Goal: Task Accomplishment & Management: Manage account settings

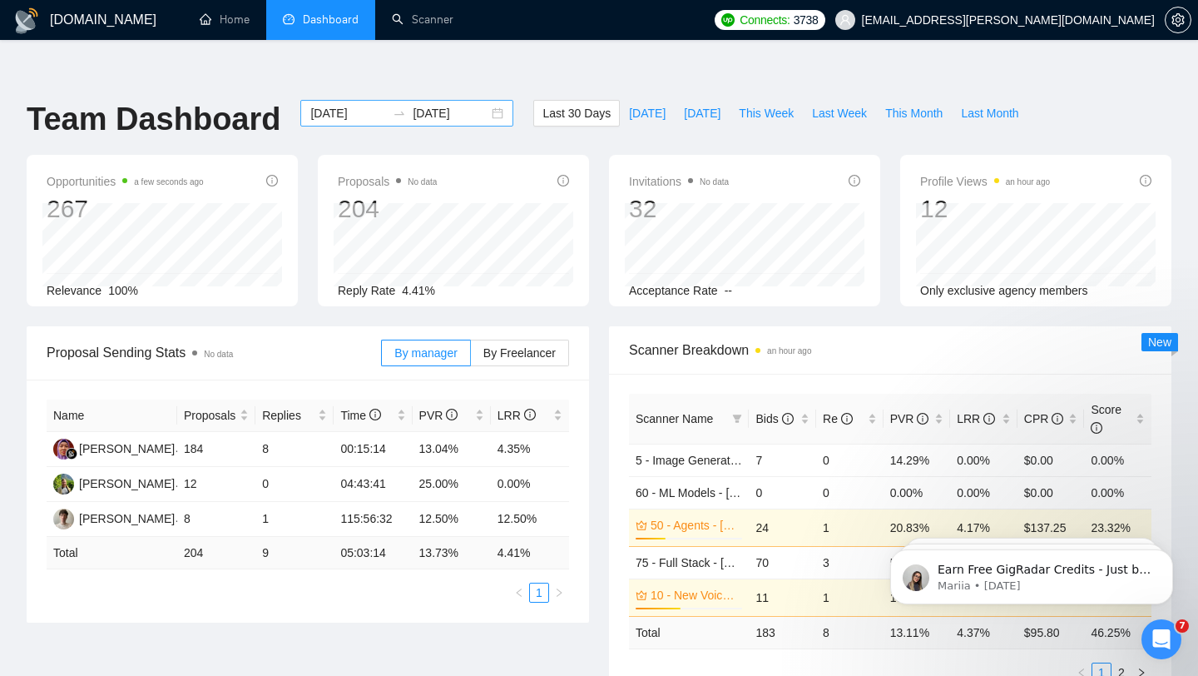
click at [345, 104] on input "[DATE]" at bounding box center [348, 113] width 76 height 18
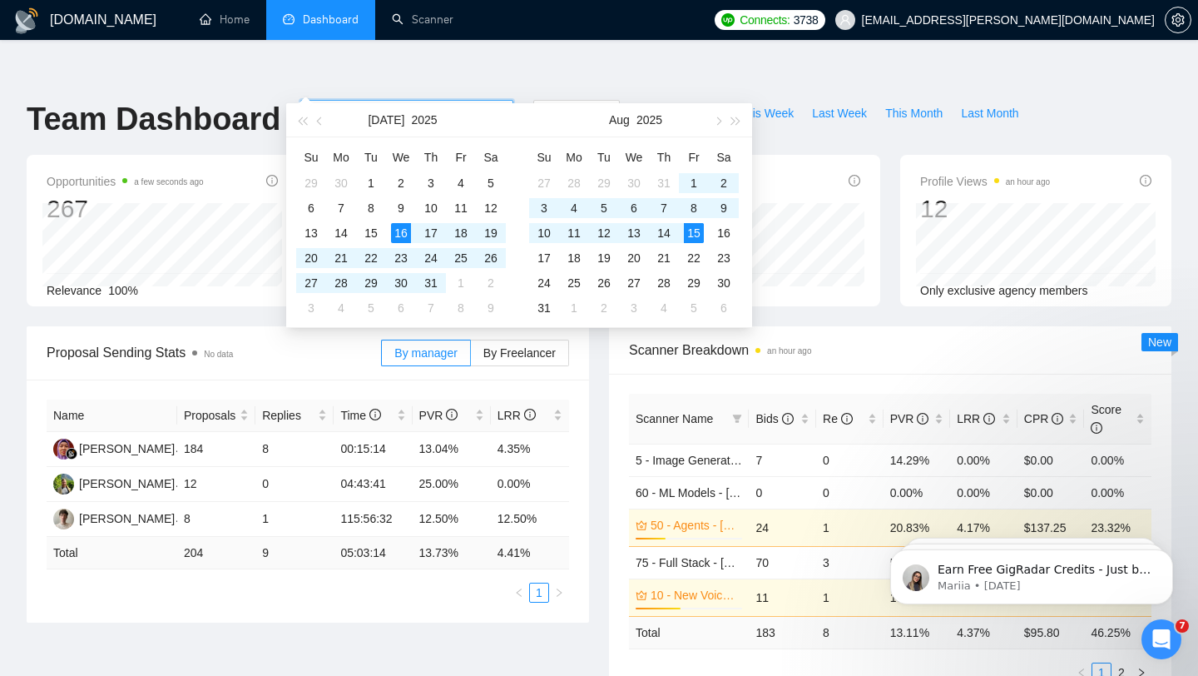
click at [889, 155] on div "Invitations No data 32 Acceptance Rate --" at bounding box center [744, 230] width 291 height 151
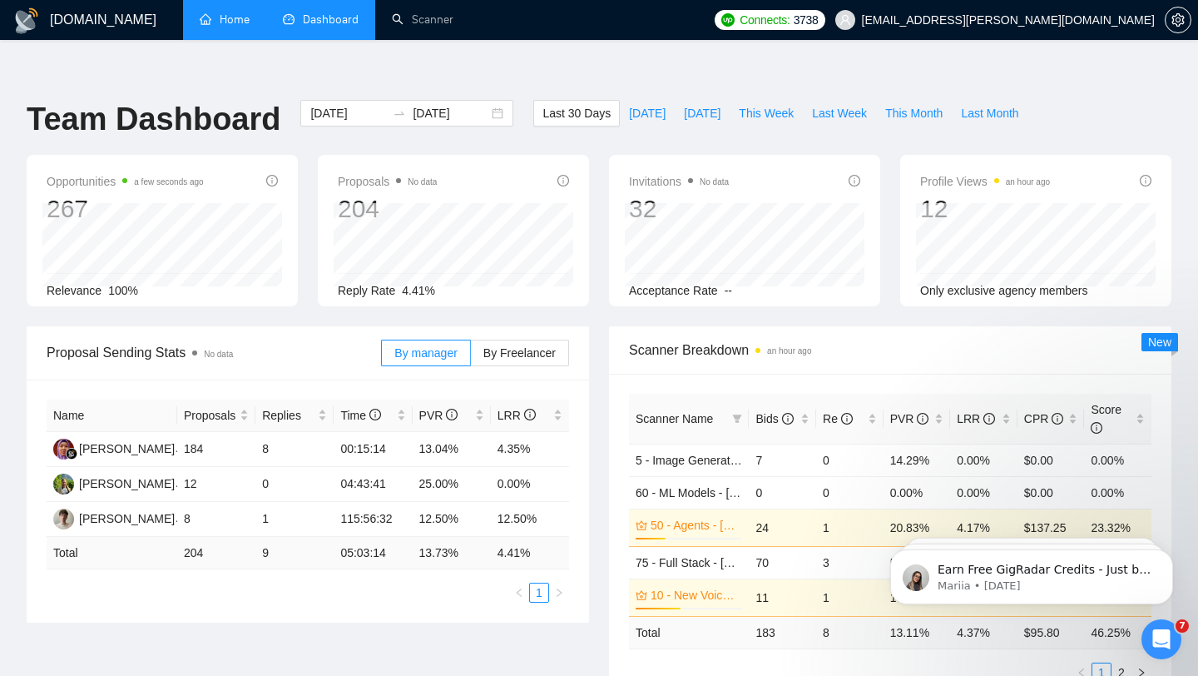
click at [237, 16] on link "Home" at bounding box center [225, 19] width 50 height 14
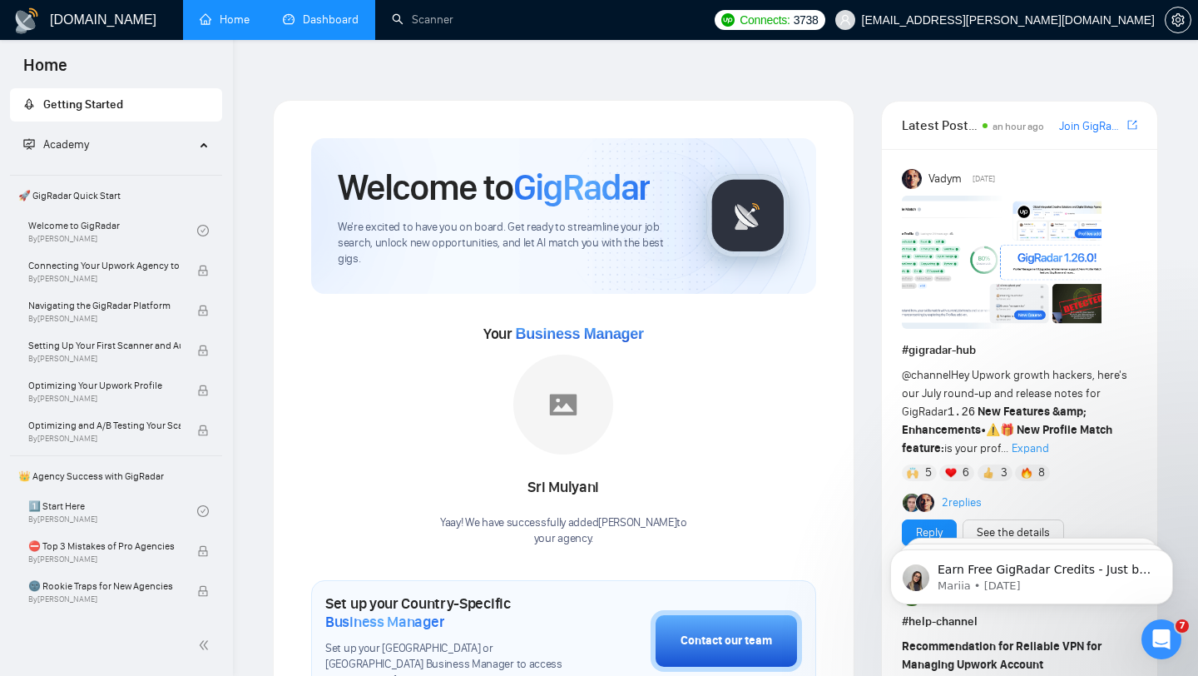
click at [310, 19] on link "Dashboard" at bounding box center [321, 19] width 76 height 14
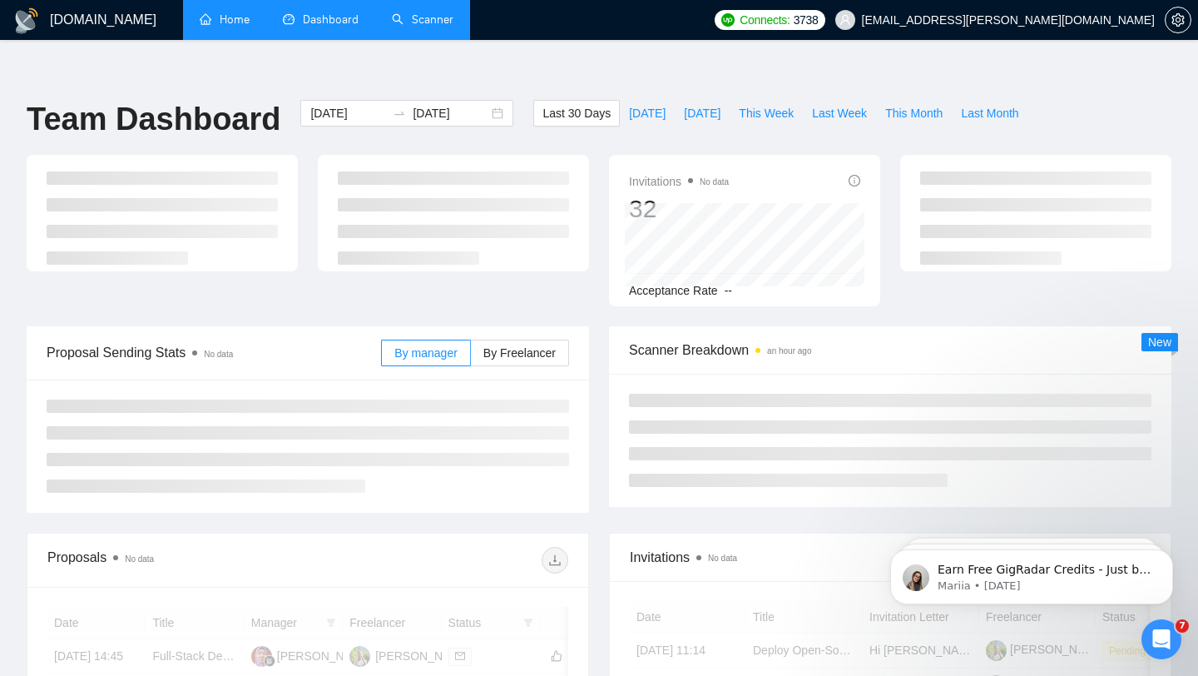
click at [398, 27] on link "Scanner" at bounding box center [423, 19] width 62 height 14
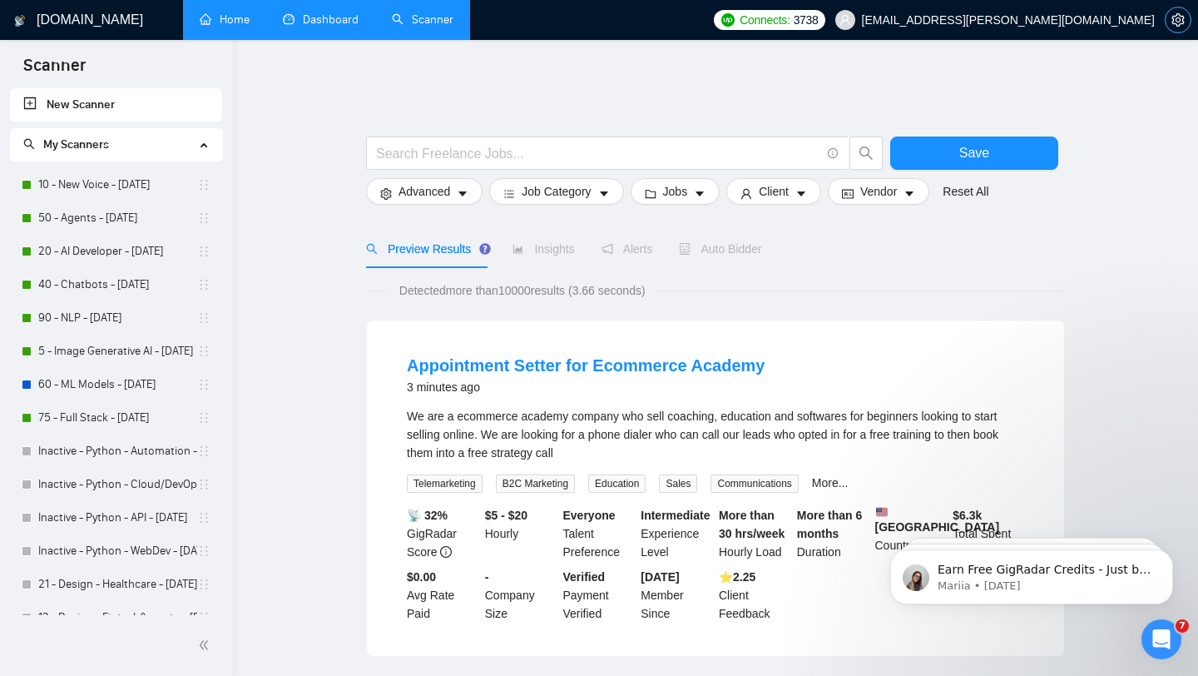
click at [1179, 12] on button "button" at bounding box center [1178, 20] width 27 height 27
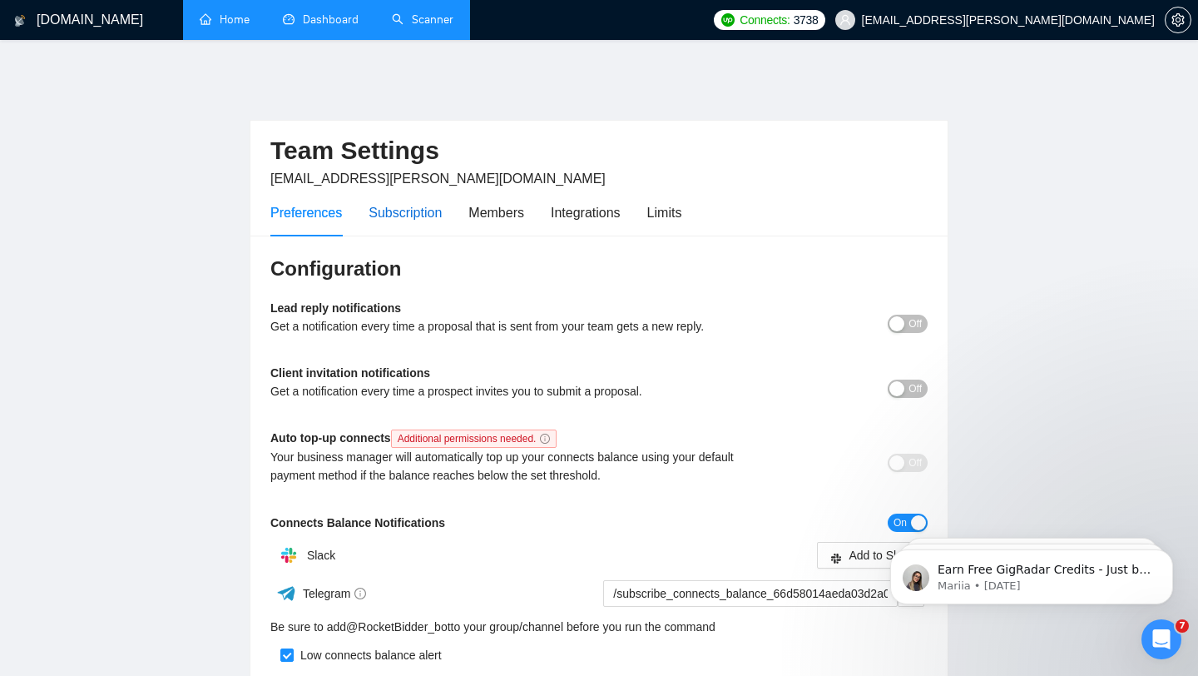
click at [395, 202] on div "Subscription" at bounding box center [405, 212] width 73 height 21
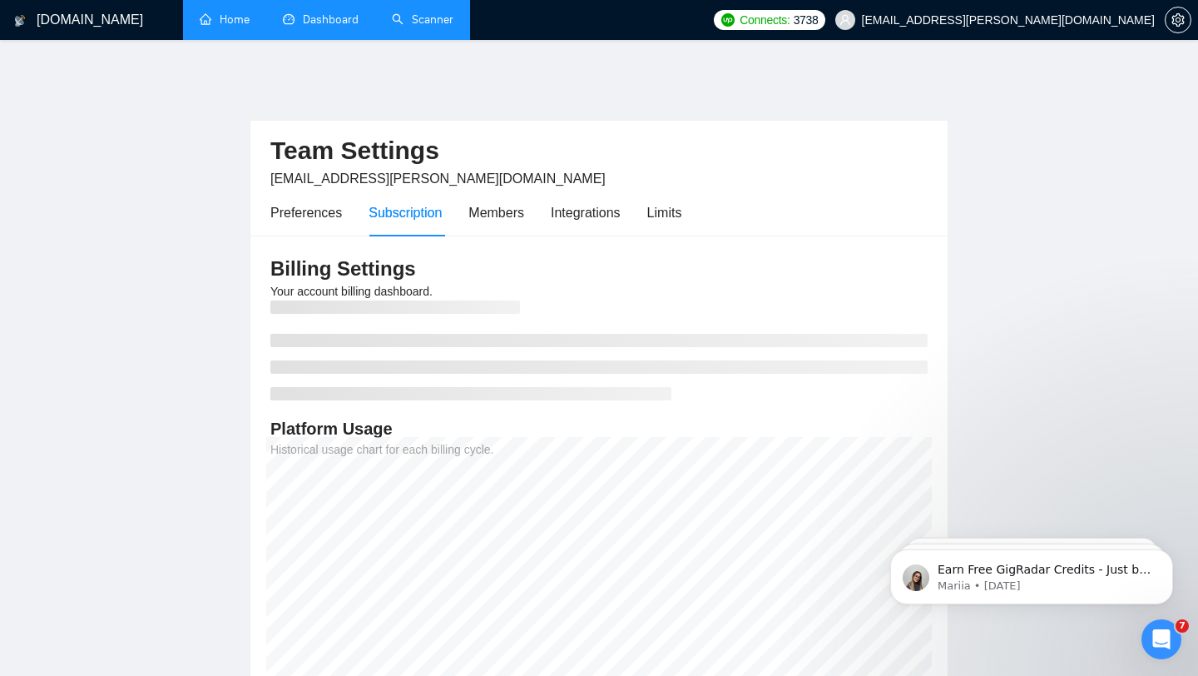
scroll to position [170, 0]
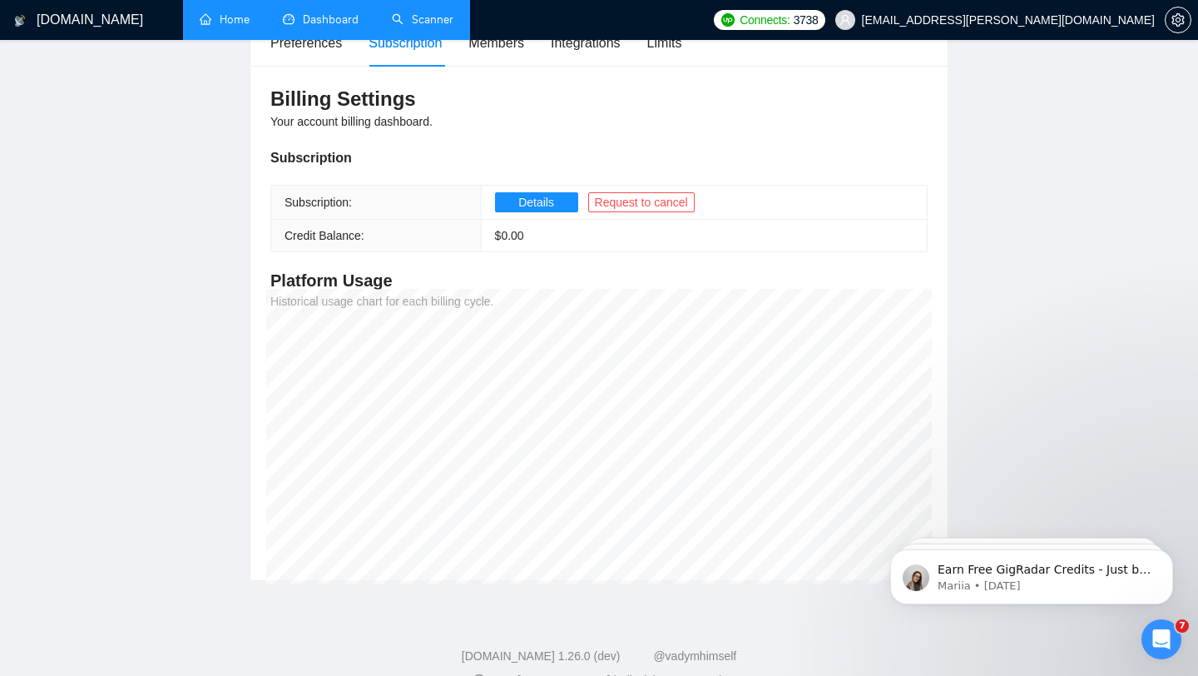
click at [221, 22] on link "Home" at bounding box center [225, 19] width 50 height 14
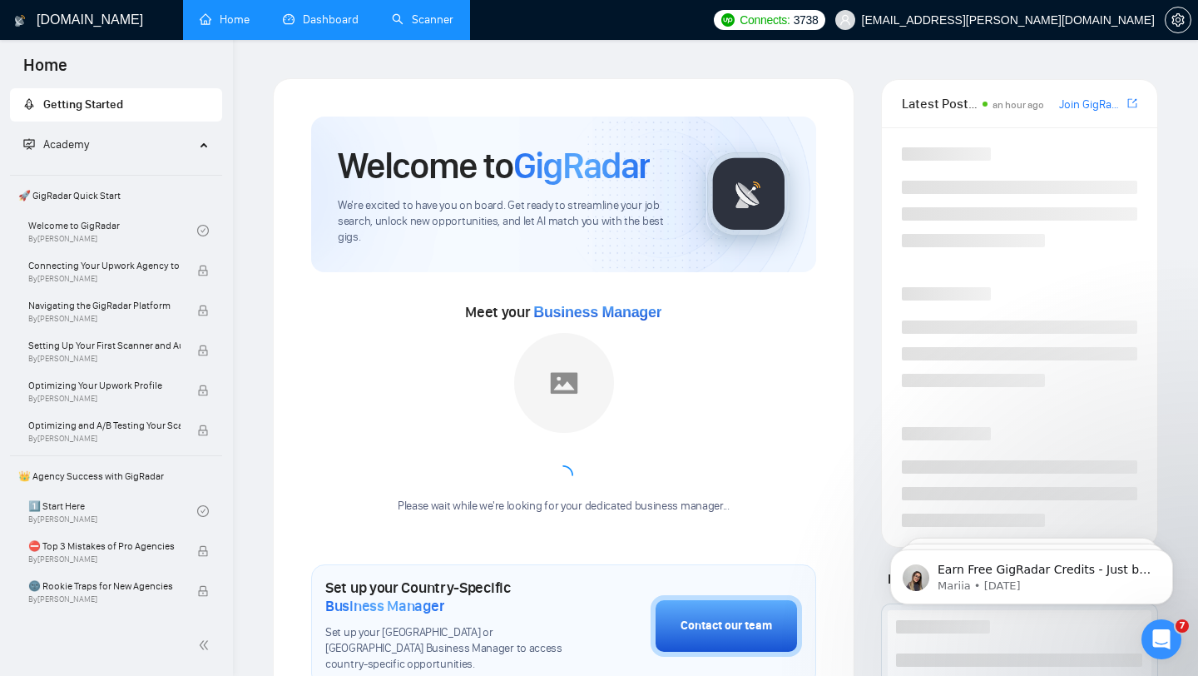
click at [315, 12] on link "Dashboard" at bounding box center [321, 19] width 76 height 14
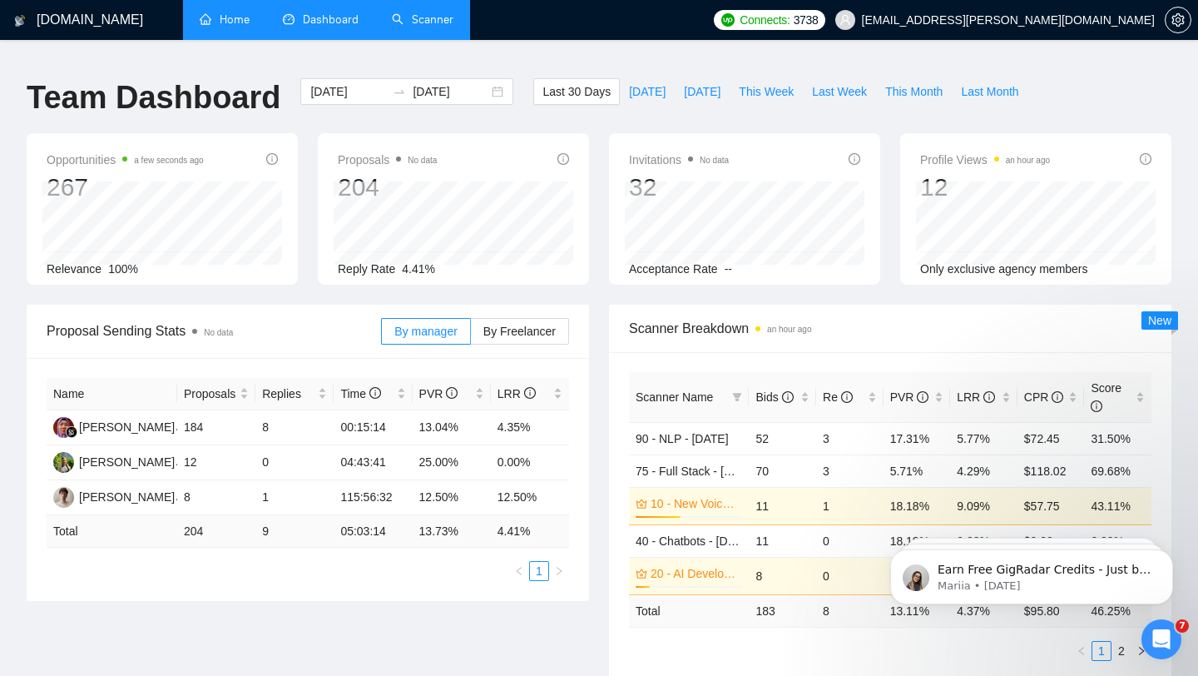
click at [206, 27] on link "Home" at bounding box center [225, 19] width 50 height 14
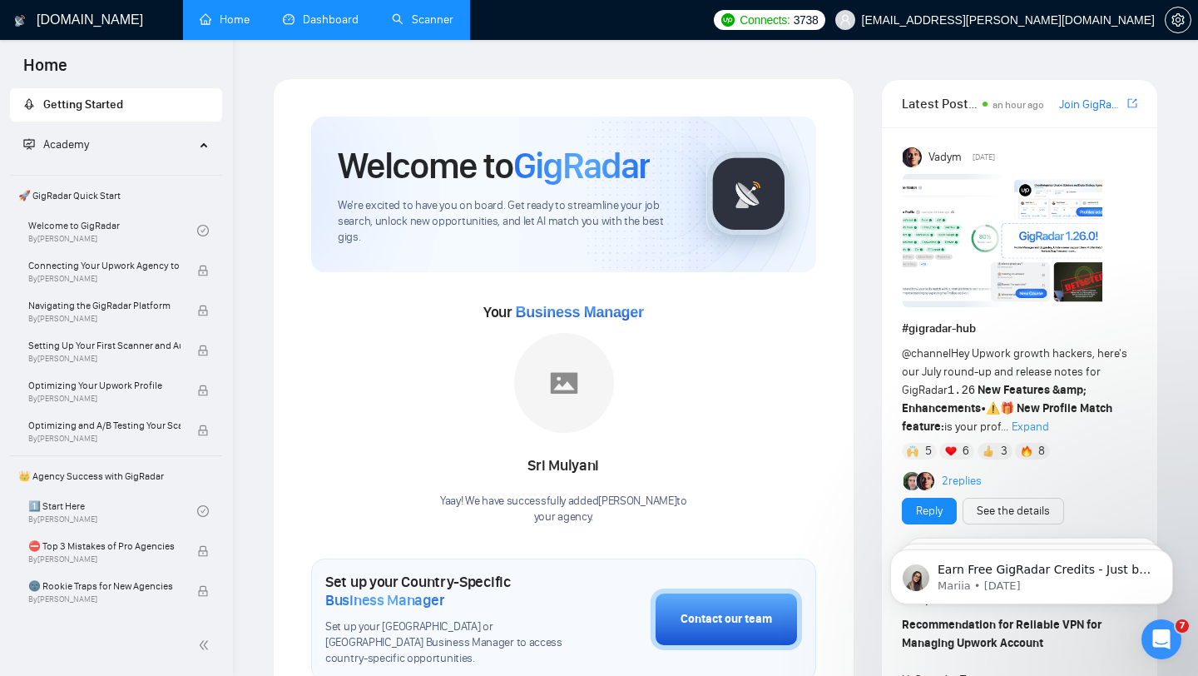
click at [344, 27] on link "Dashboard" at bounding box center [321, 19] width 76 height 14
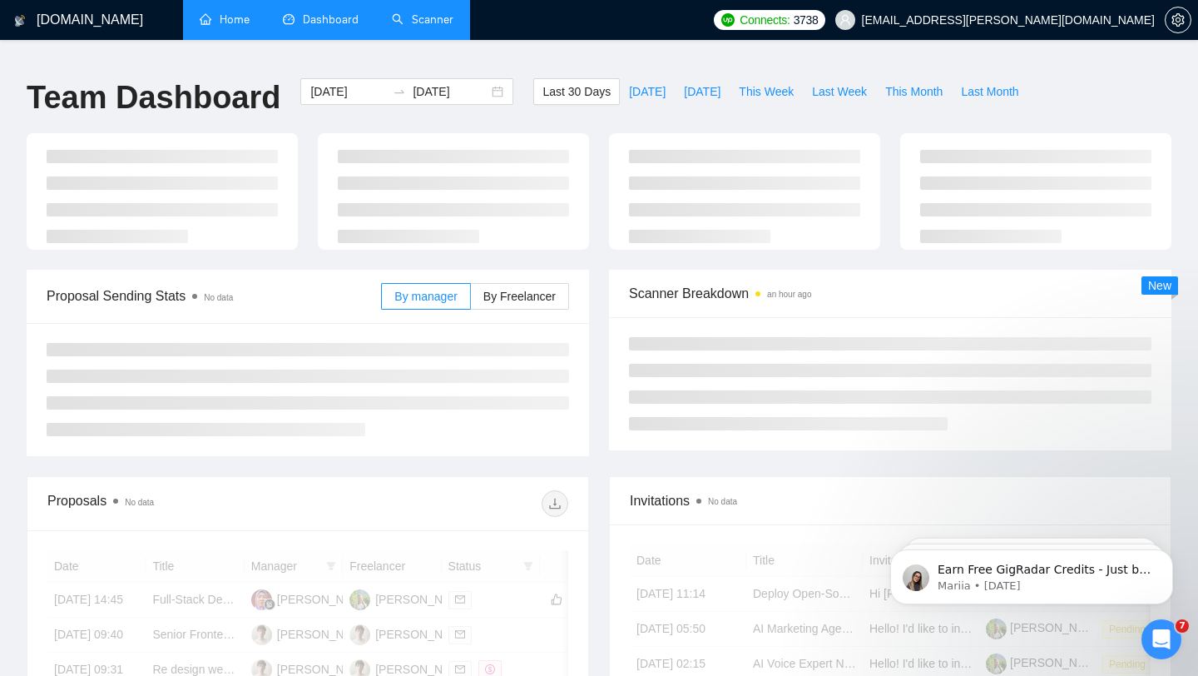
click at [424, 24] on link "Scanner" at bounding box center [423, 19] width 62 height 14
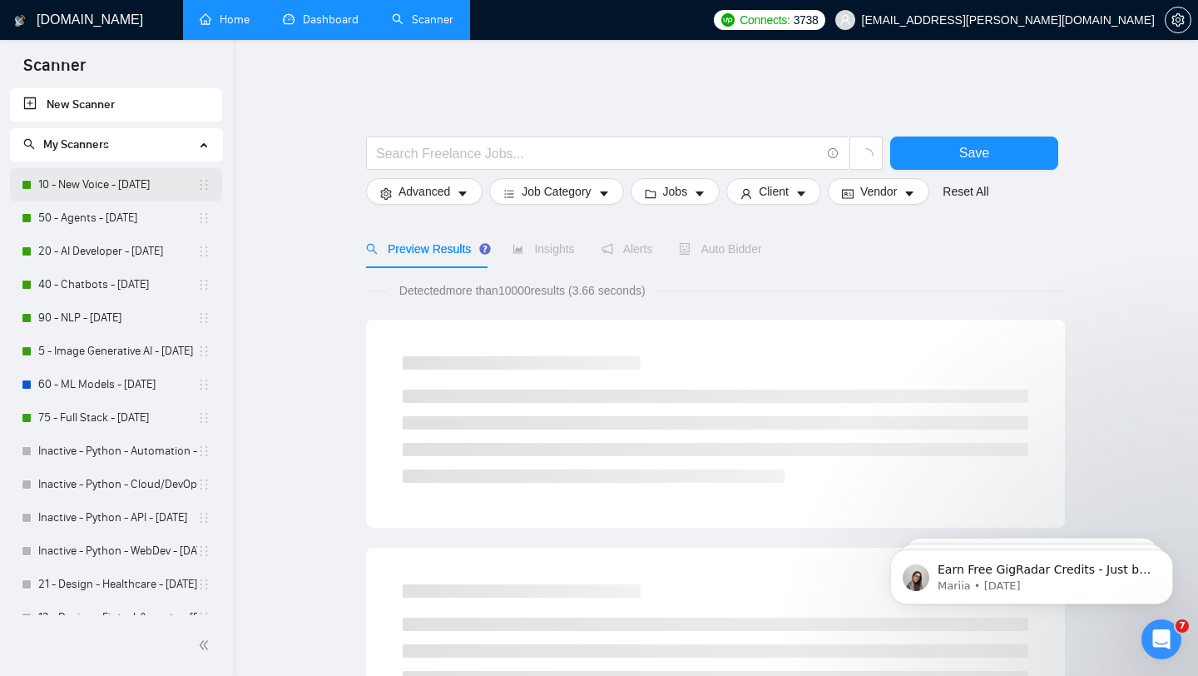
click at [125, 184] on link "10 - New Voice - [DATE]" at bounding box center [117, 184] width 159 height 33
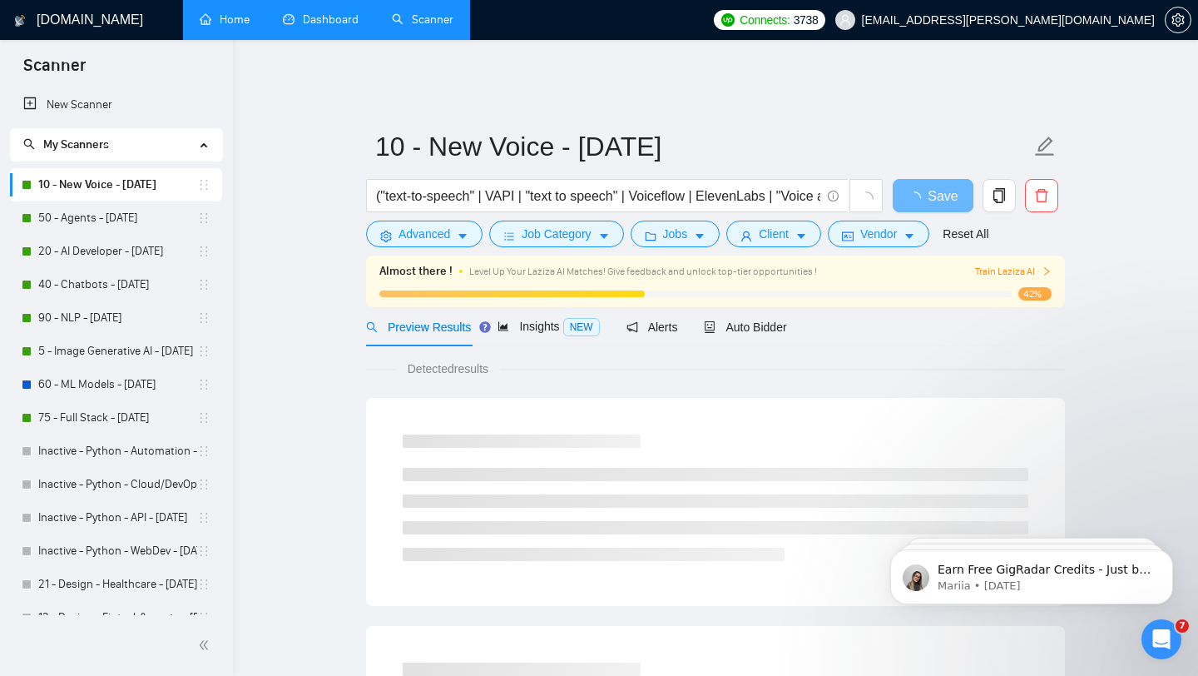
click at [290, 17] on link "Dashboard" at bounding box center [321, 19] width 76 height 14
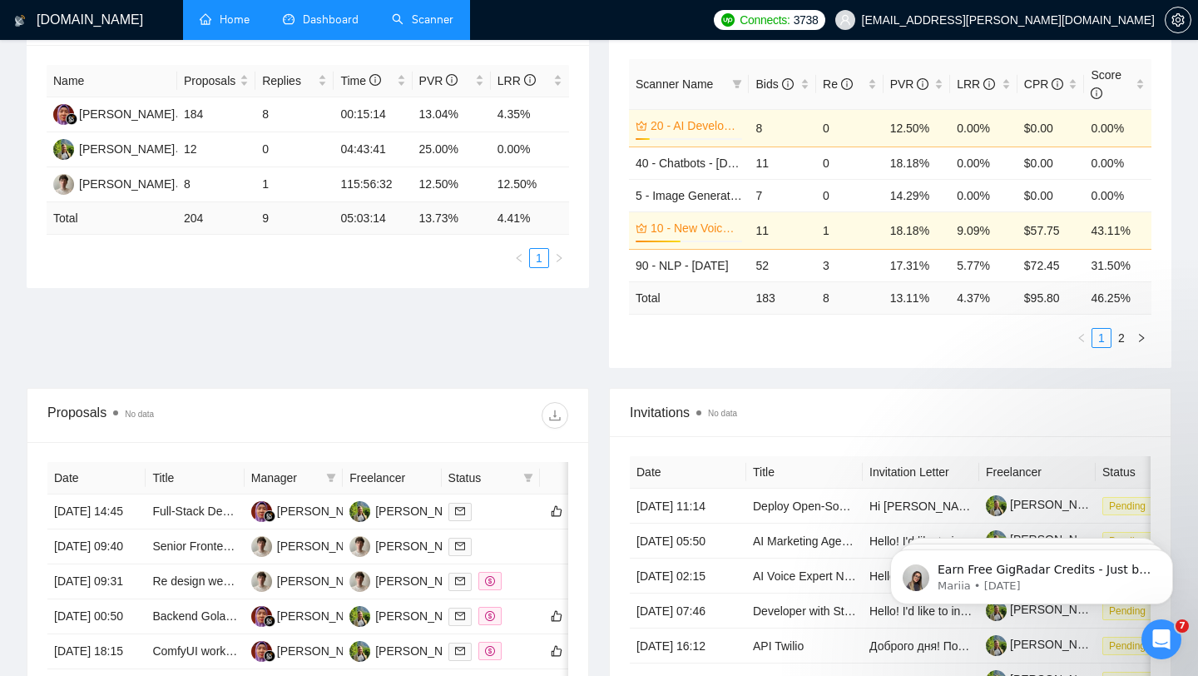
scroll to position [295, 0]
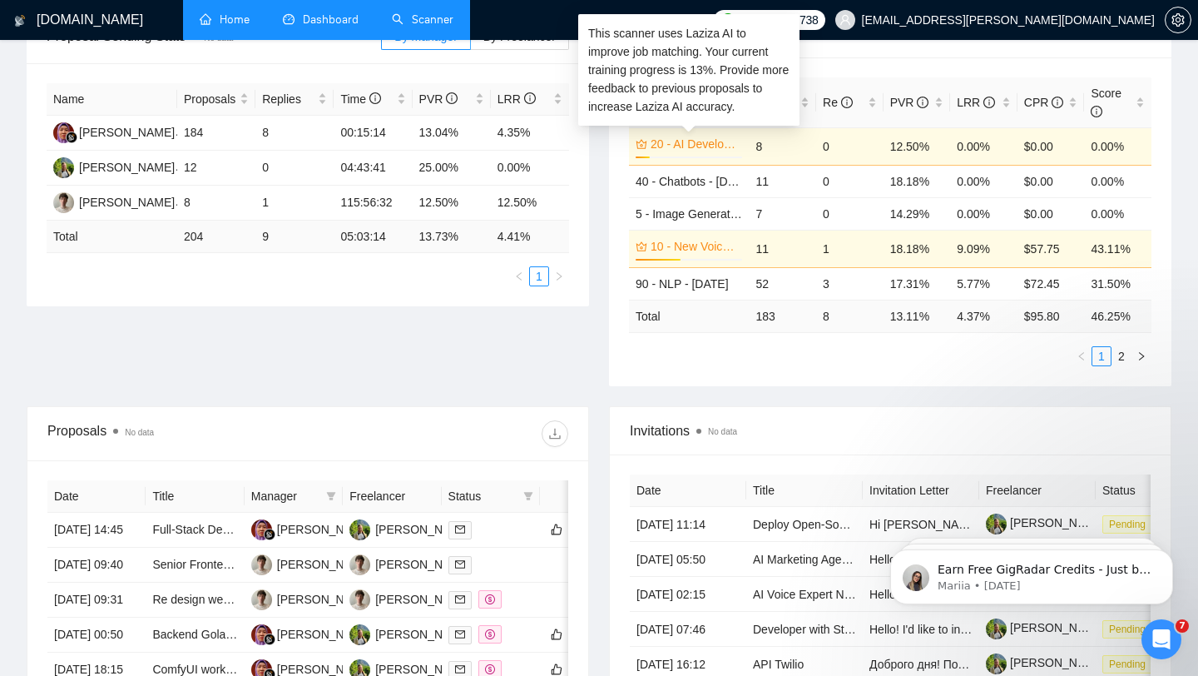
click at [708, 135] on link "20 - AI Developer - [DATE]" at bounding box center [695, 144] width 88 height 18
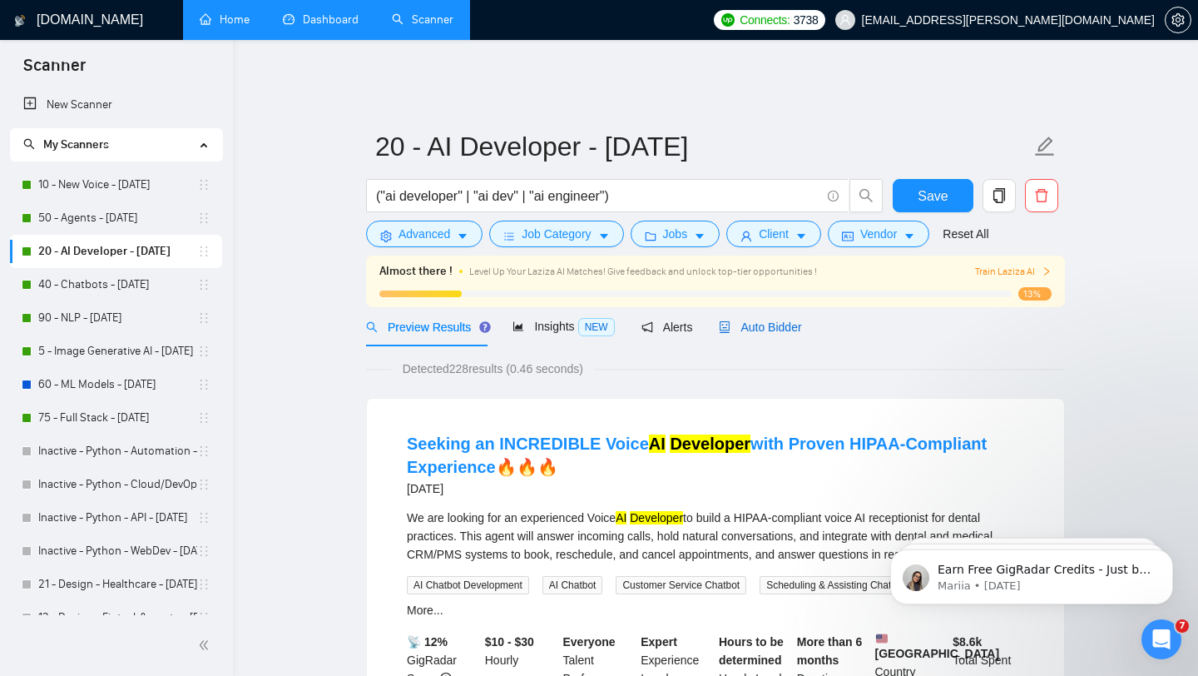
click at [766, 320] on span "Auto Bidder" at bounding box center [760, 326] width 82 height 13
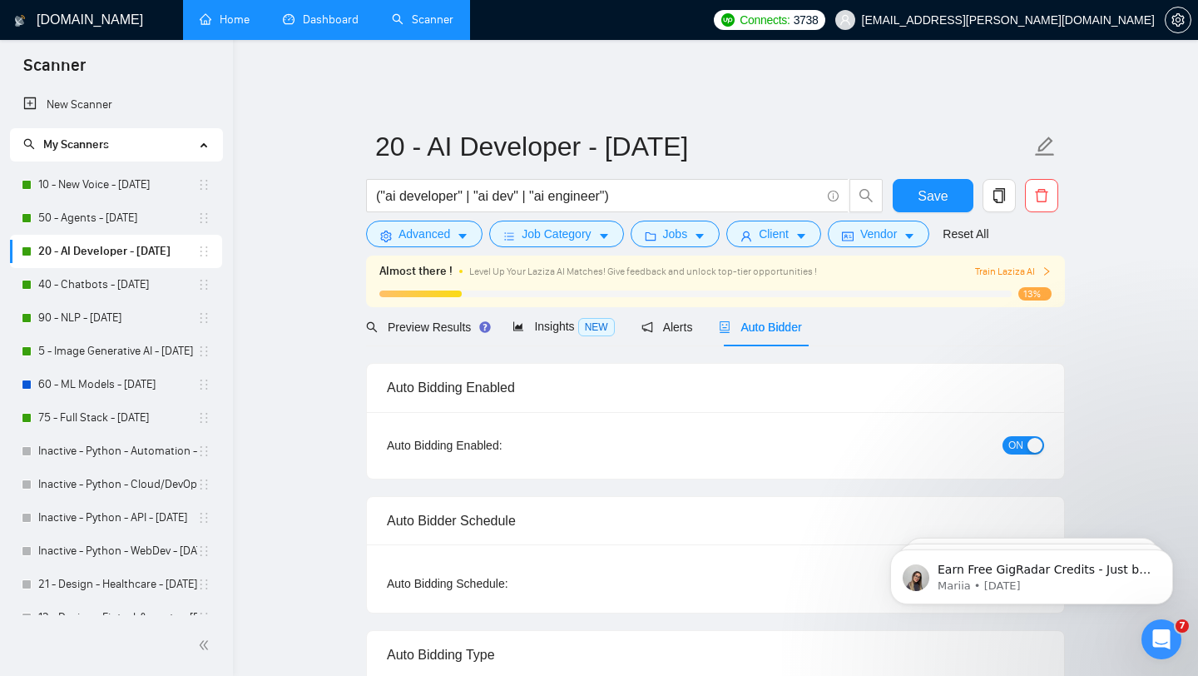
click at [1014, 436] on span "ON" at bounding box center [1016, 445] width 15 height 18
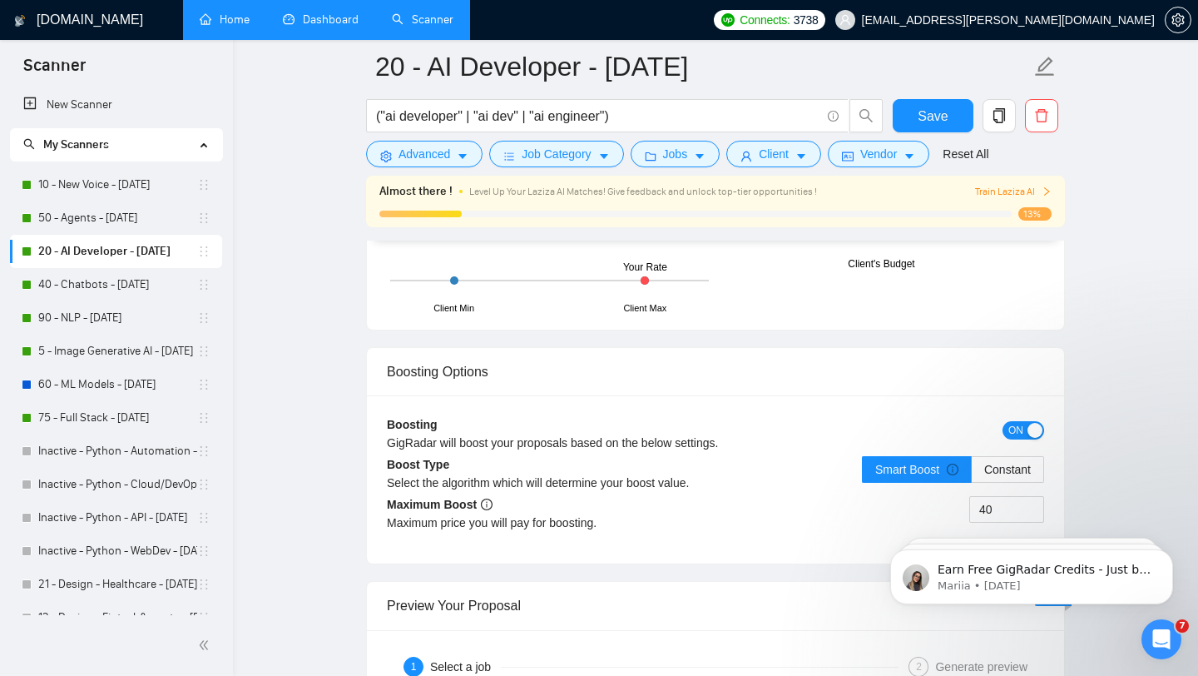
scroll to position [3008, 0]
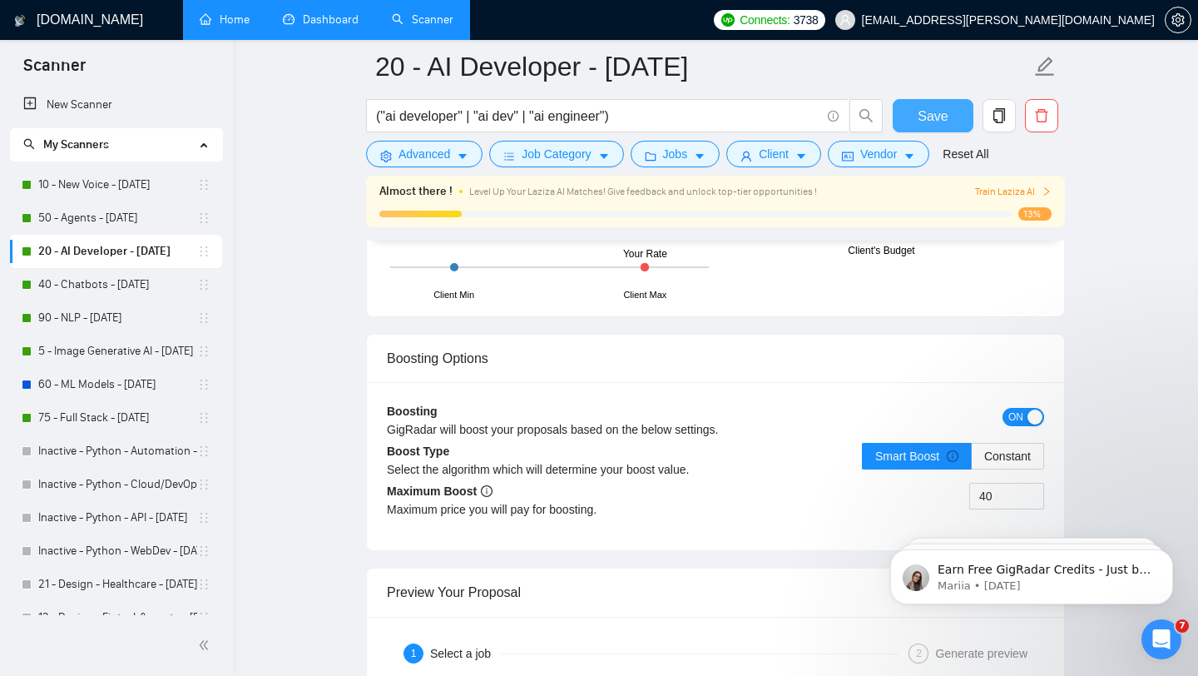
click at [938, 123] on span "Save" at bounding box center [933, 116] width 30 height 21
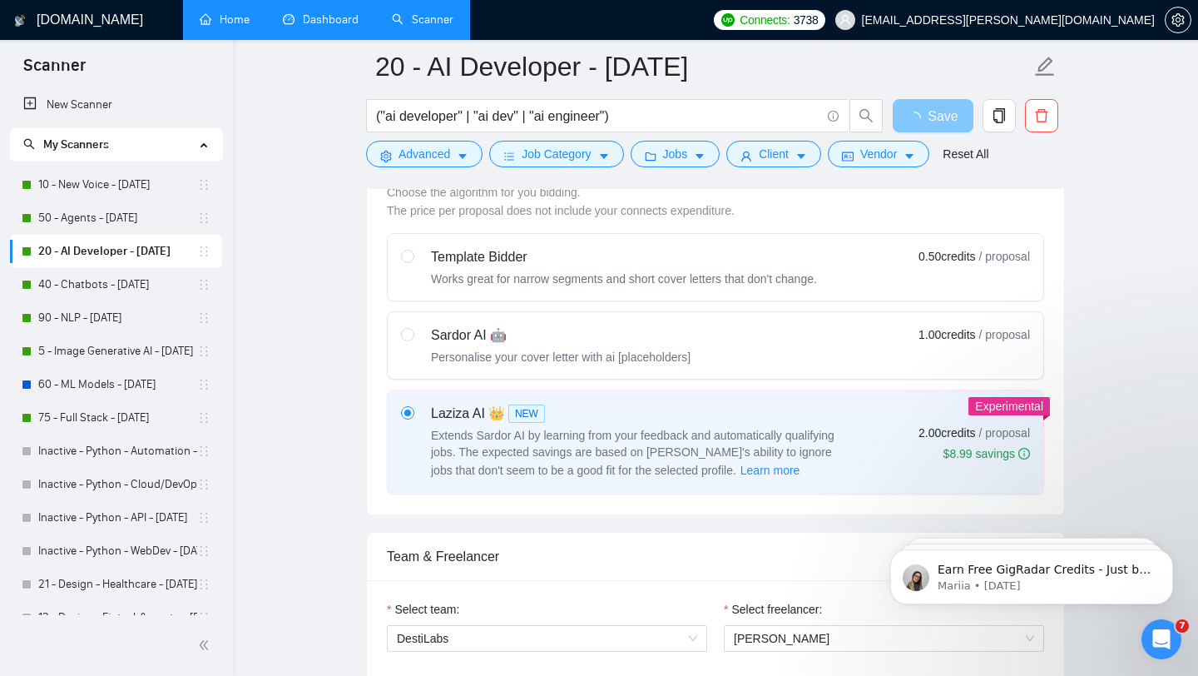
scroll to position [0, 0]
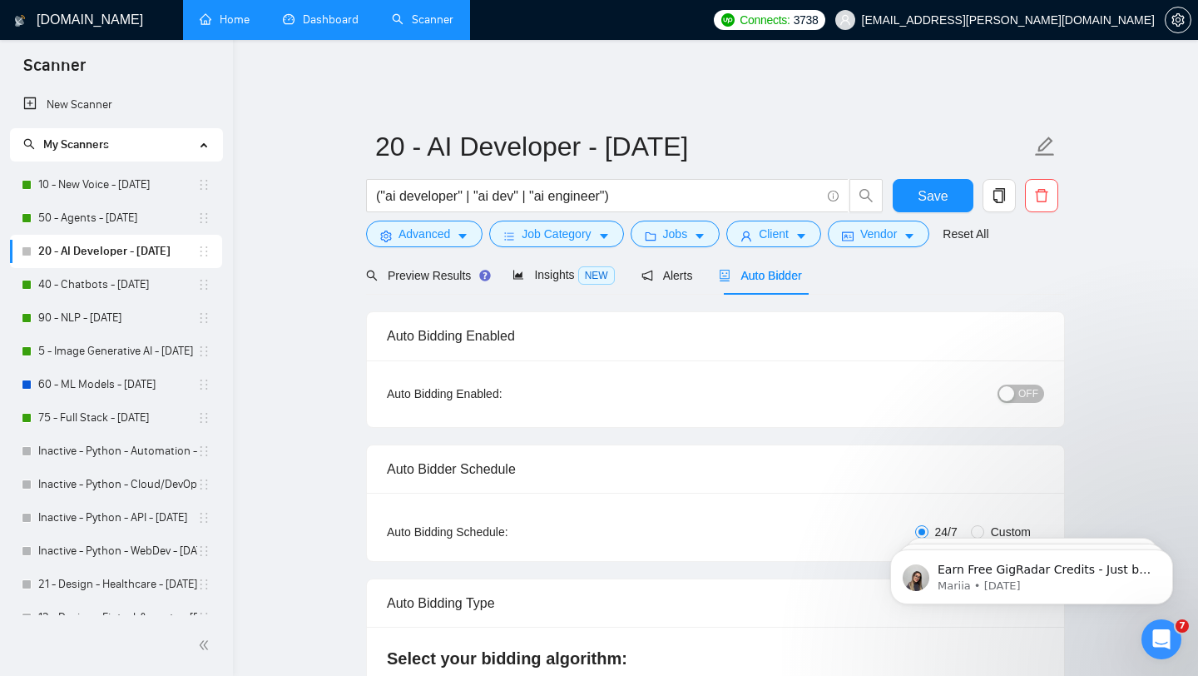
click at [250, 27] on link "Home" at bounding box center [225, 19] width 50 height 14
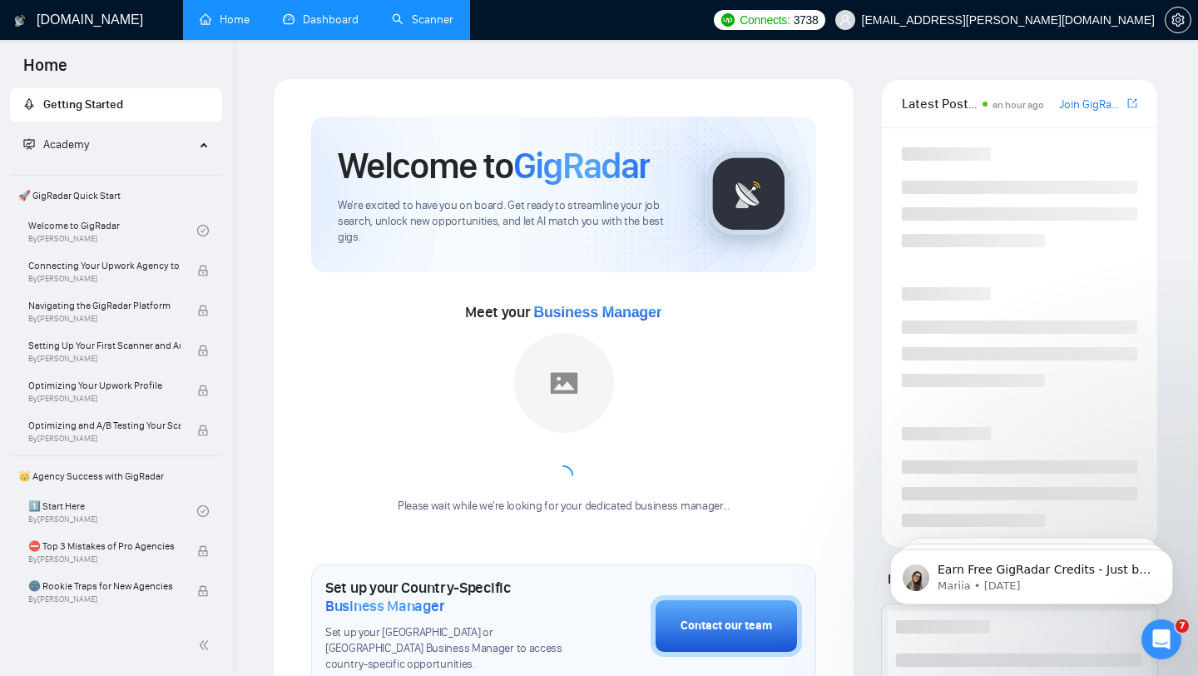
click at [324, 26] on link "Dashboard" at bounding box center [321, 19] width 76 height 14
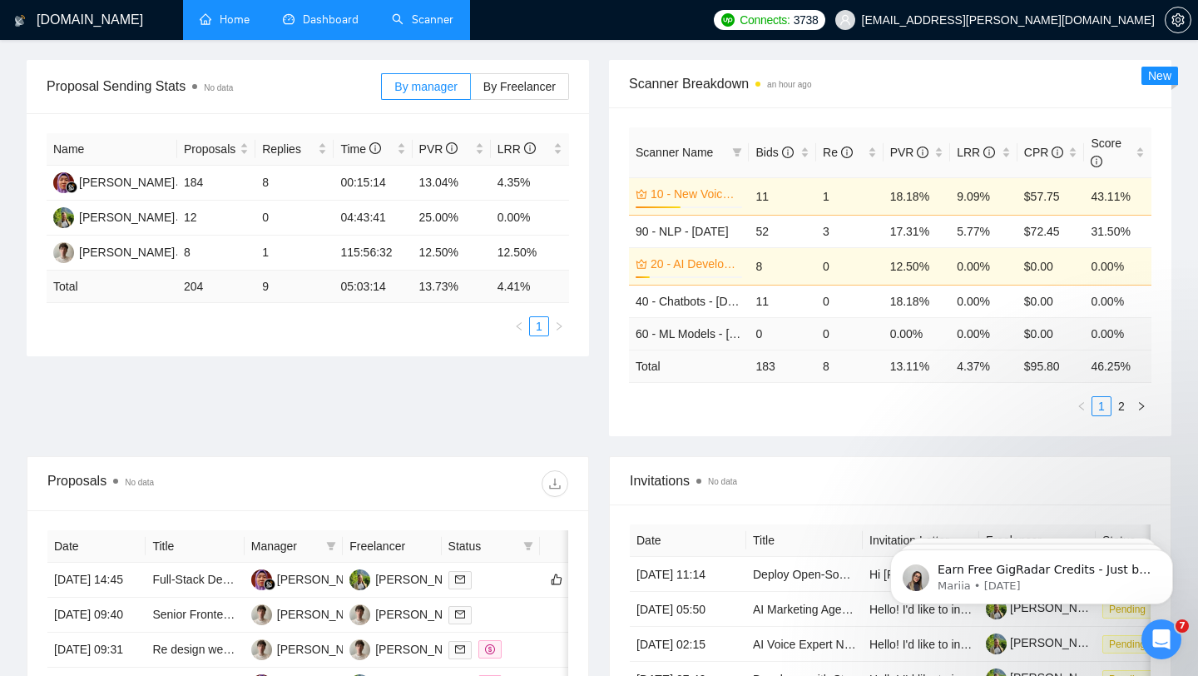
scroll to position [241, 0]
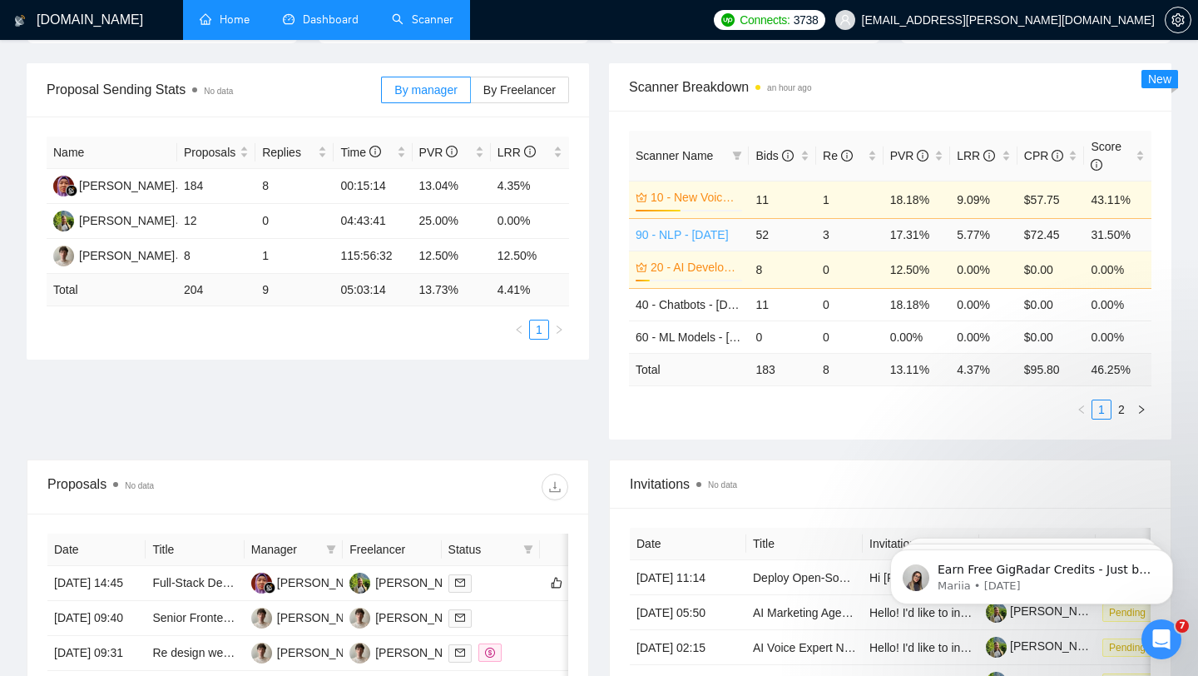
click at [702, 228] on link "90 - NLP - [DATE]" at bounding box center [682, 234] width 93 height 13
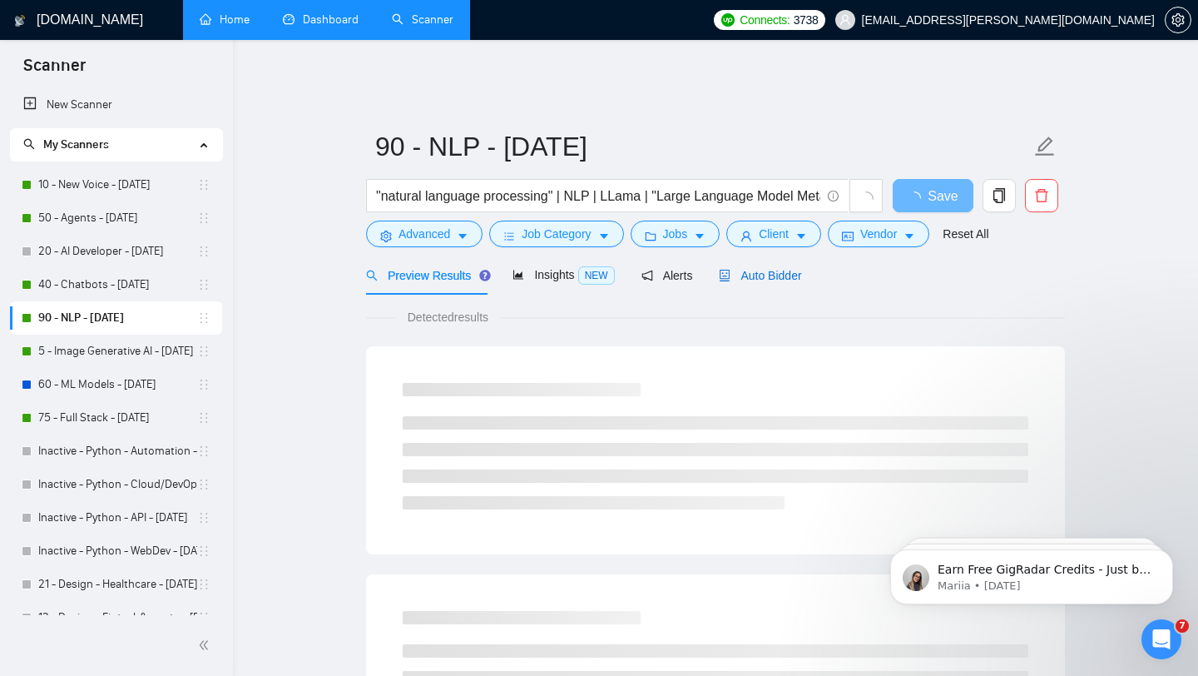
click at [755, 269] on span "Auto Bidder" at bounding box center [760, 275] width 82 height 13
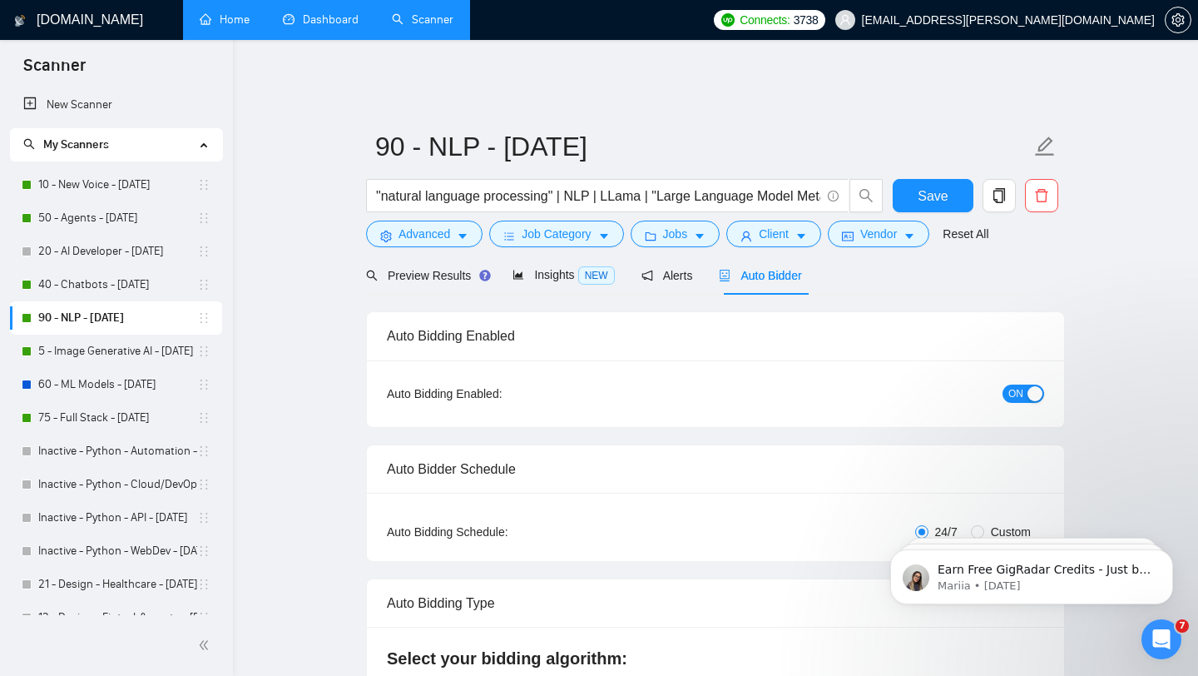
click at [1014, 384] on span "ON" at bounding box center [1016, 393] width 15 height 18
click at [907, 180] on button "Save" at bounding box center [933, 195] width 81 height 33
click at [327, 16] on link "Dashboard" at bounding box center [321, 19] width 76 height 14
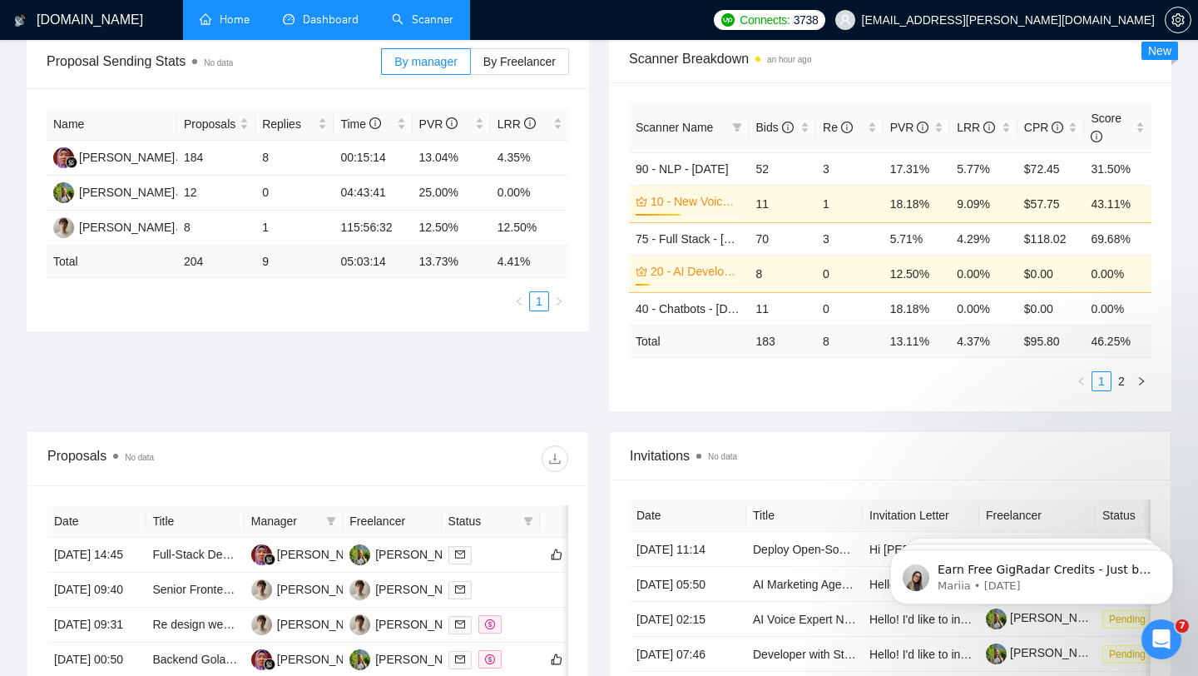
scroll to position [218, 0]
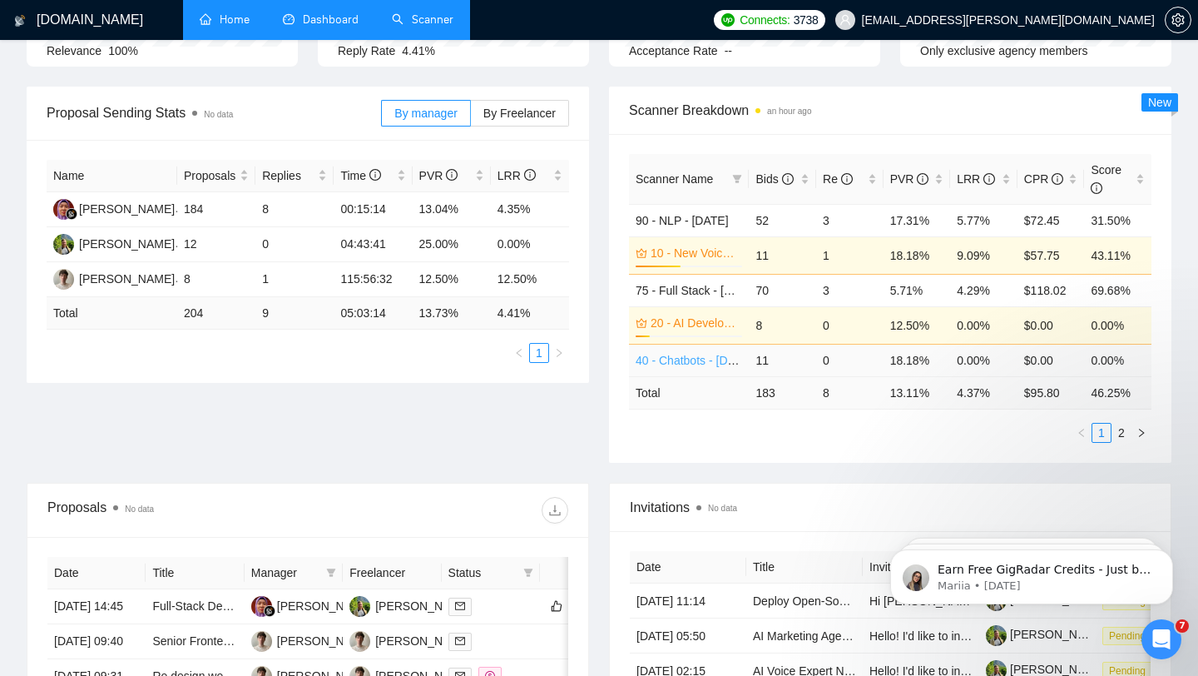
click at [707, 354] on link "40 - Chatbots - [DATE]" at bounding box center [694, 360] width 117 height 13
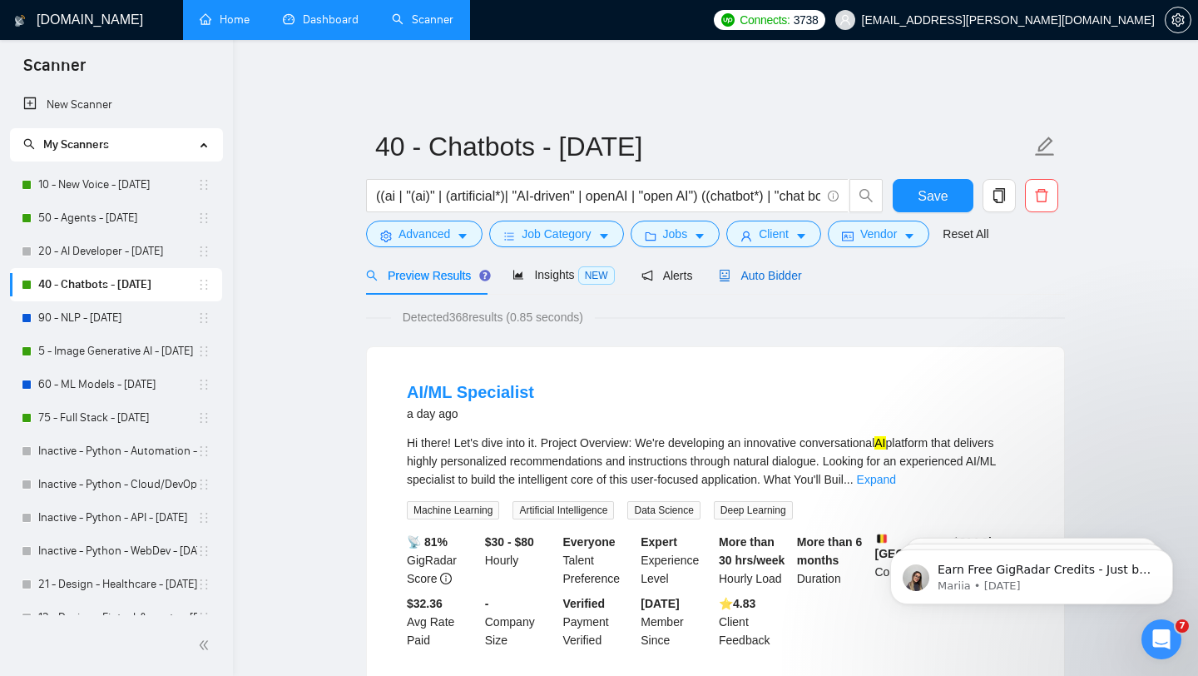
click at [776, 269] on span "Auto Bidder" at bounding box center [760, 275] width 82 height 13
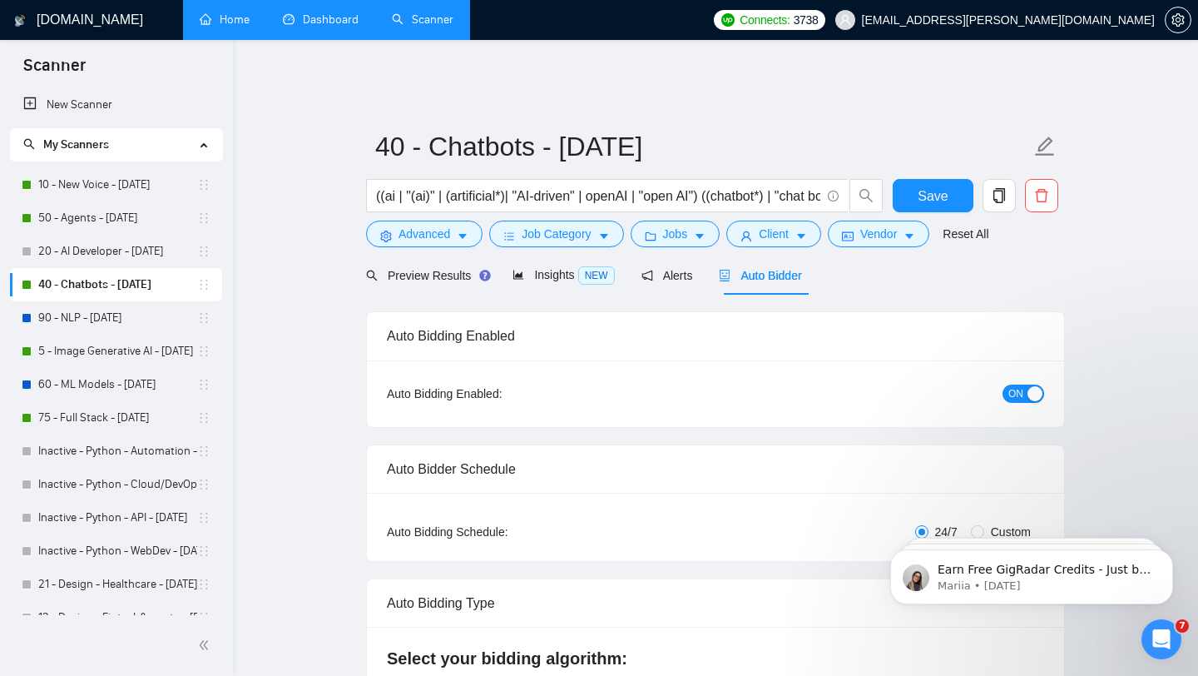
click at [1024, 384] on button "ON" at bounding box center [1024, 393] width 42 height 18
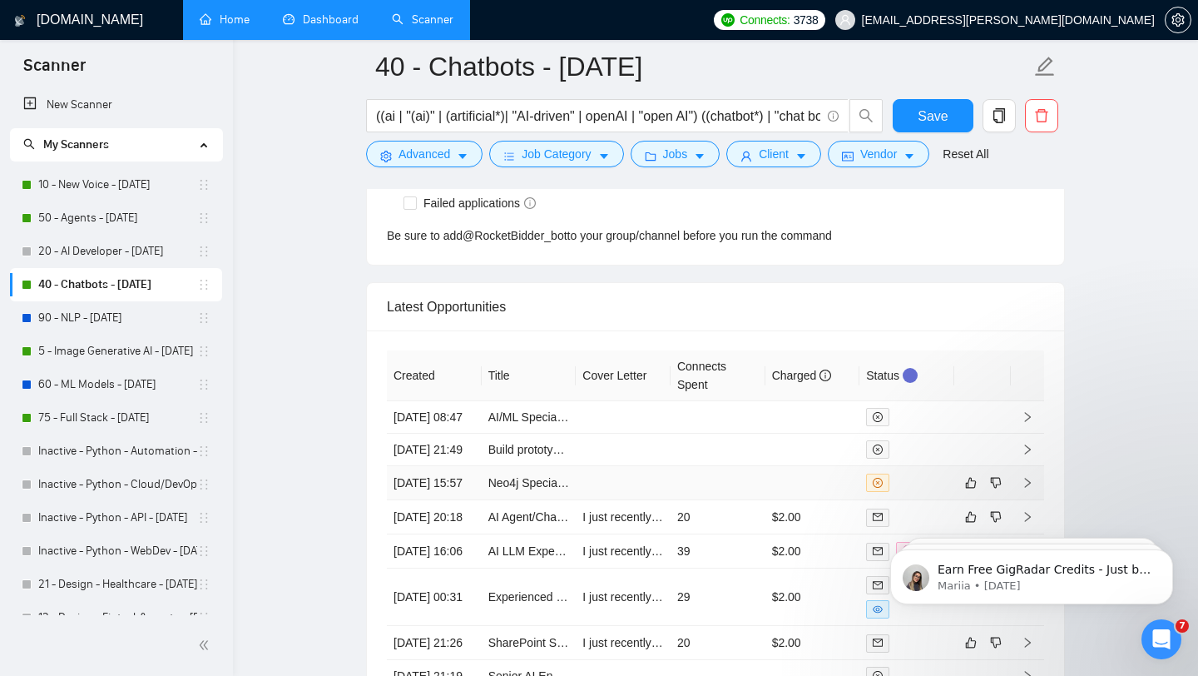
scroll to position [4414, 0]
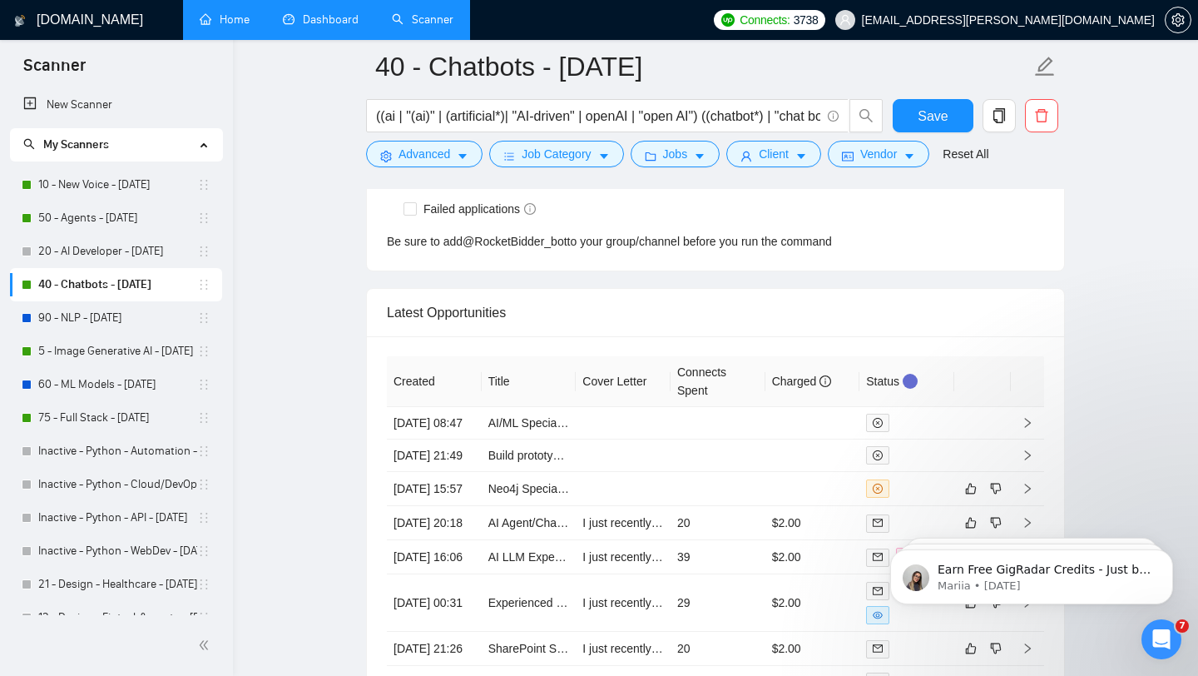
click at [50, 61] on span "Scanner" at bounding box center [54, 70] width 89 height 35
click at [331, 22] on link "Dashboard" at bounding box center [321, 19] width 76 height 14
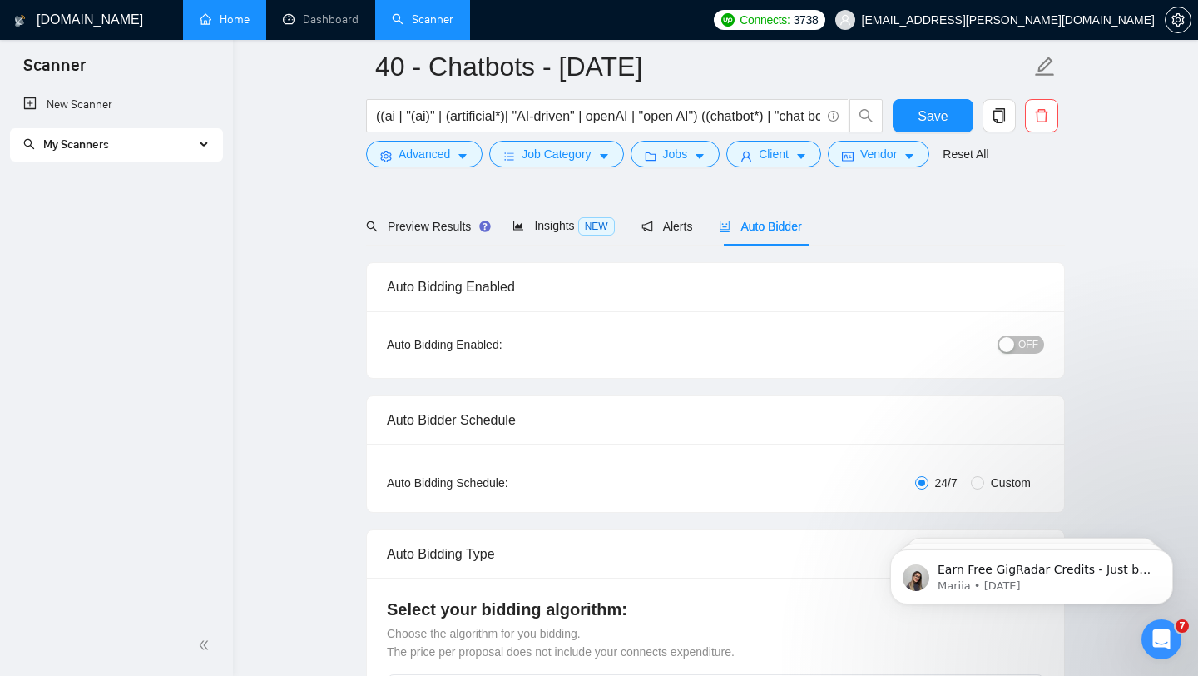
scroll to position [0, 0]
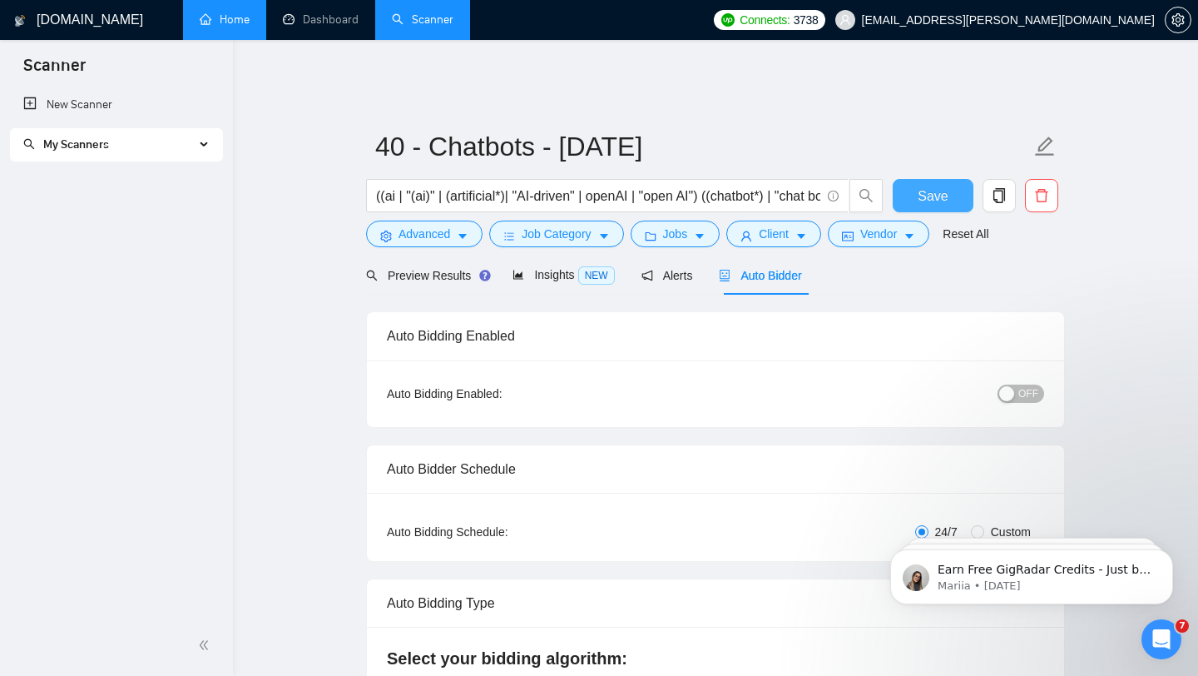
click at [930, 186] on span "Save" at bounding box center [933, 196] width 30 height 21
click at [342, 15] on link "Dashboard" at bounding box center [321, 19] width 76 height 14
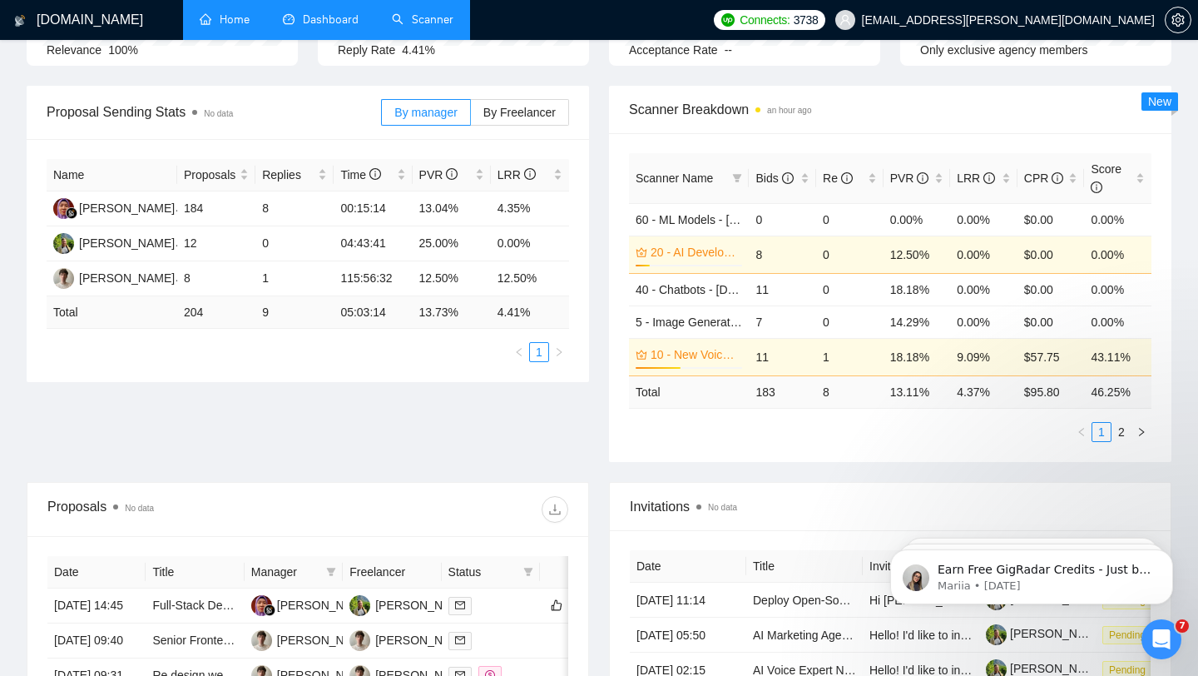
scroll to position [221, 0]
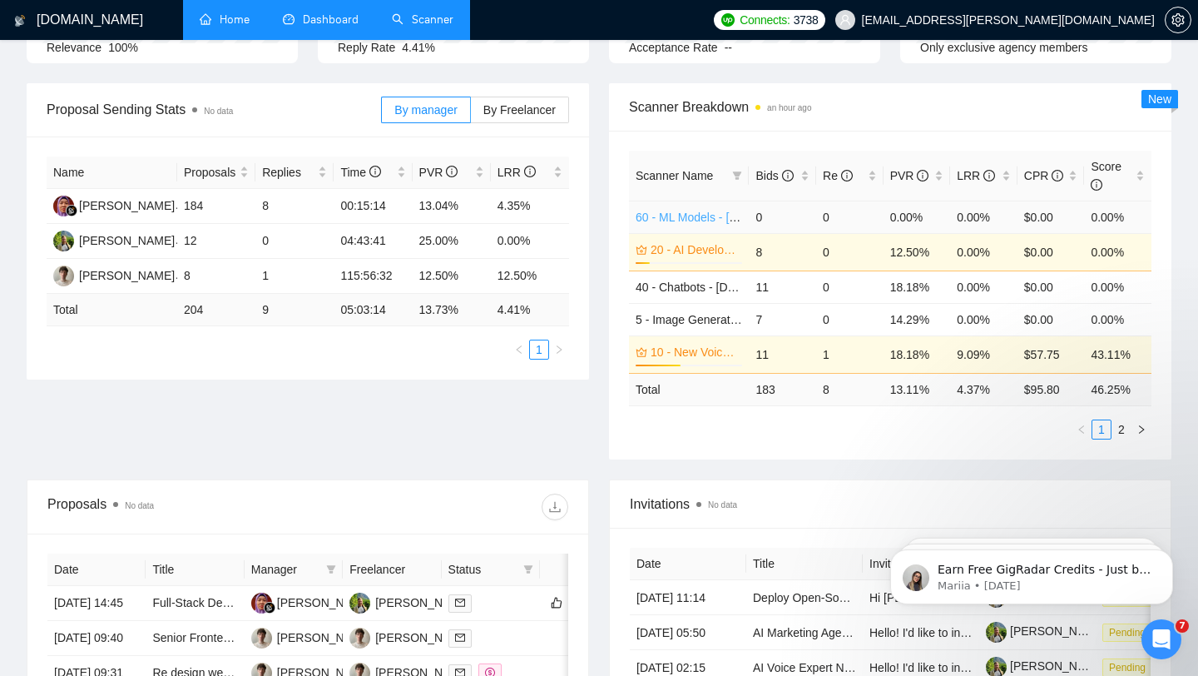
click at [702, 211] on link "60 - ML Models - [DATE]" at bounding box center [699, 217] width 126 height 13
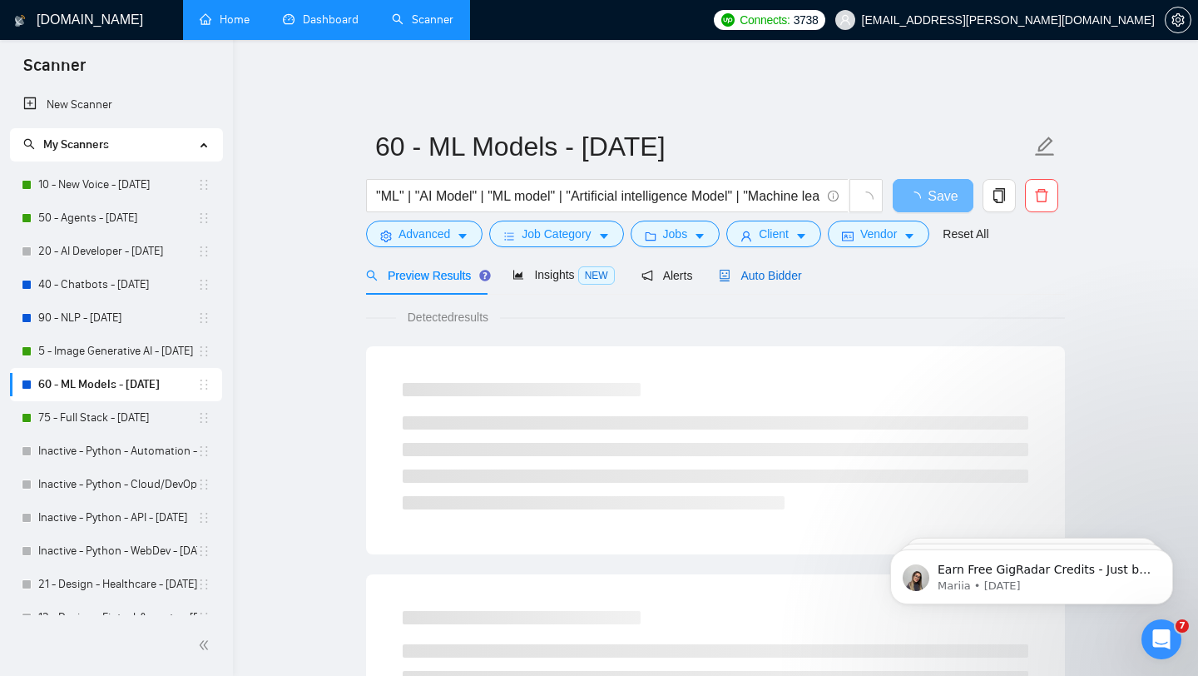
click at [779, 269] on span "Auto Bidder" at bounding box center [760, 275] width 82 height 13
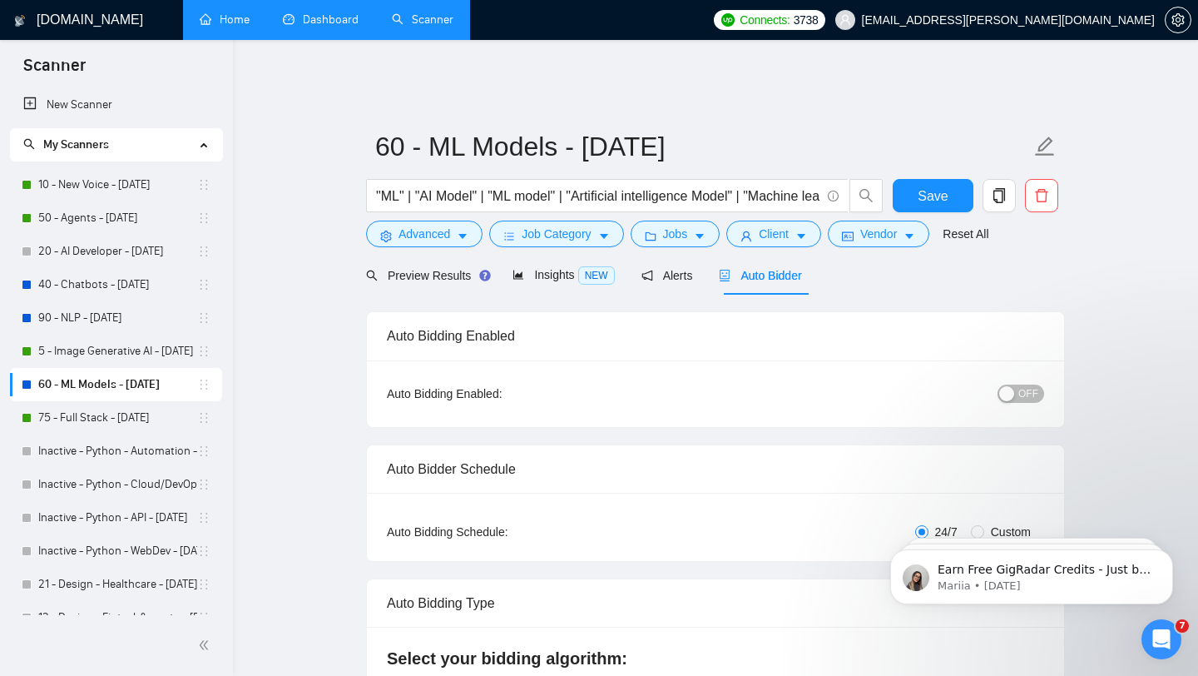
click at [330, 15] on link "Dashboard" at bounding box center [321, 19] width 76 height 14
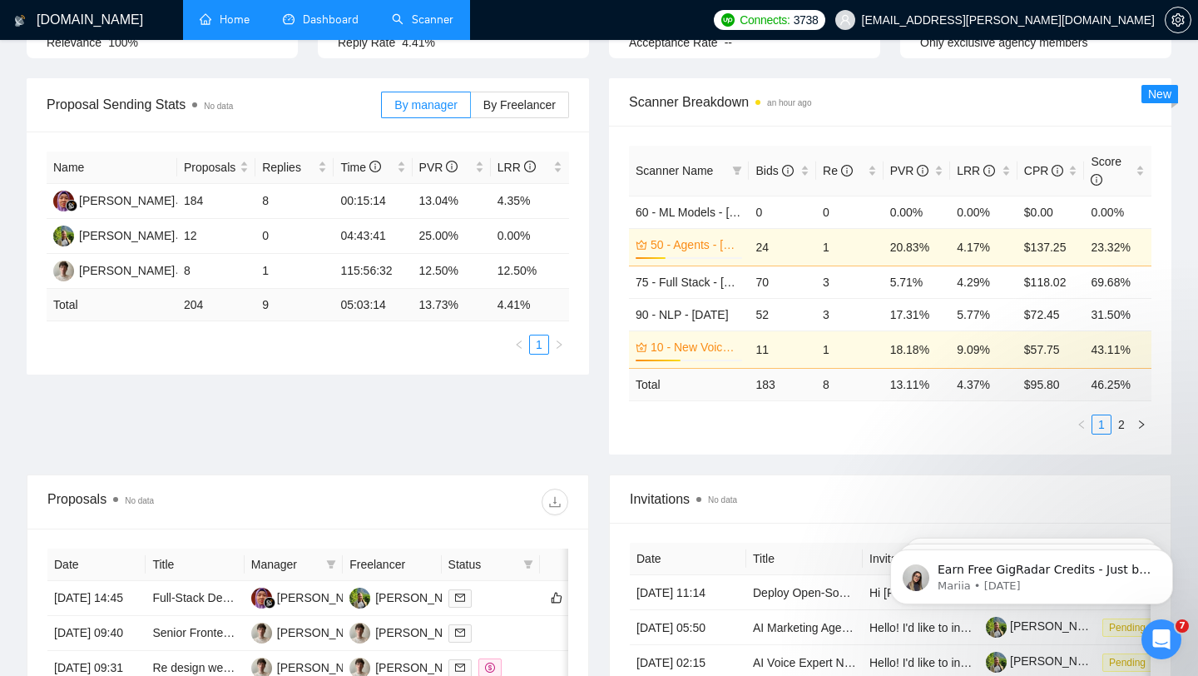
scroll to position [202, 0]
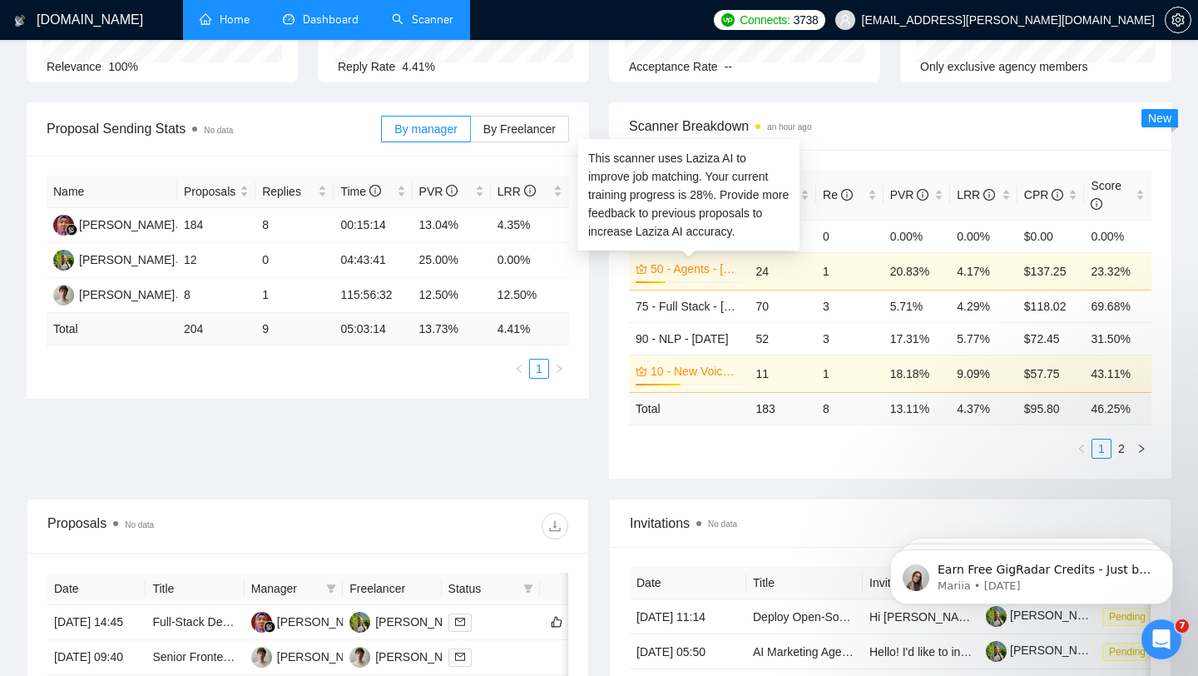
click at [699, 260] on link "50 - Agents - [DATE]" at bounding box center [695, 269] width 88 height 18
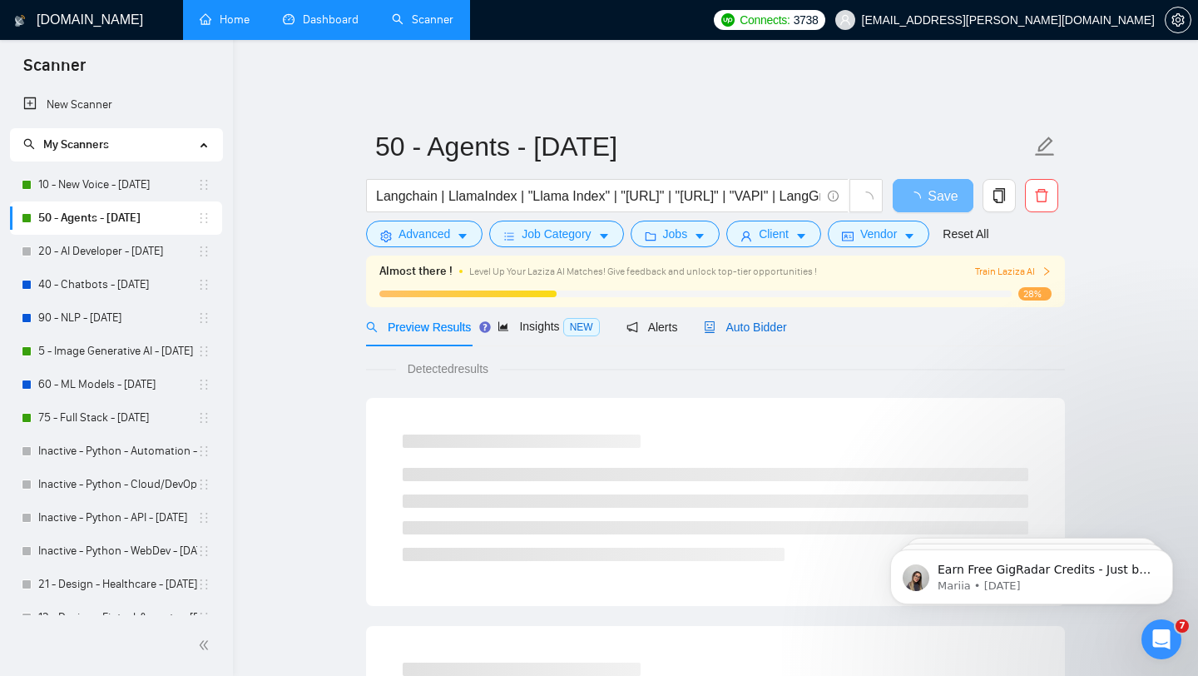
click at [770, 320] on span "Auto Bidder" at bounding box center [745, 326] width 82 height 13
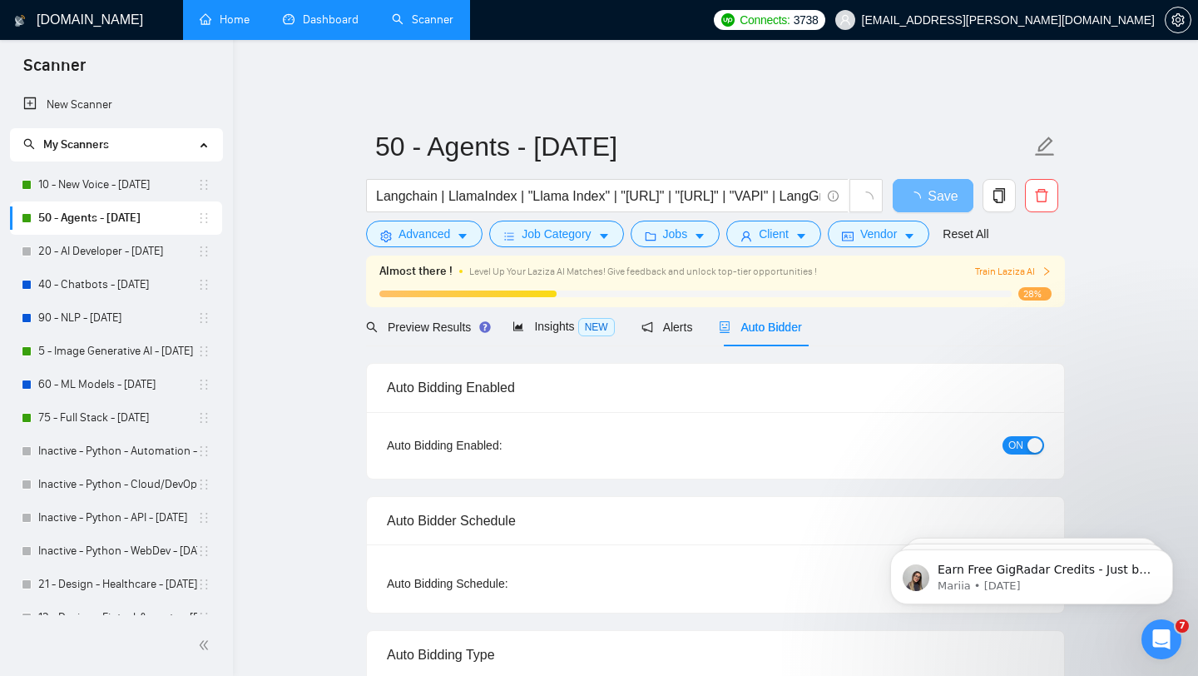
scroll to position [117, 0]
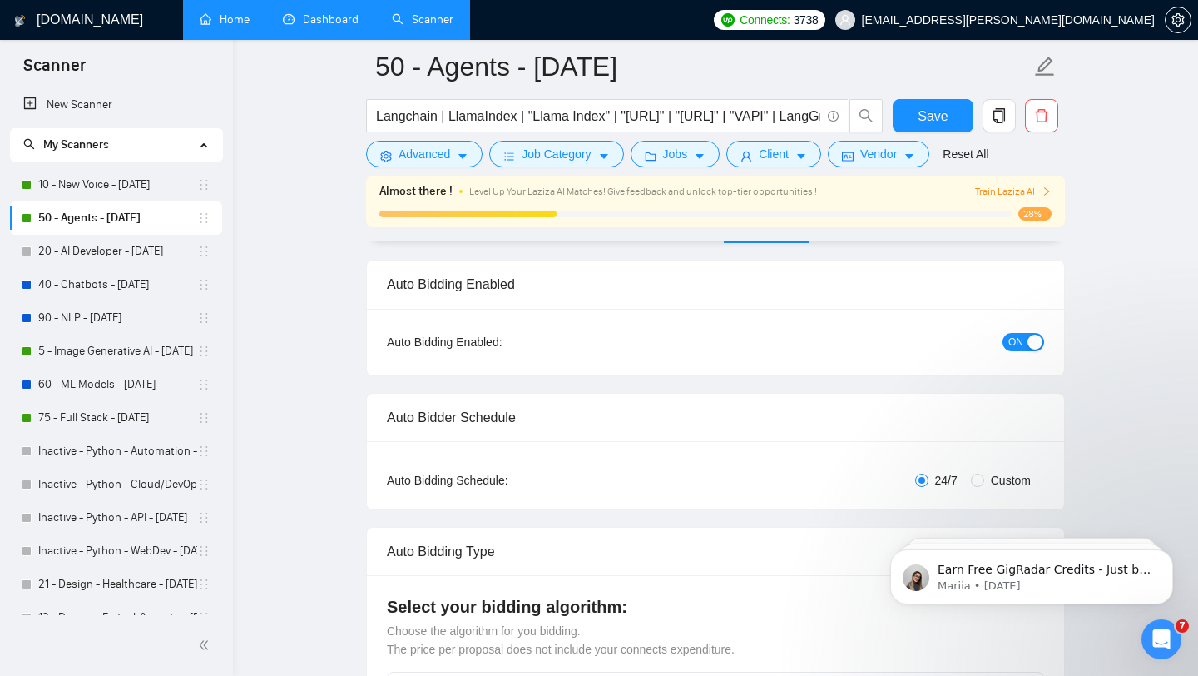
click at [1019, 333] on span "ON" at bounding box center [1016, 342] width 15 height 18
click at [940, 126] on button "Save" at bounding box center [933, 115] width 81 height 33
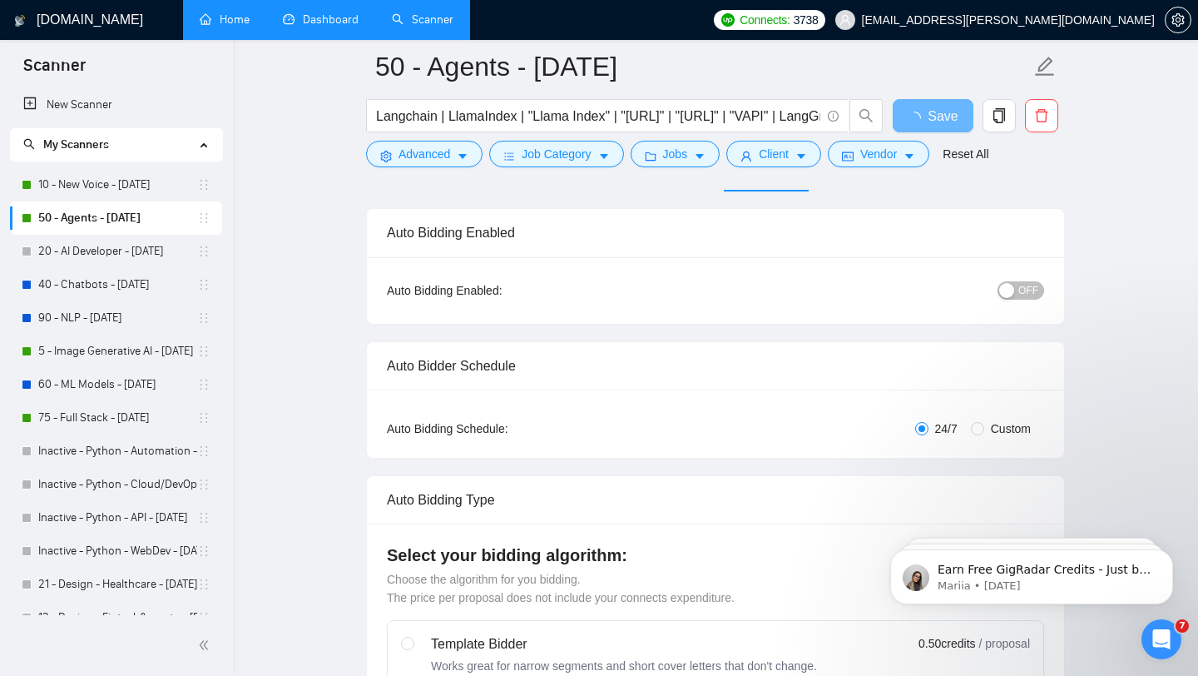
click at [337, 27] on link "Dashboard" at bounding box center [321, 19] width 76 height 14
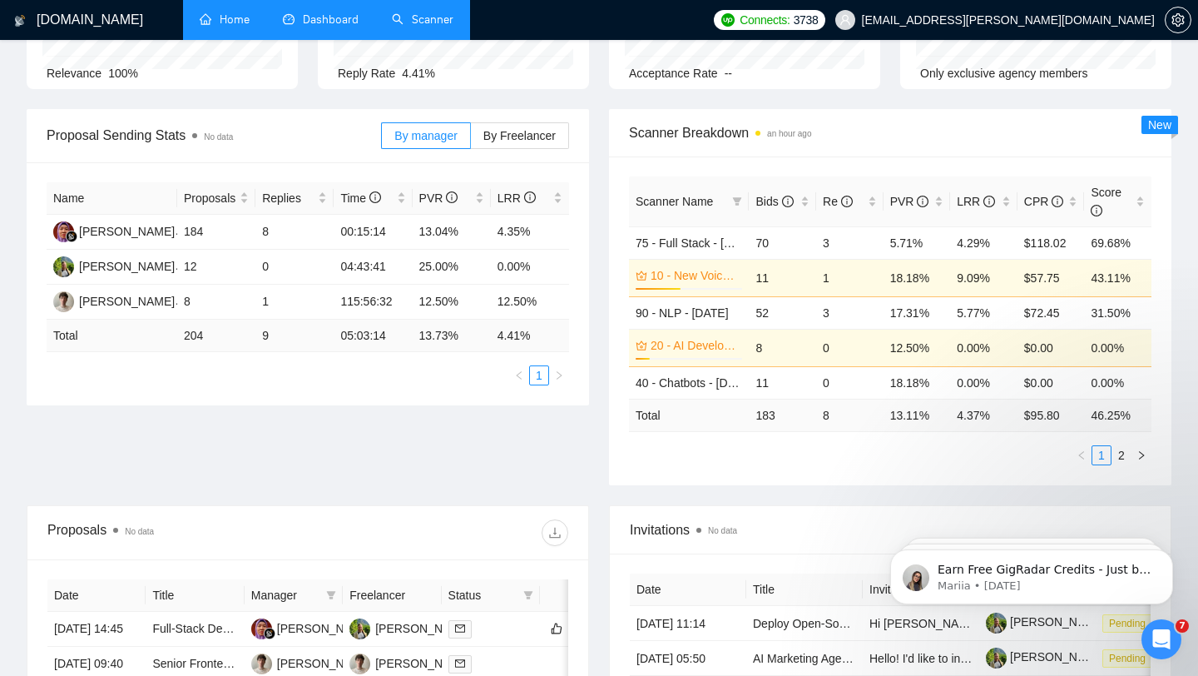
scroll to position [199, 0]
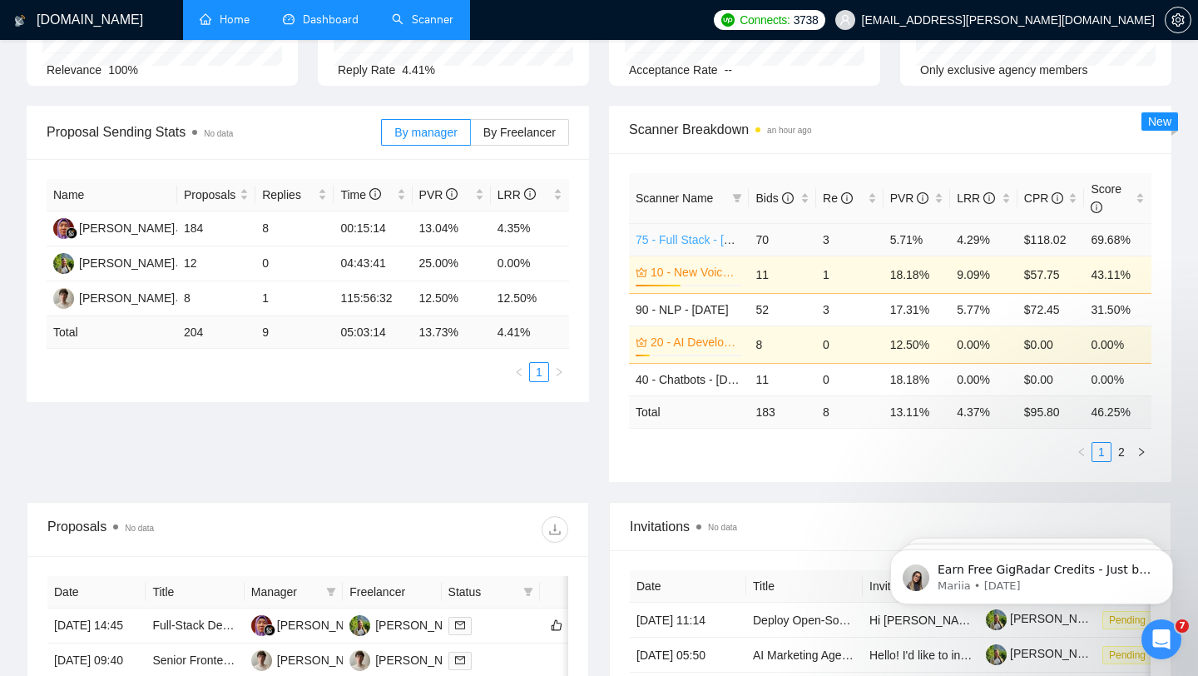
click at [696, 233] on link "75 - Full Stack - [DATE]" at bounding box center [696, 239] width 121 height 13
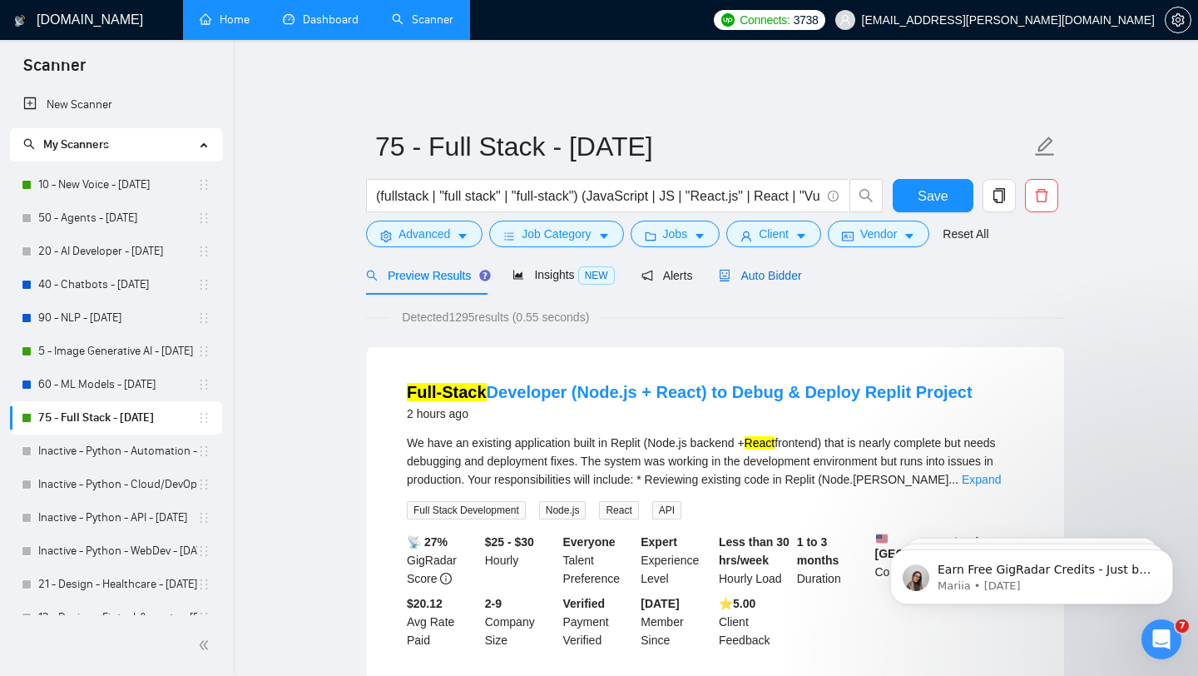
click at [801, 269] on span "Auto Bidder" at bounding box center [760, 275] width 82 height 13
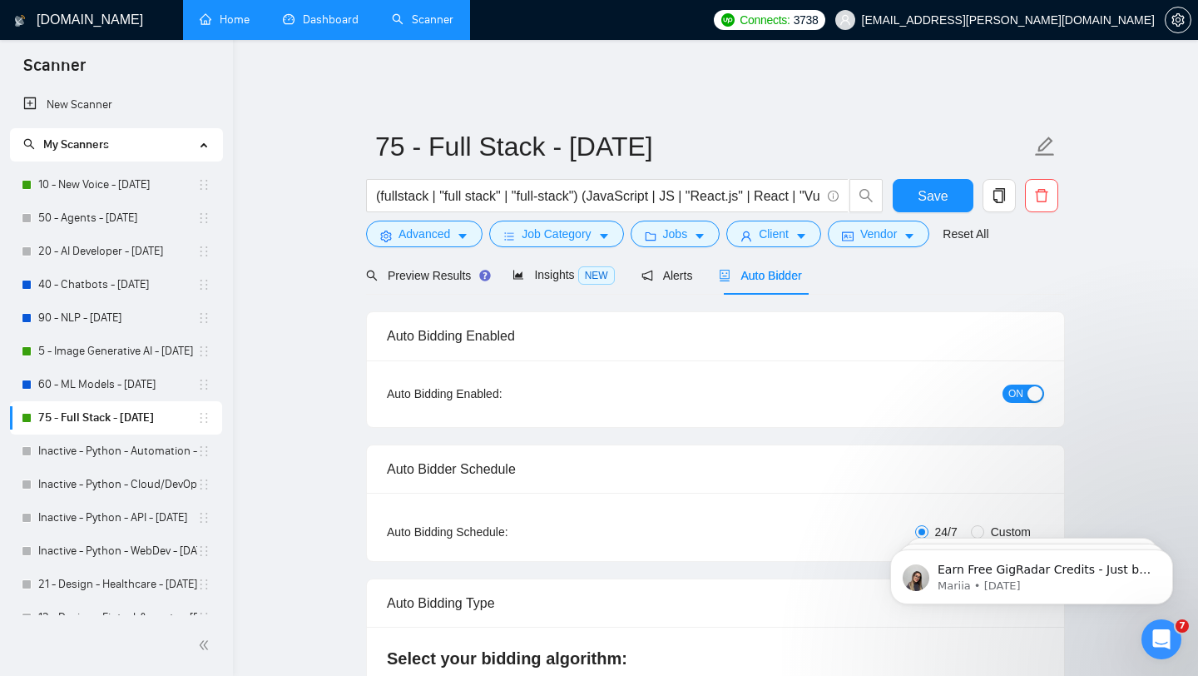
checkbox input "true"
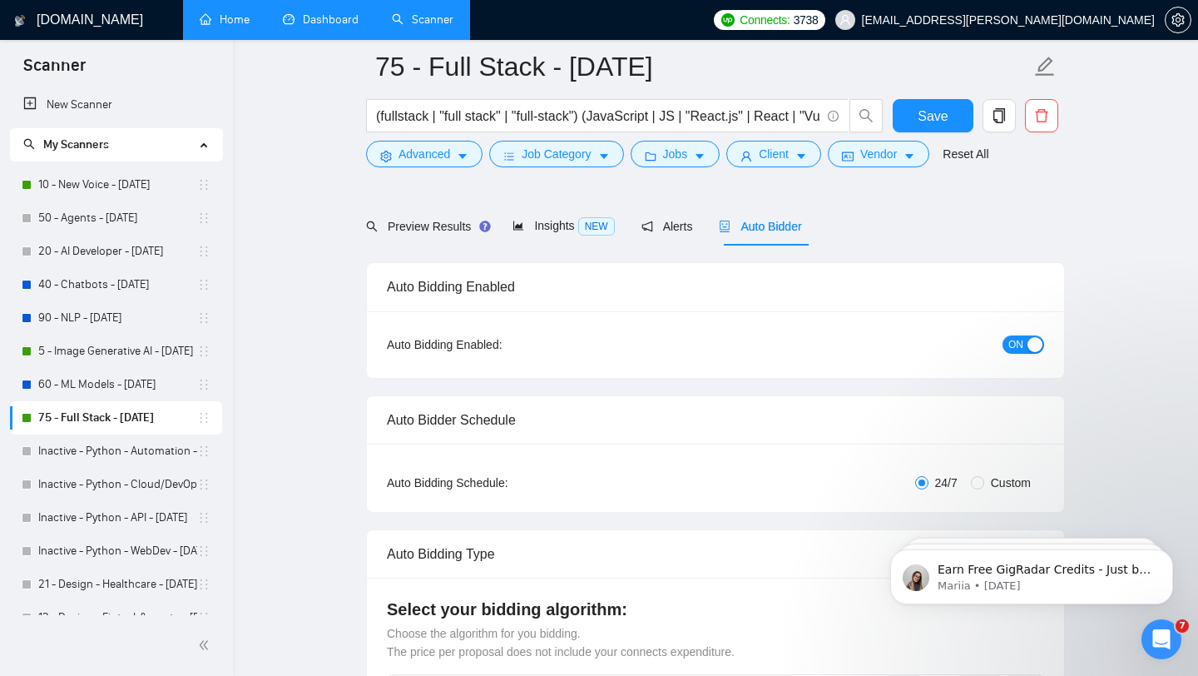
scroll to position [115, 0]
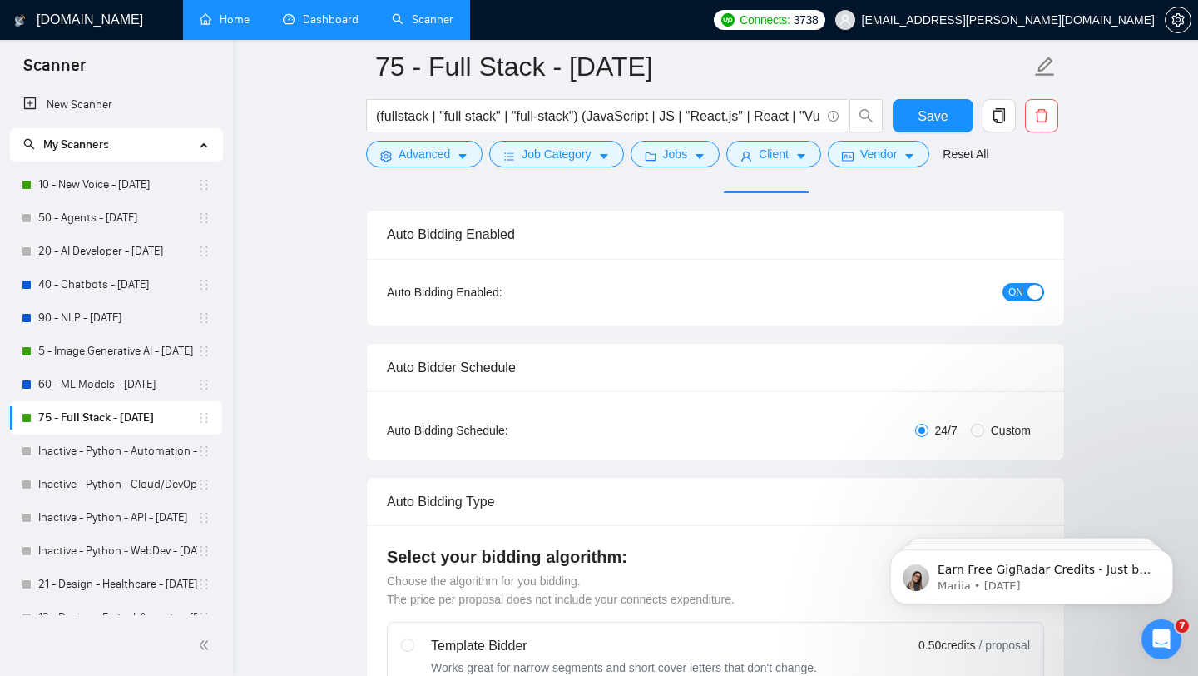
click at [1016, 283] on span "ON" at bounding box center [1016, 292] width 15 height 18
click at [925, 126] on span "Save" at bounding box center [933, 116] width 30 height 21
checkbox input "true"
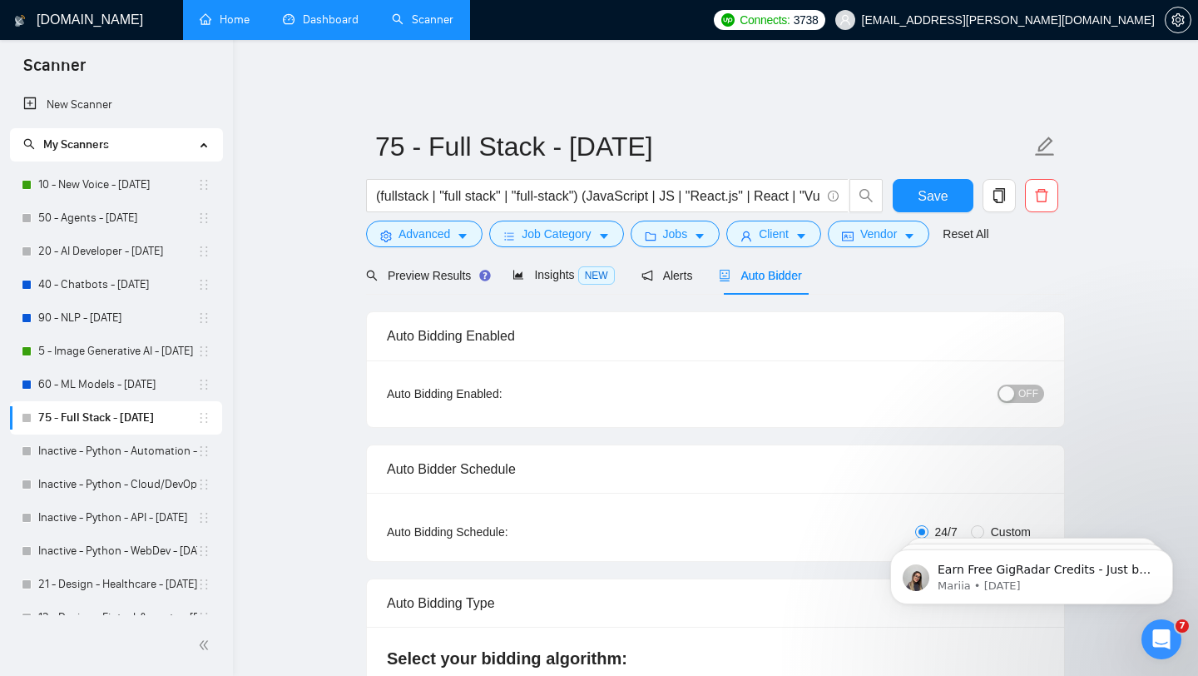
click at [310, 17] on link "Dashboard" at bounding box center [321, 19] width 76 height 14
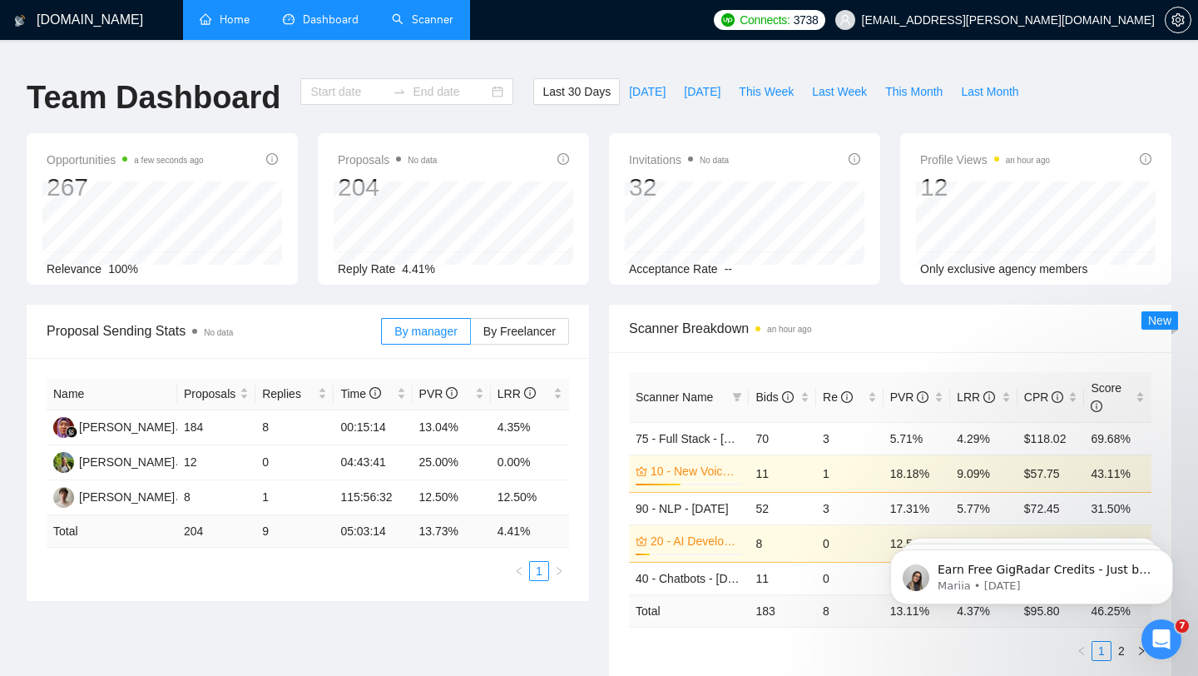
type input "[DATE]"
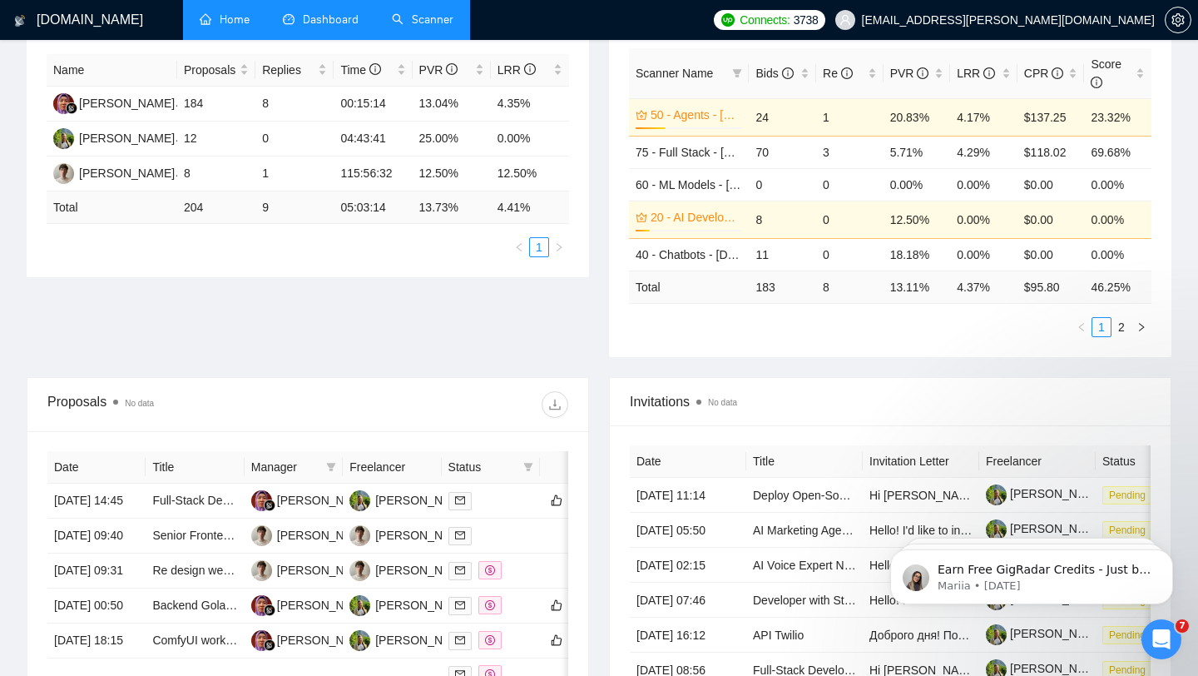
scroll to position [318, 0]
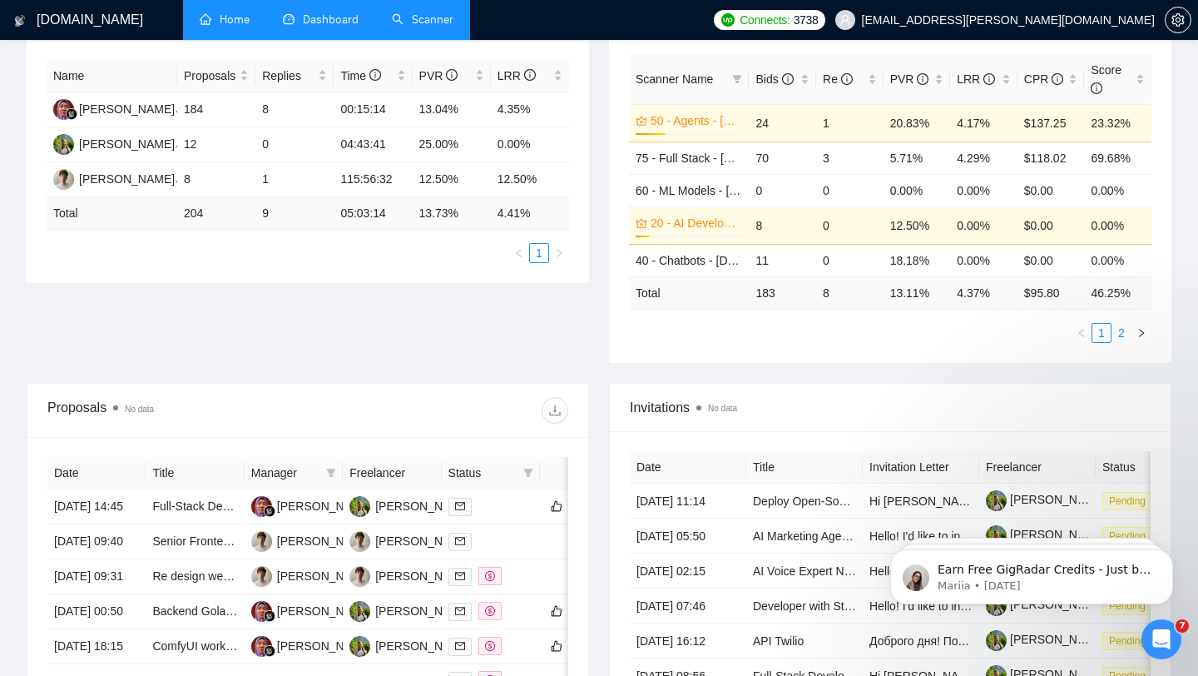
click at [1124, 324] on link "2" at bounding box center [1122, 333] width 18 height 18
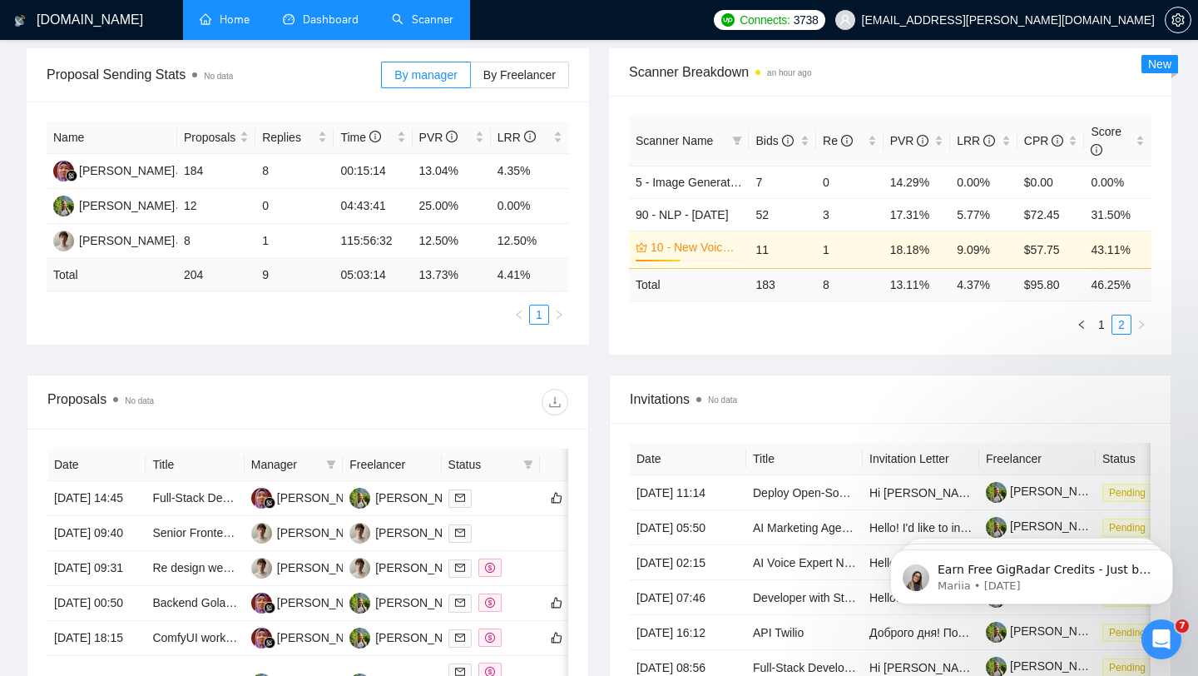
scroll to position [253, 0]
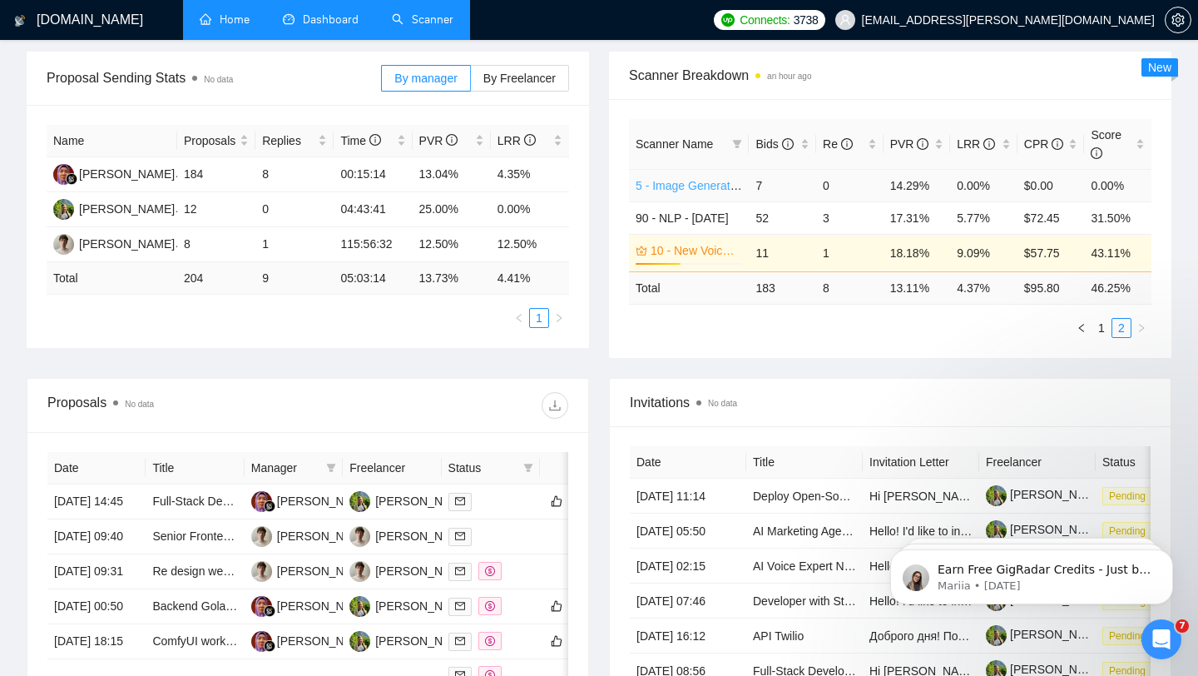
click at [682, 179] on link "5 - Image Generative AI - [DATE]" at bounding box center [721, 185] width 170 height 13
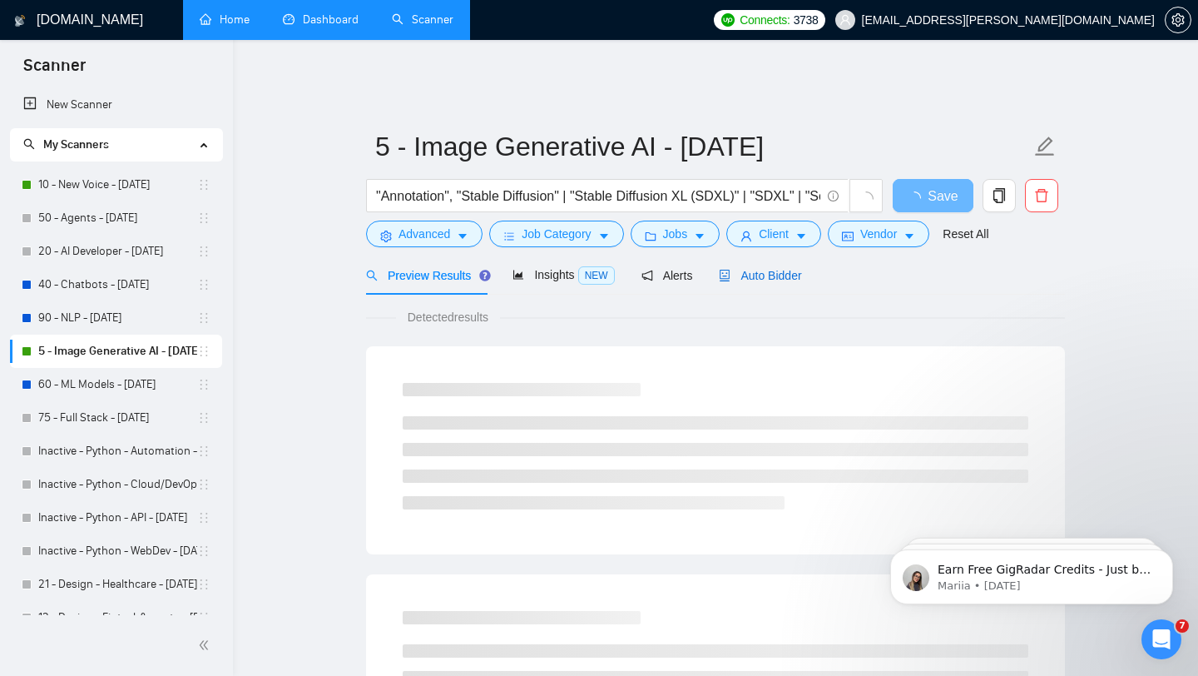
click at [784, 269] on span "Auto Bidder" at bounding box center [760, 275] width 82 height 13
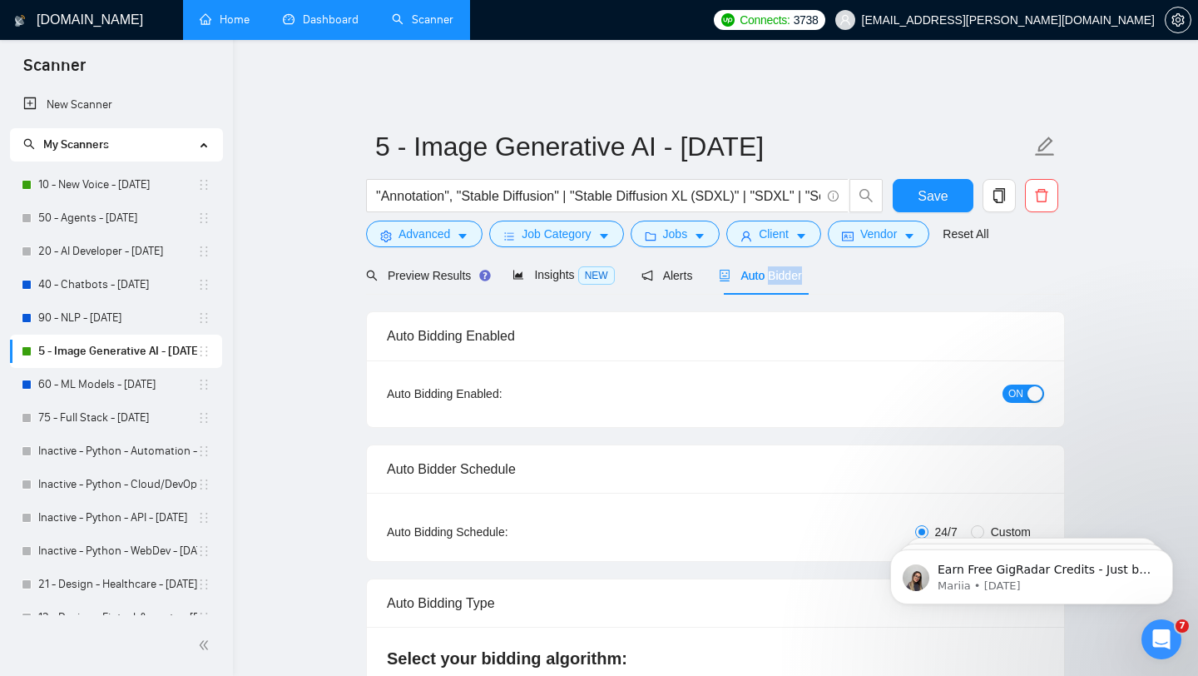
click at [1012, 384] on span "ON" at bounding box center [1016, 393] width 15 height 18
click at [940, 191] on span "Save" at bounding box center [933, 196] width 30 height 21
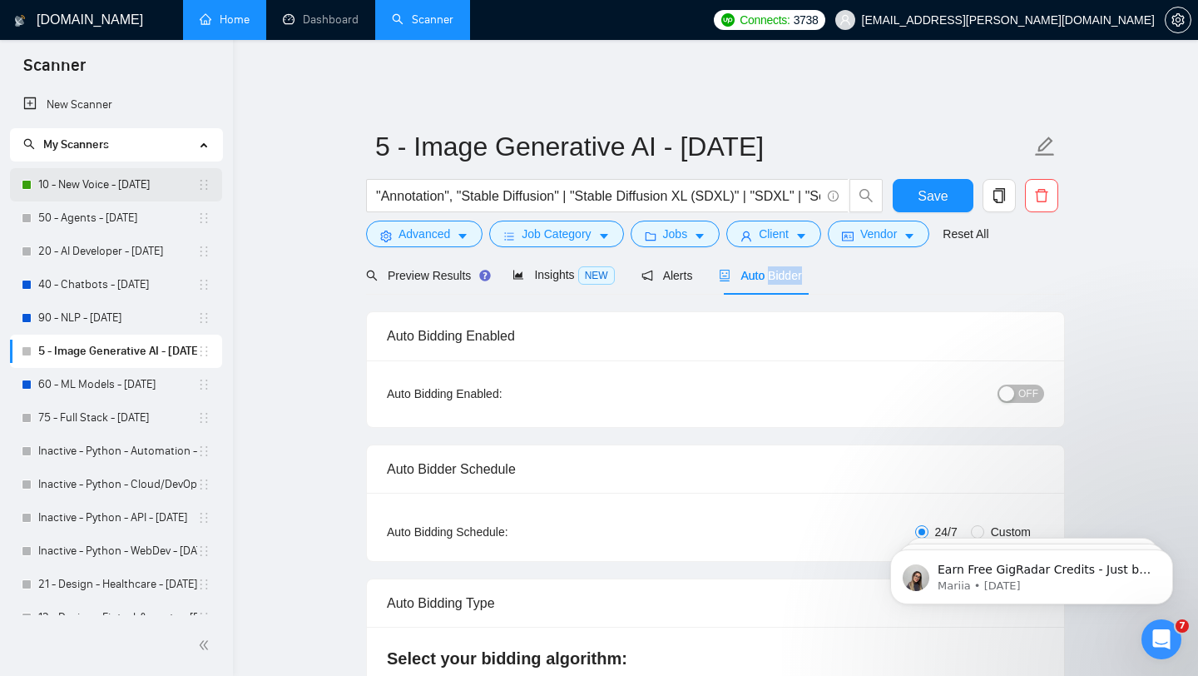
click at [96, 182] on link "10 - New Voice - [DATE]" at bounding box center [117, 184] width 159 height 33
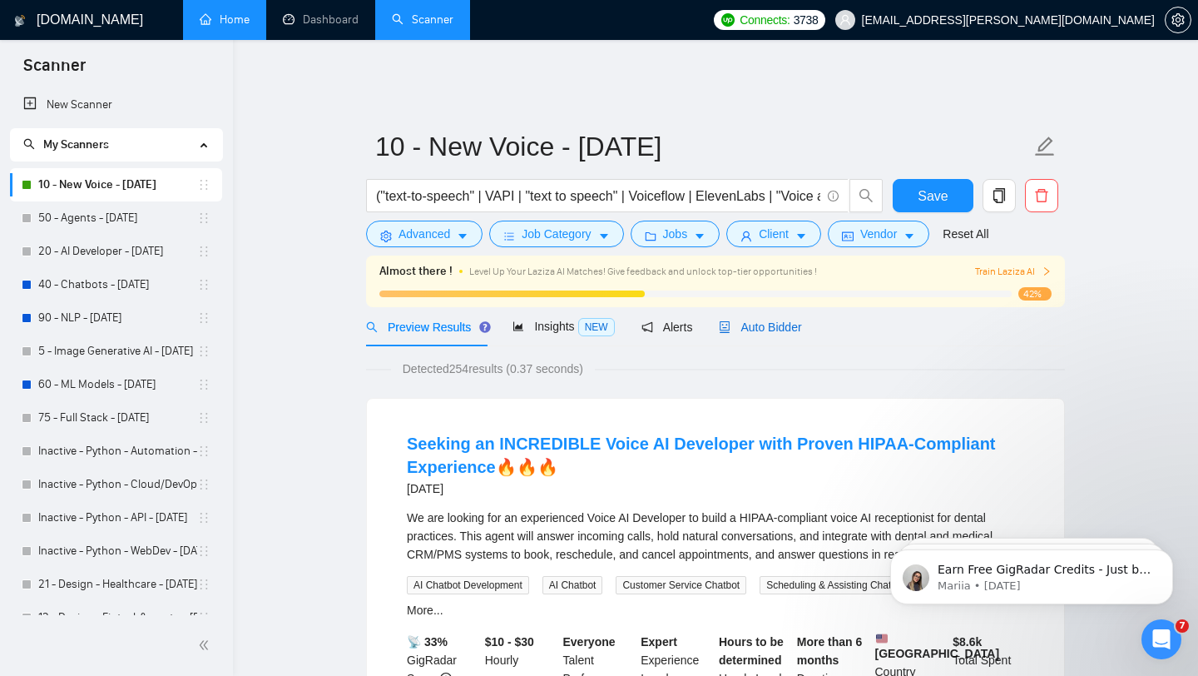
click at [761, 322] on div "Auto Bidder" at bounding box center [760, 327] width 82 height 18
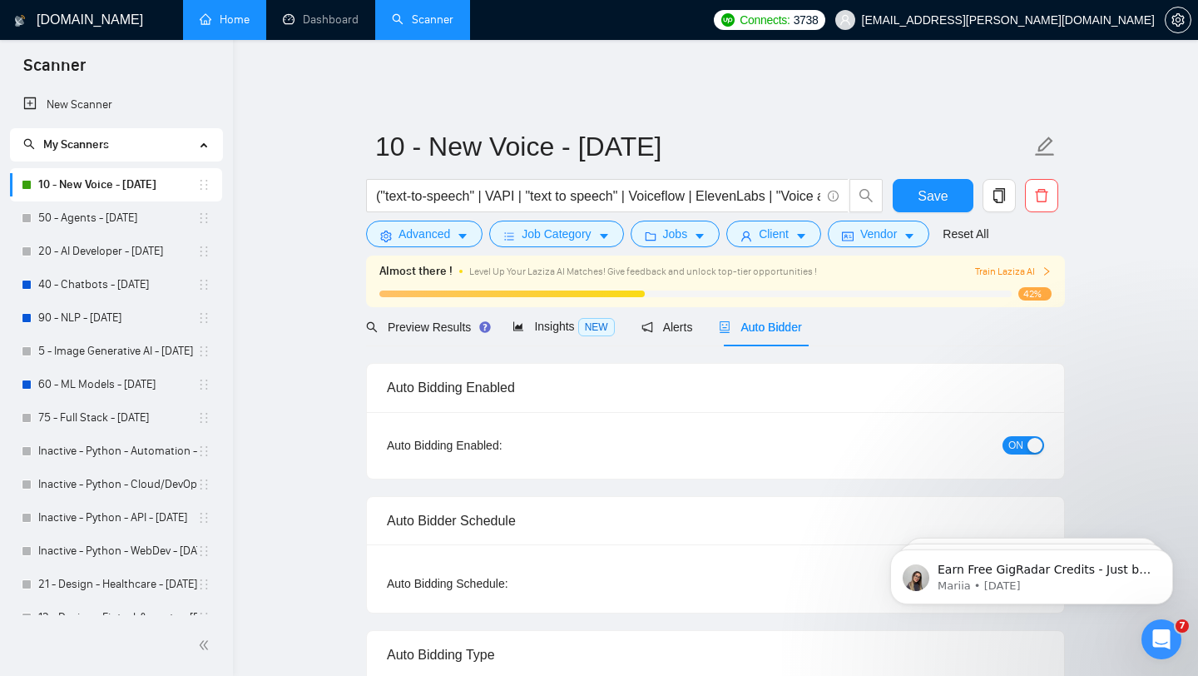
checkbox input "true"
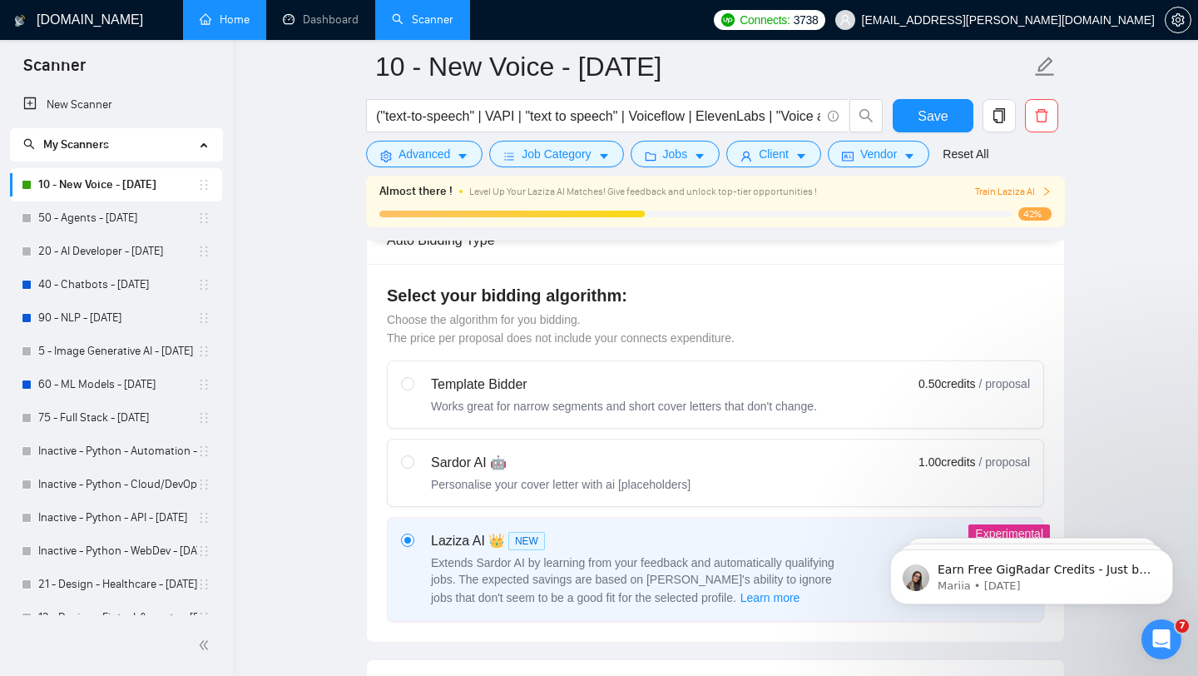
scroll to position [599, 0]
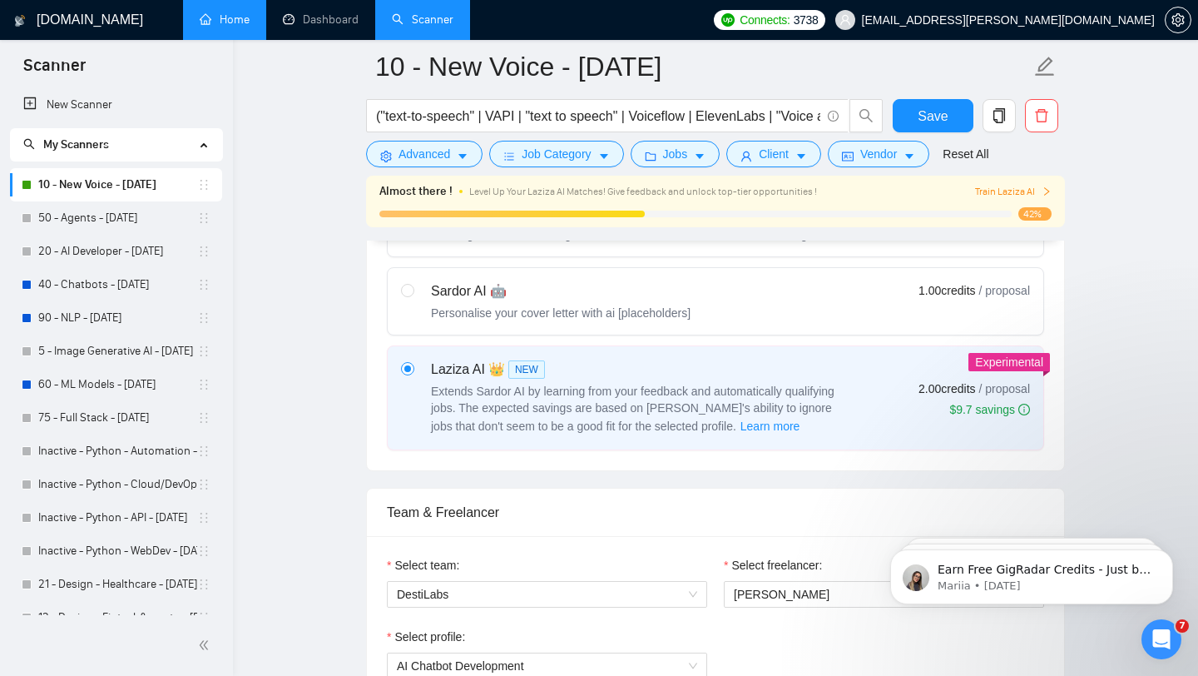
click at [718, 302] on div "Sardor AI 🤖 Personalise your cover letter with ai [placeholders] 1.00 credits /…" at bounding box center [715, 301] width 629 height 40
click at [413, 295] on input "radio" at bounding box center [407, 290] width 12 height 12
radio input "true"
radio input "false"
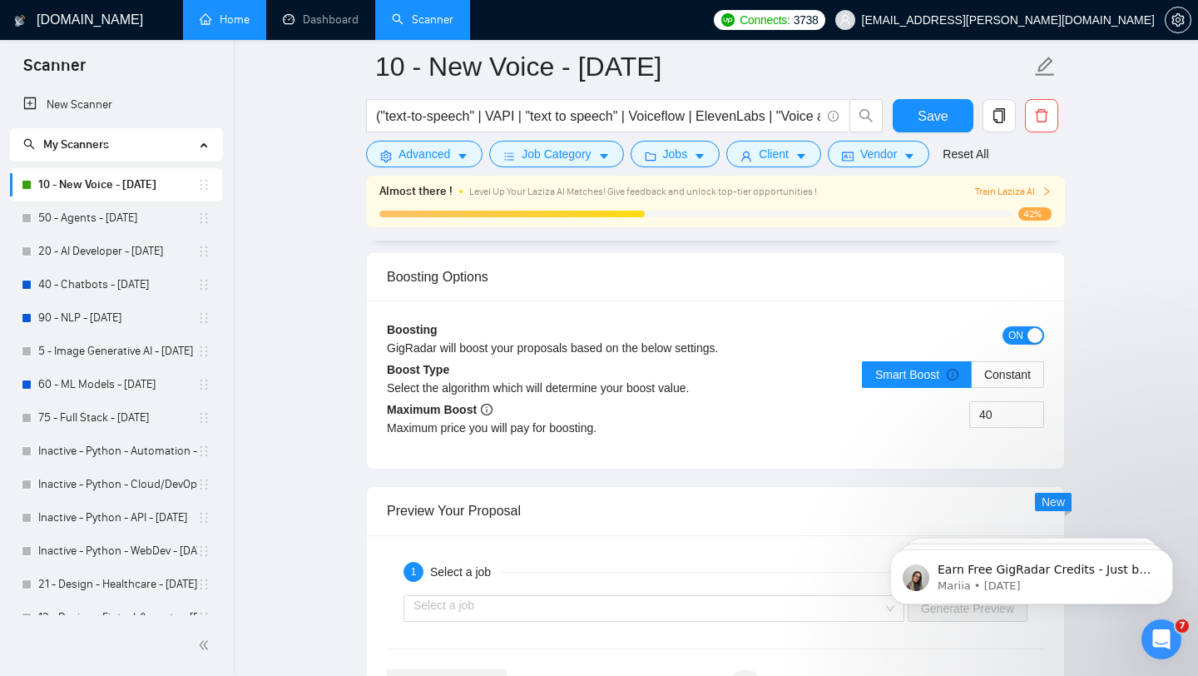
scroll to position [3034, 0]
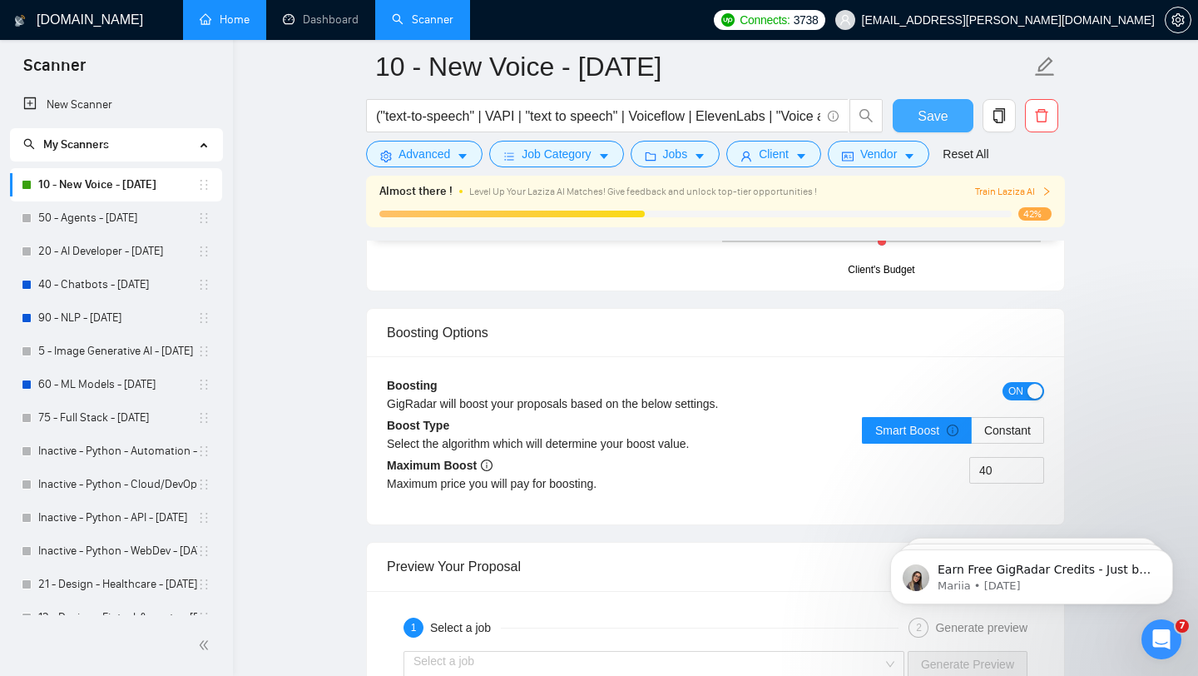
click at [922, 121] on span "Save" at bounding box center [933, 116] width 30 height 21
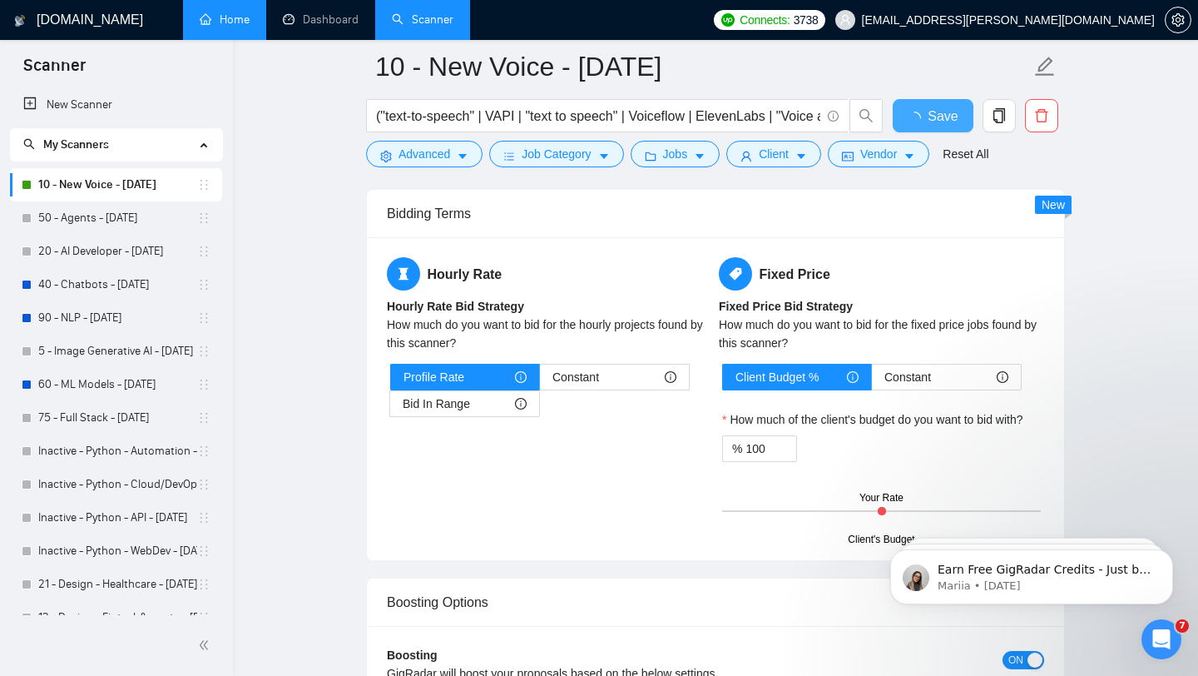
checkbox input "true"
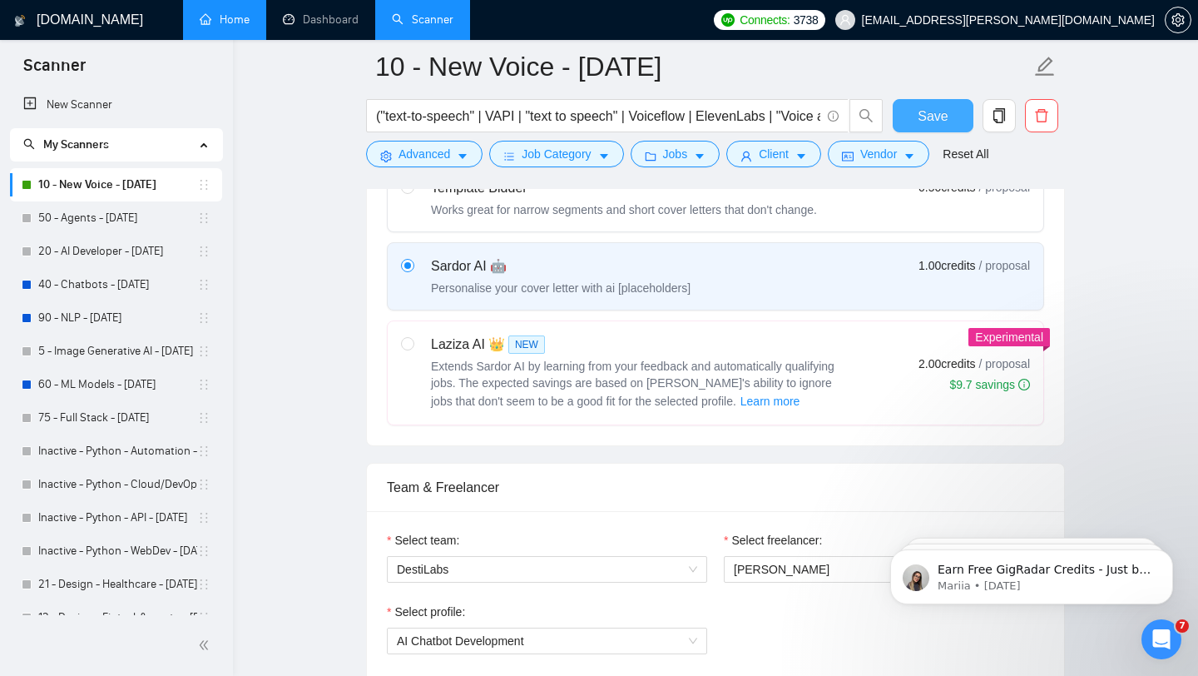
scroll to position [622, 0]
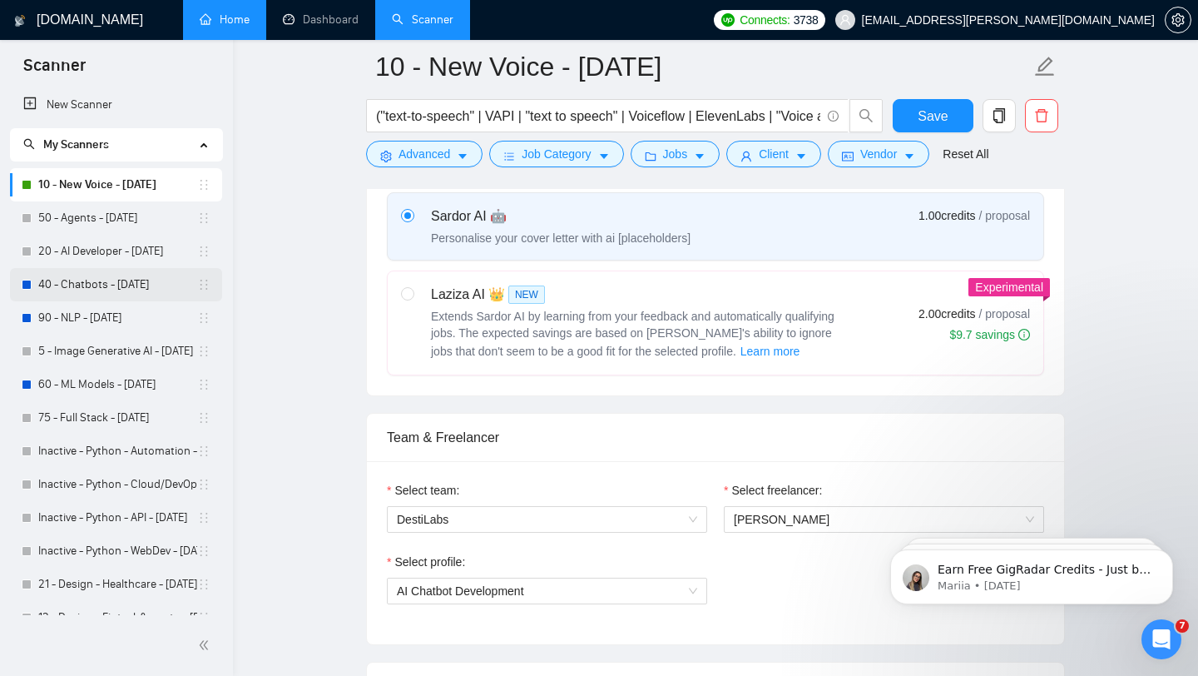
click at [122, 293] on link "40 - Chatbots - [DATE]" at bounding box center [117, 284] width 159 height 33
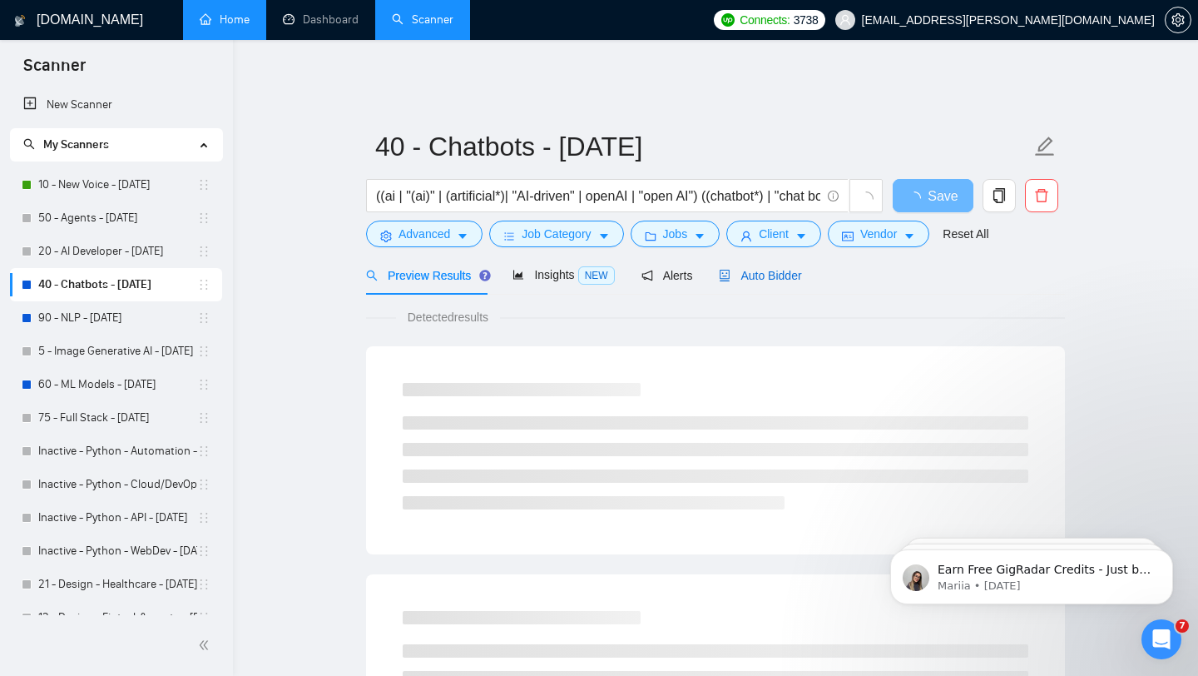
click at [778, 266] on div "Auto Bidder" at bounding box center [760, 275] width 82 height 18
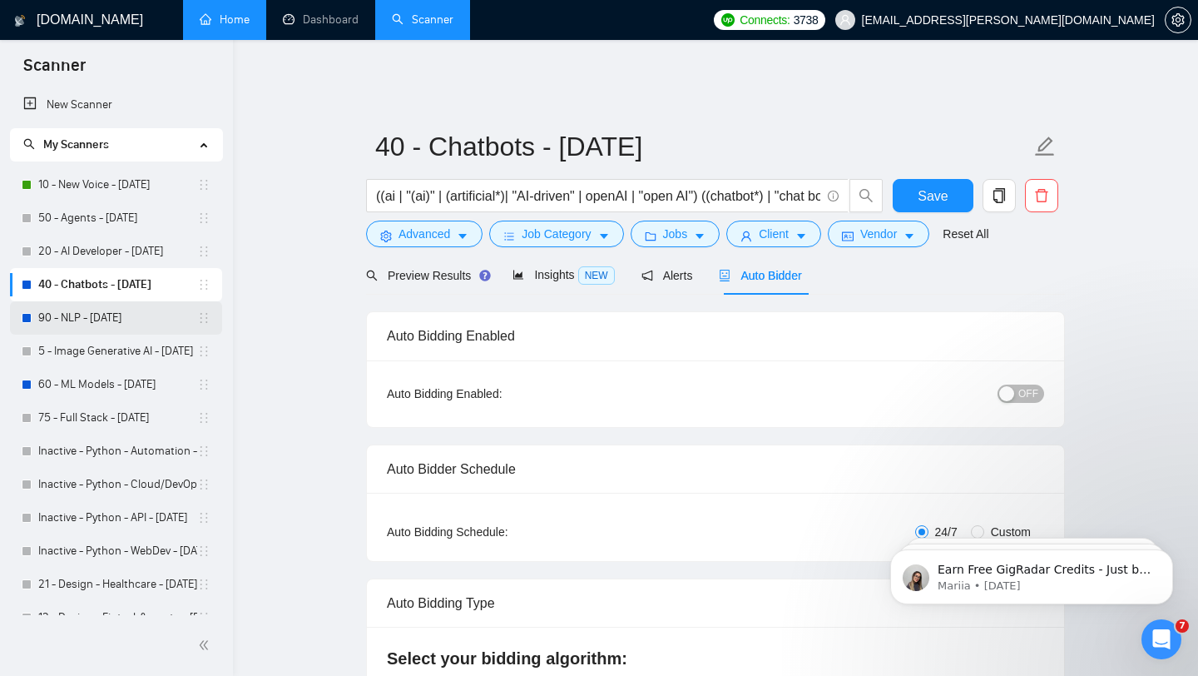
click at [96, 326] on link "90 - NLP - [DATE]" at bounding box center [117, 317] width 159 height 33
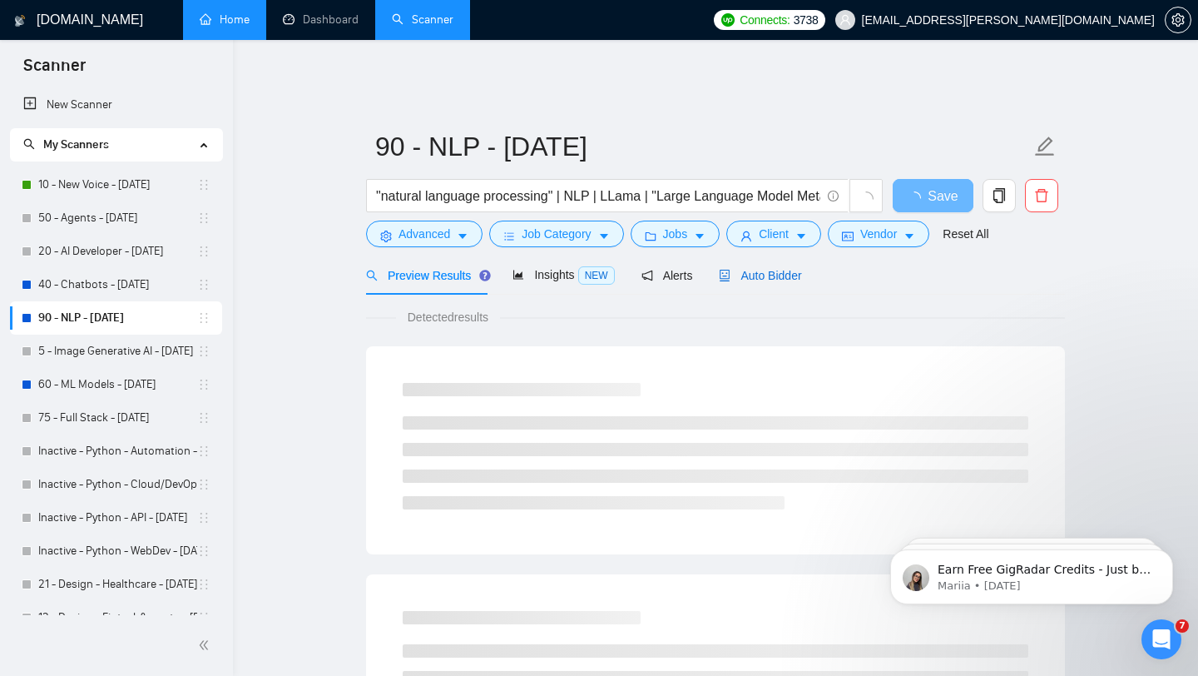
click at [749, 269] on span "Auto Bidder" at bounding box center [760, 275] width 82 height 13
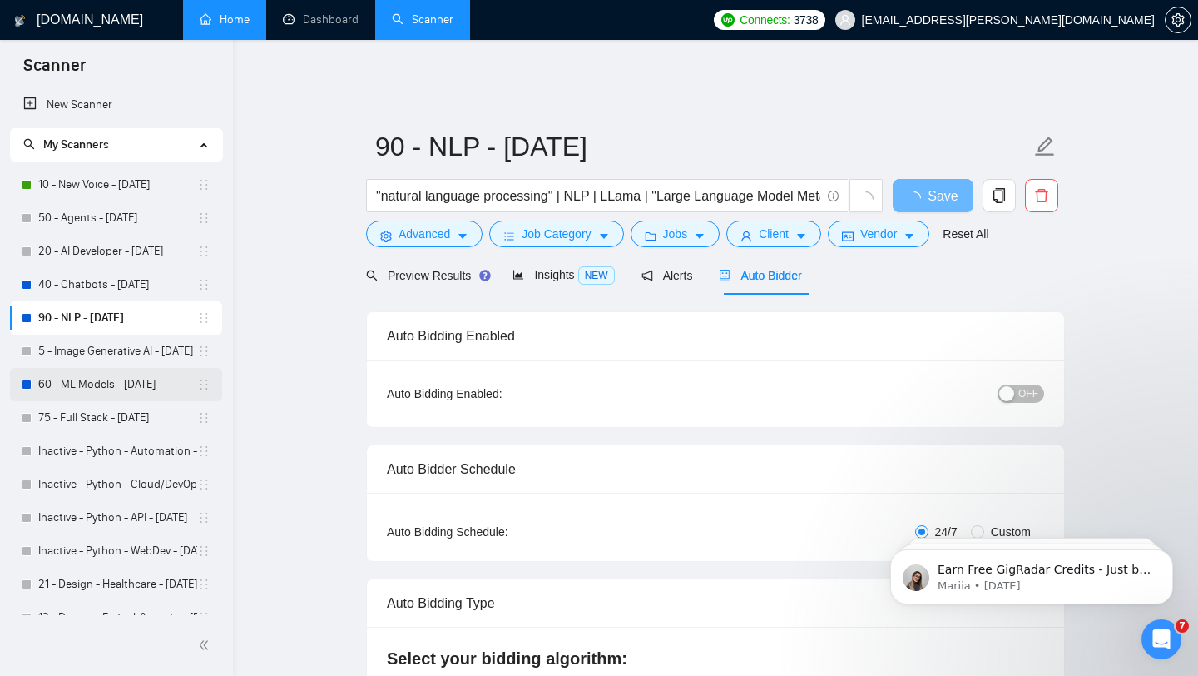
click at [124, 389] on link "60 - ML Models - [DATE]" at bounding box center [117, 384] width 159 height 33
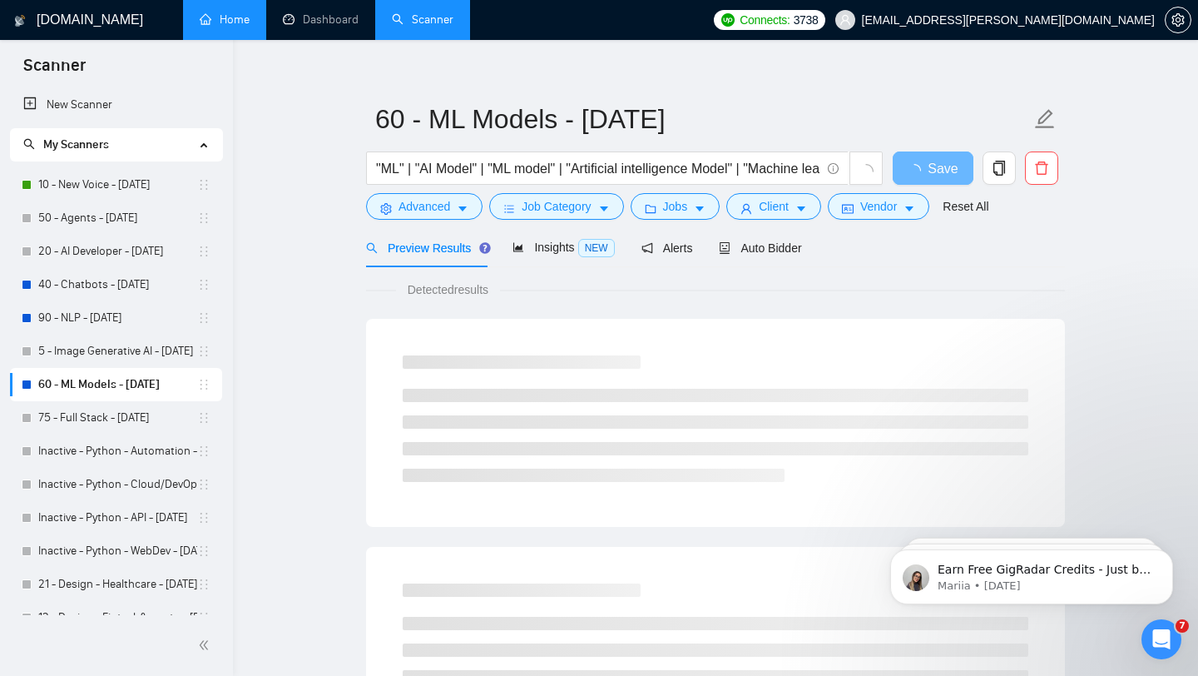
scroll to position [26, 0]
click at [756, 247] on div "Auto Bidder" at bounding box center [760, 249] width 82 height 39
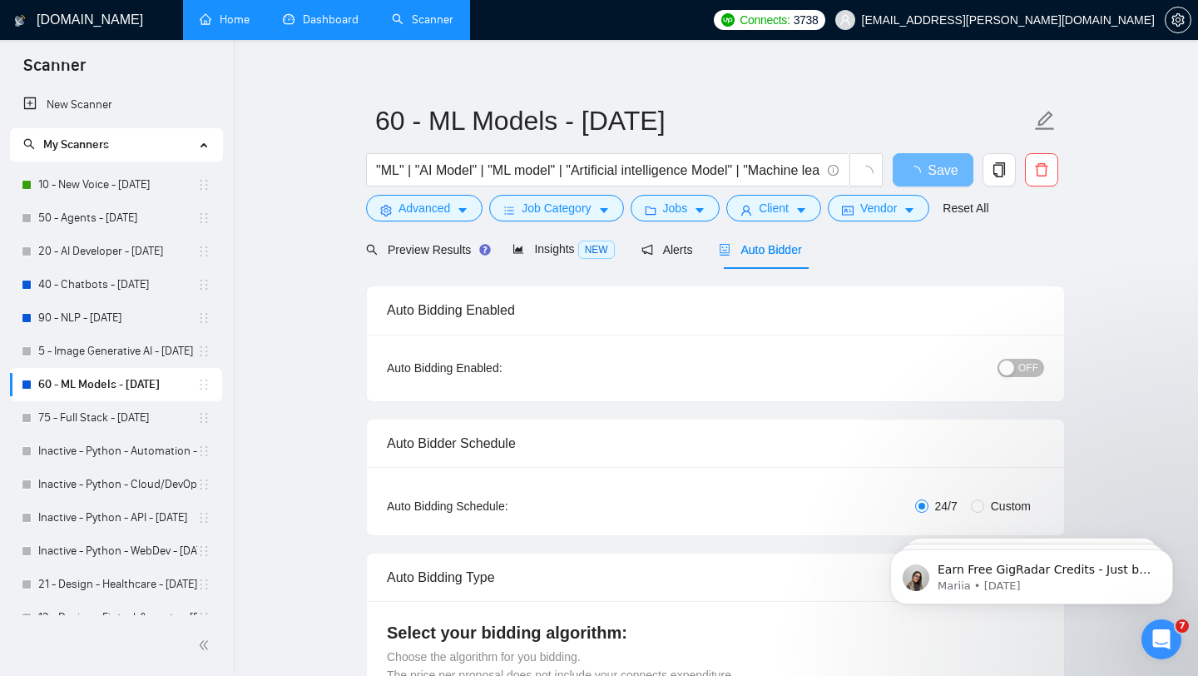
click at [334, 17] on link "Dashboard" at bounding box center [321, 19] width 76 height 14
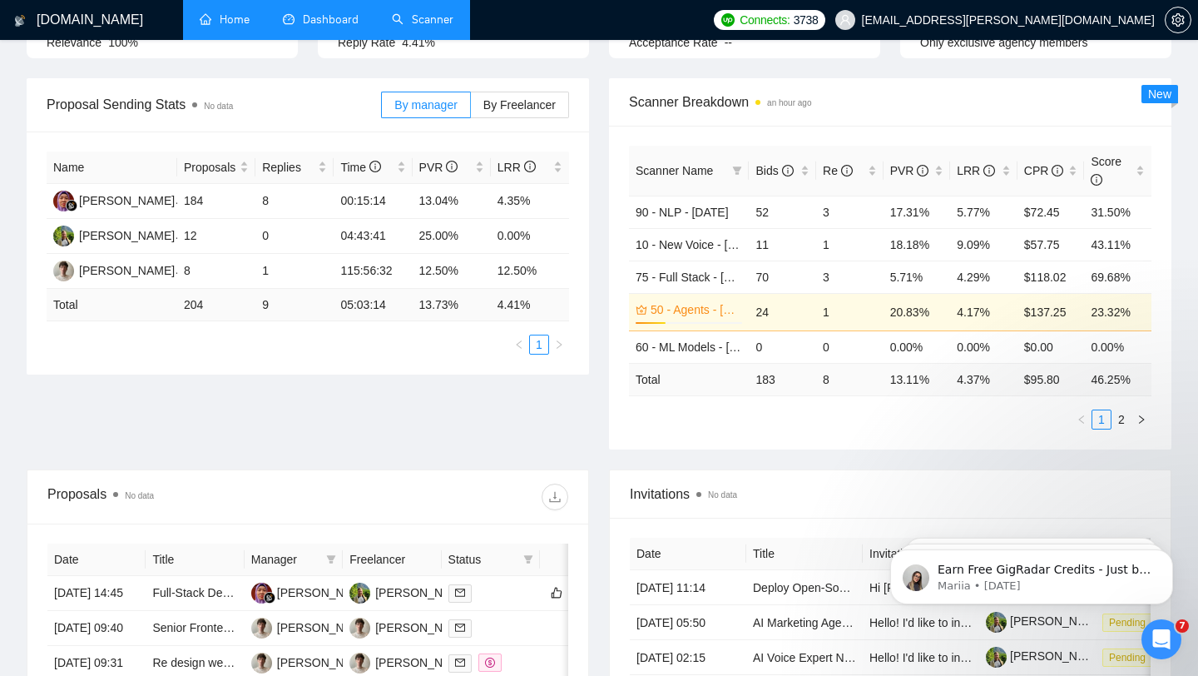
scroll to position [226, 0]
click at [1118, 411] on link "2" at bounding box center [1122, 420] width 18 height 18
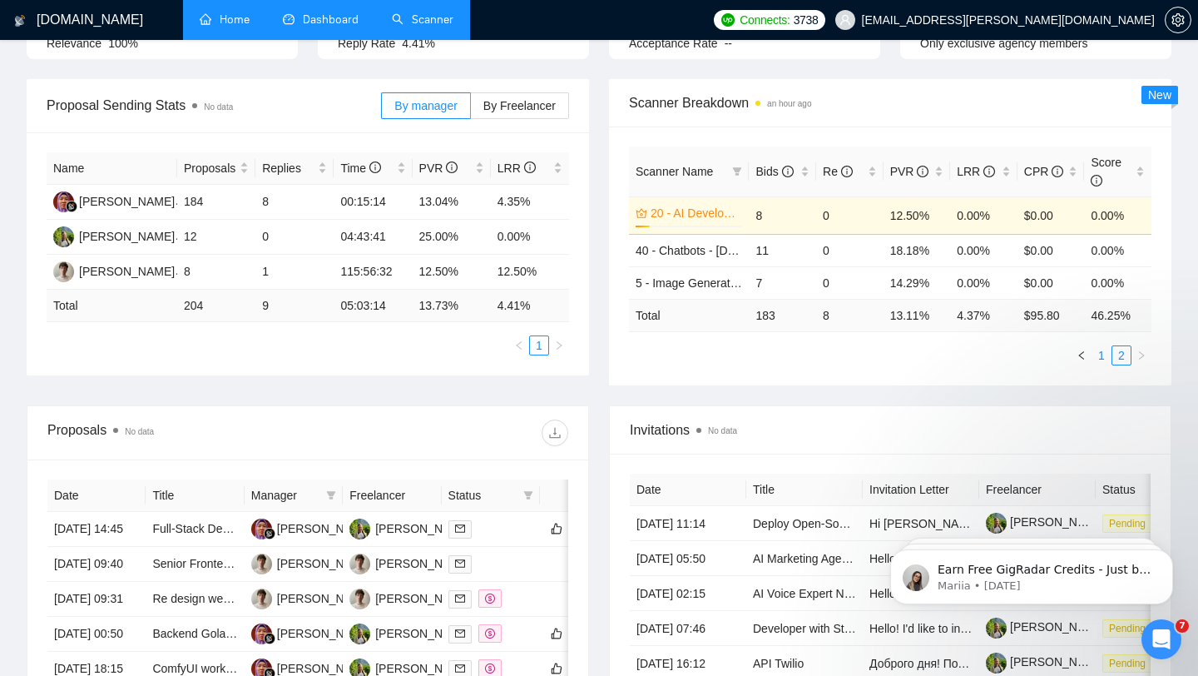
click at [1098, 351] on link "1" at bounding box center [1102, 355] width 18 height 18
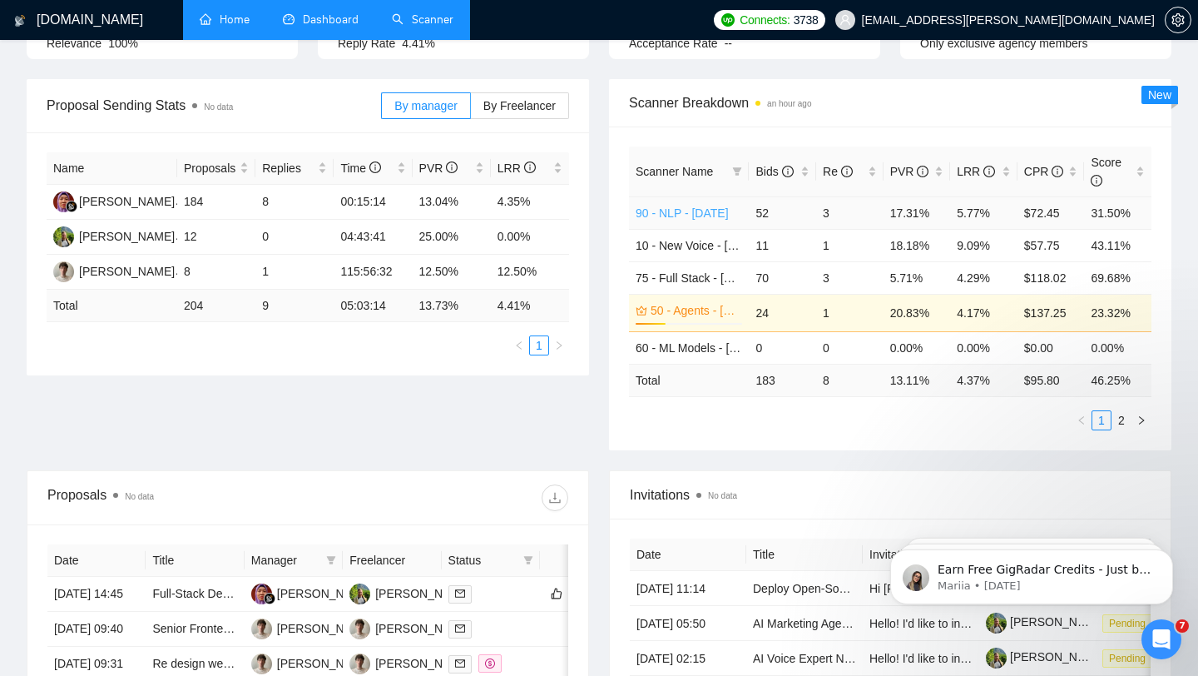
click at [705, 206] on link "90 - NLP - [DATE]" at bounding box center [682, 212] width 93 height 13
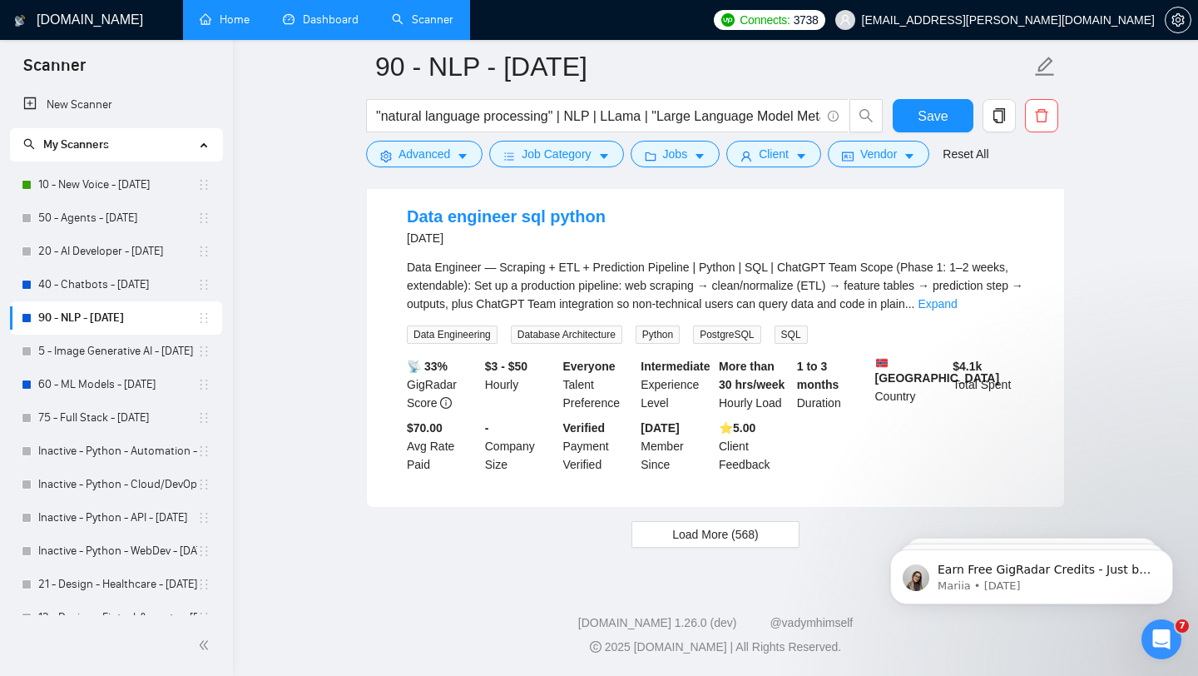
scroll to position [3504, 0]
click at [454, 154] on button "Advanced" at bounding box center [424, 154] width 117 height 27
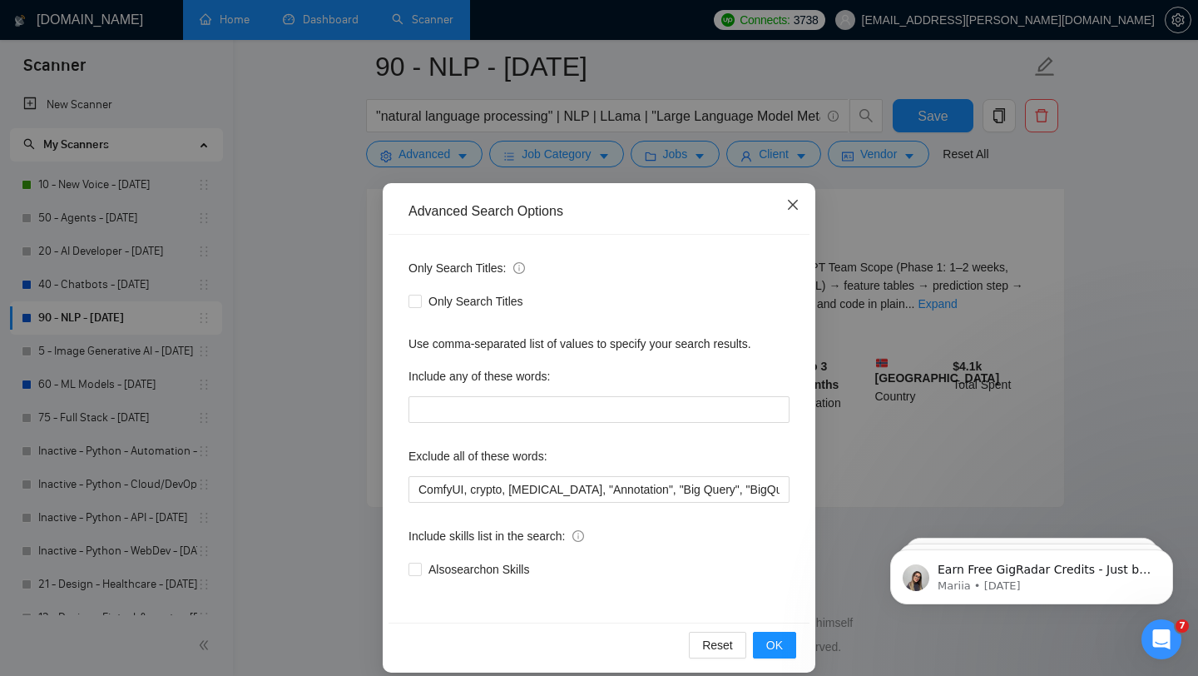
click at [791, 209] on icon "close" at bounding box center [792, 204] width 13 height 13
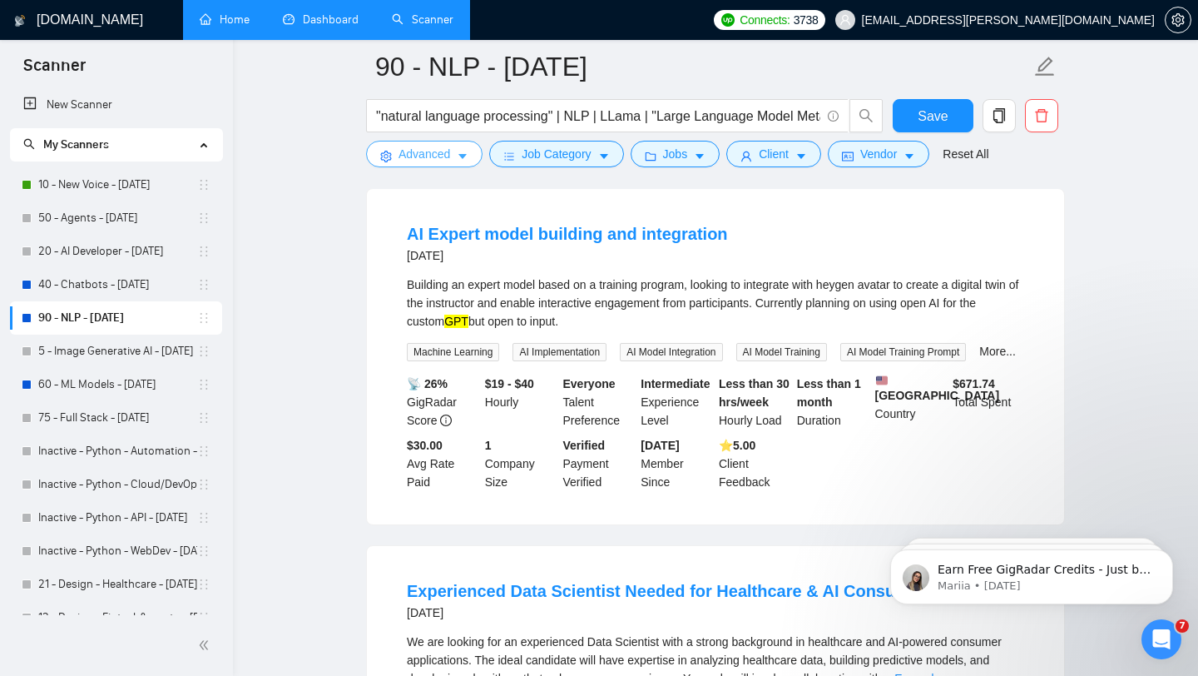
scroll to position [0, 0]
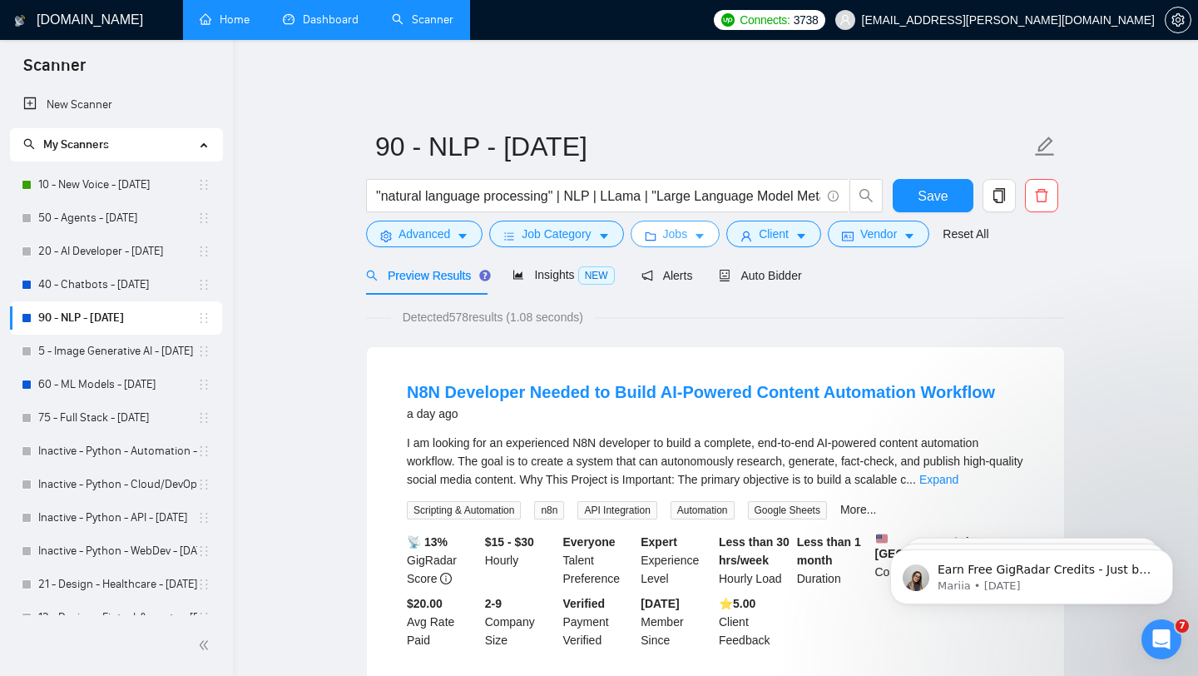
click at [666, 230] on button "Jobs" at bounding box center [676, 234] width 90 height 27
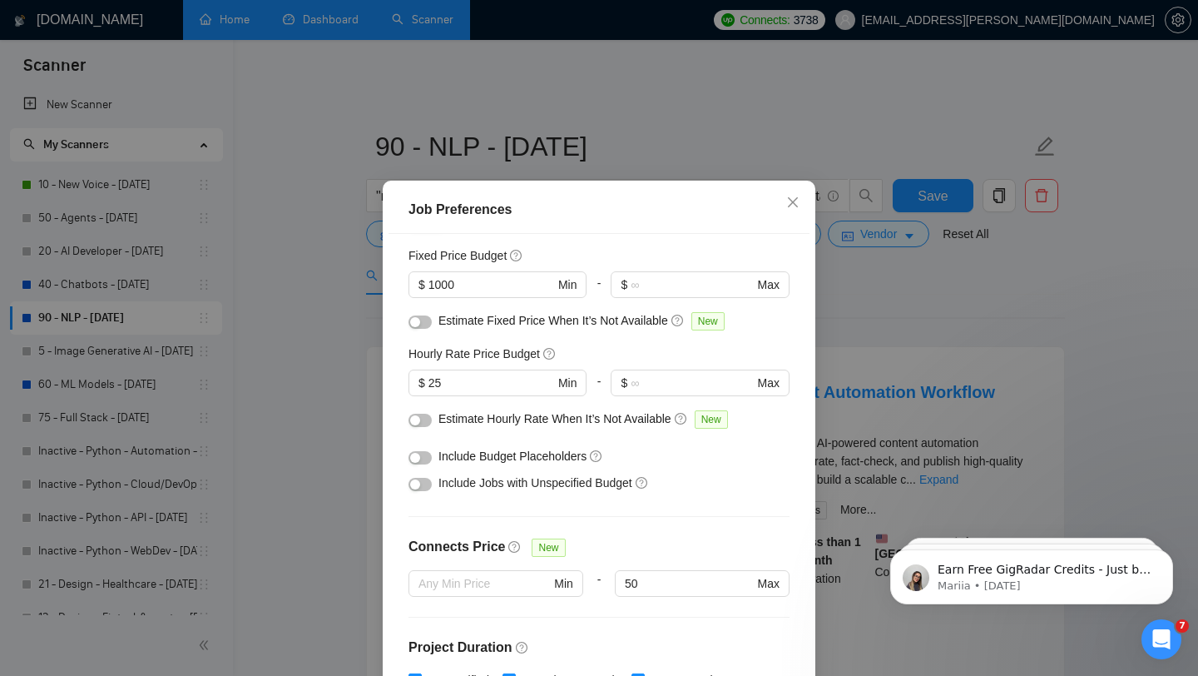
scroll to position [96, 0]
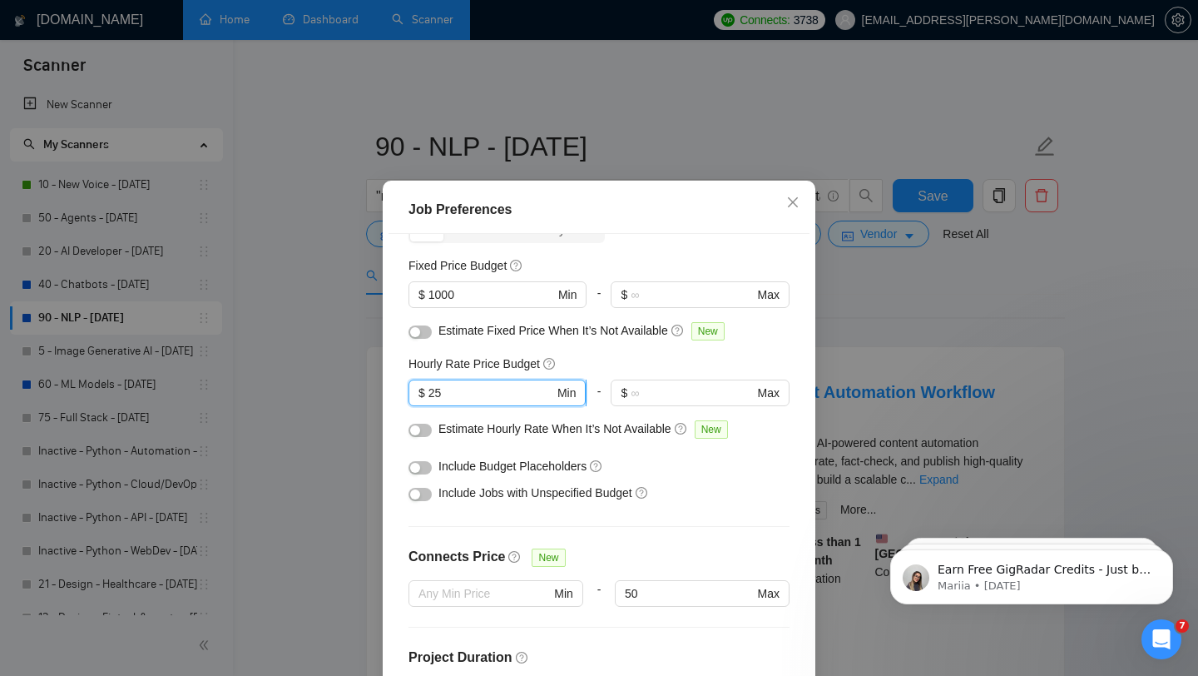
click at [483, 397] on input "25" at bounding box center [492, 393] width 126 height 18
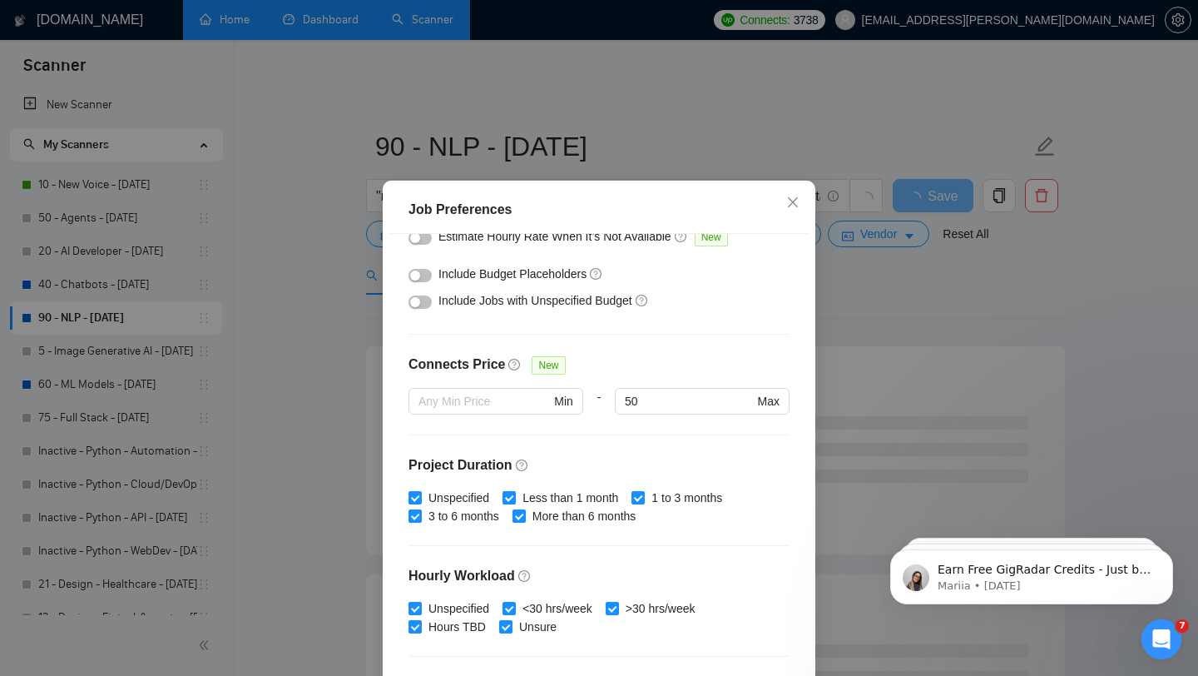
scroll to position [203, 0]
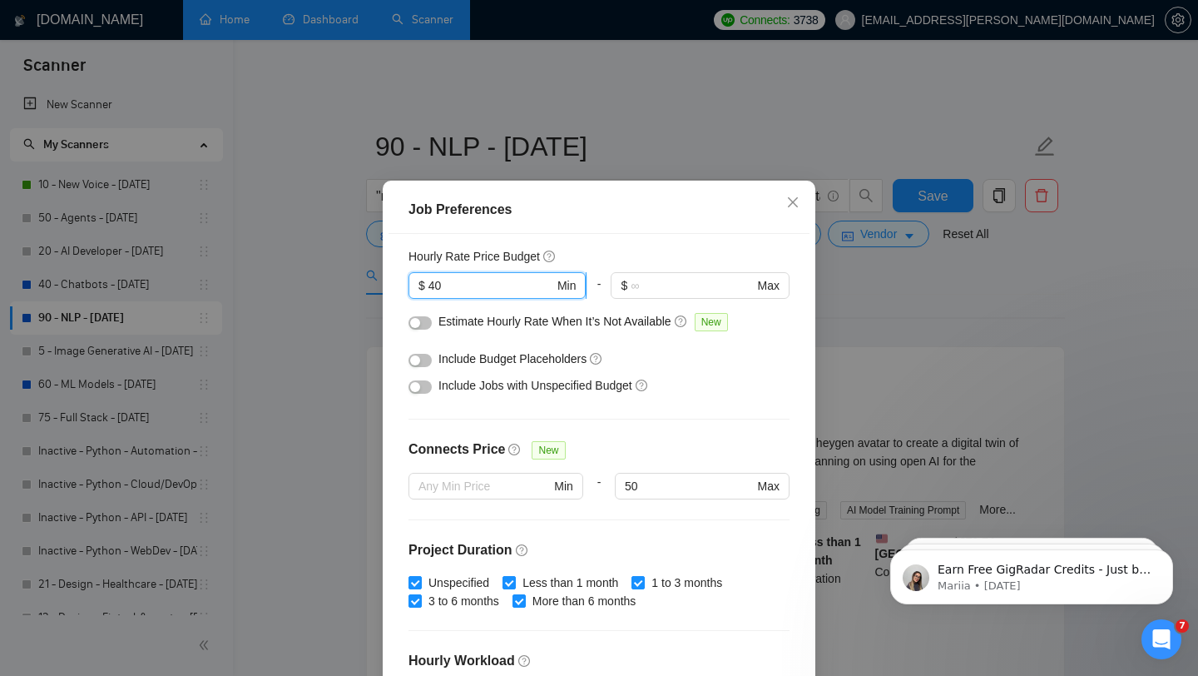
click at [457, 285] on input "40" at bounding box center [492, 285] width 126 height 18
type input "50"
click at [561, 434] on div "Budget Project Type All Fixed Price Hourly Rate Fixed Price Budget $ 1000 Min -…" at bounding box center [599, 470] width 421 height 473
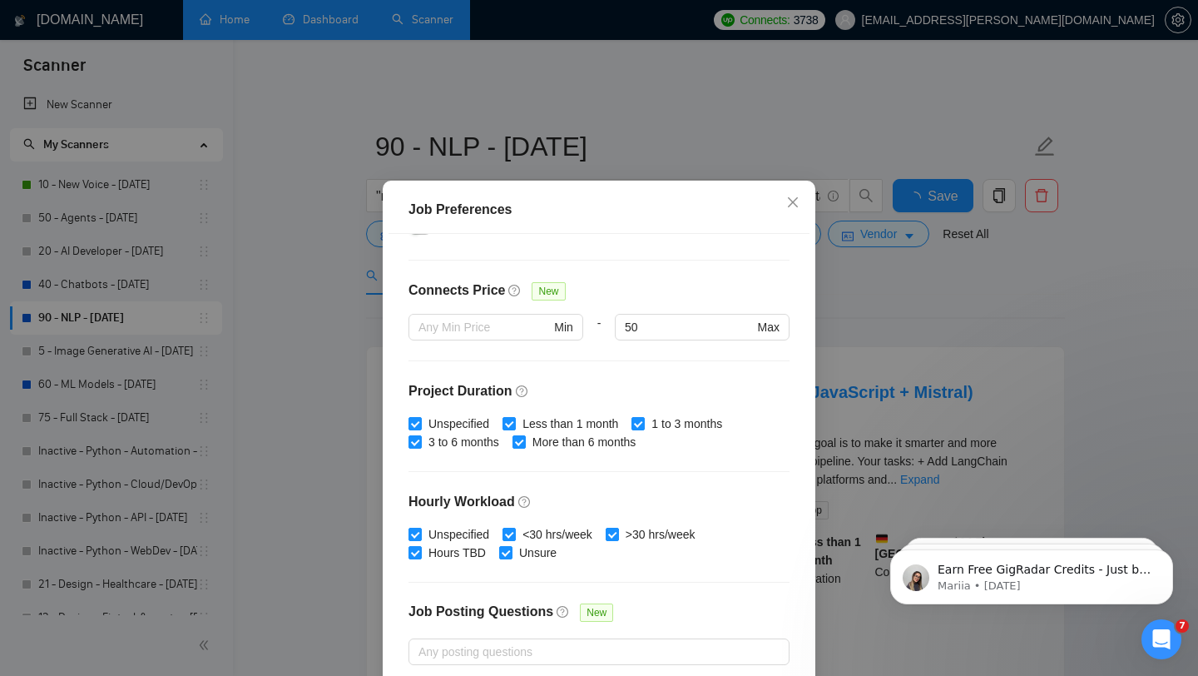
scroll to position [465, 0]
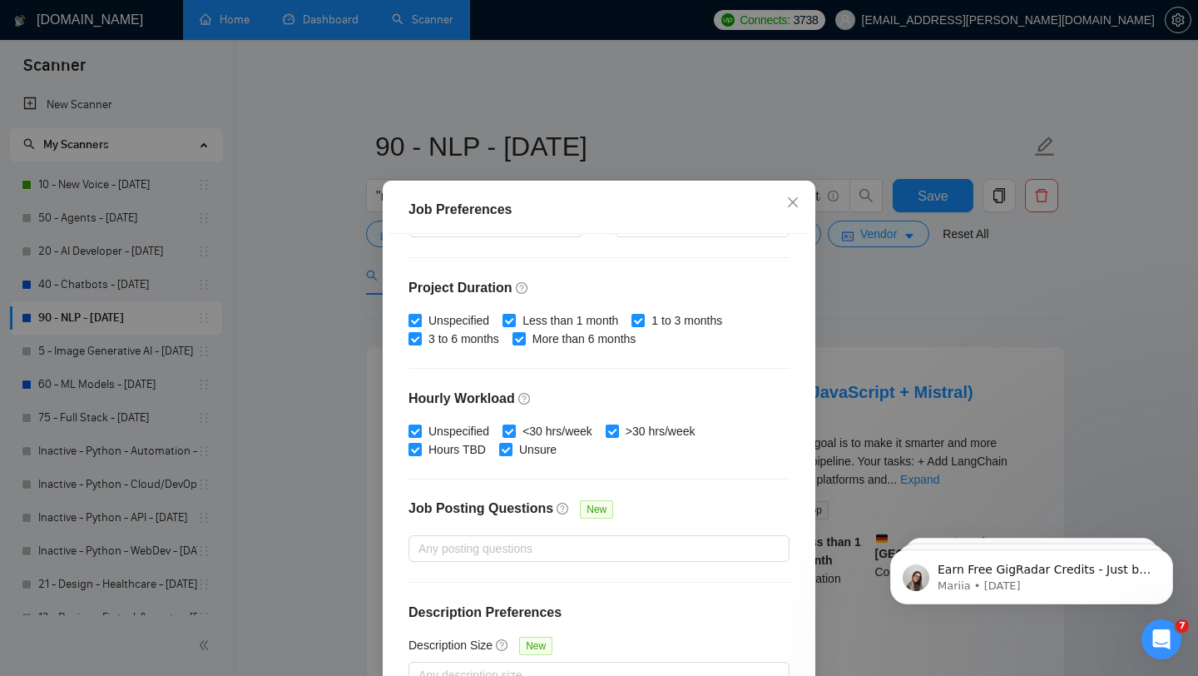
click at [734, 379] on div "Budget Project Type All Fixed Price Hourly Rate Fixed Price Budget $ 1000 Min -…" at bounding box center [599, 470] width 421 height 473
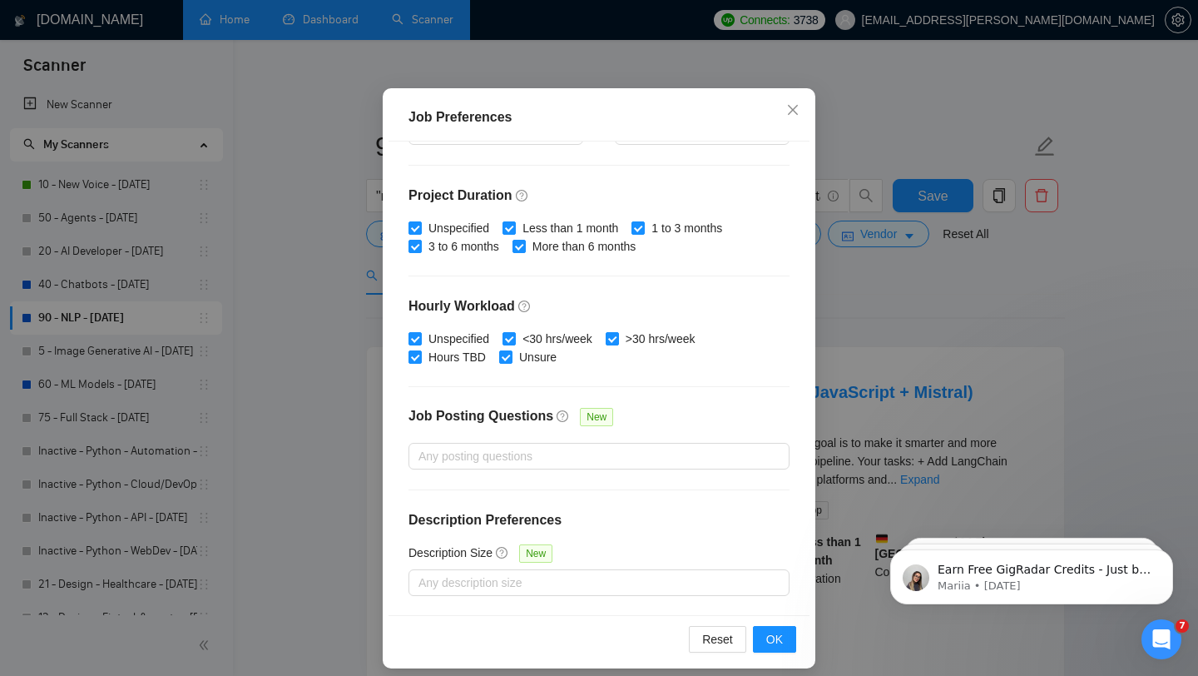
scroll to position [104, 0]
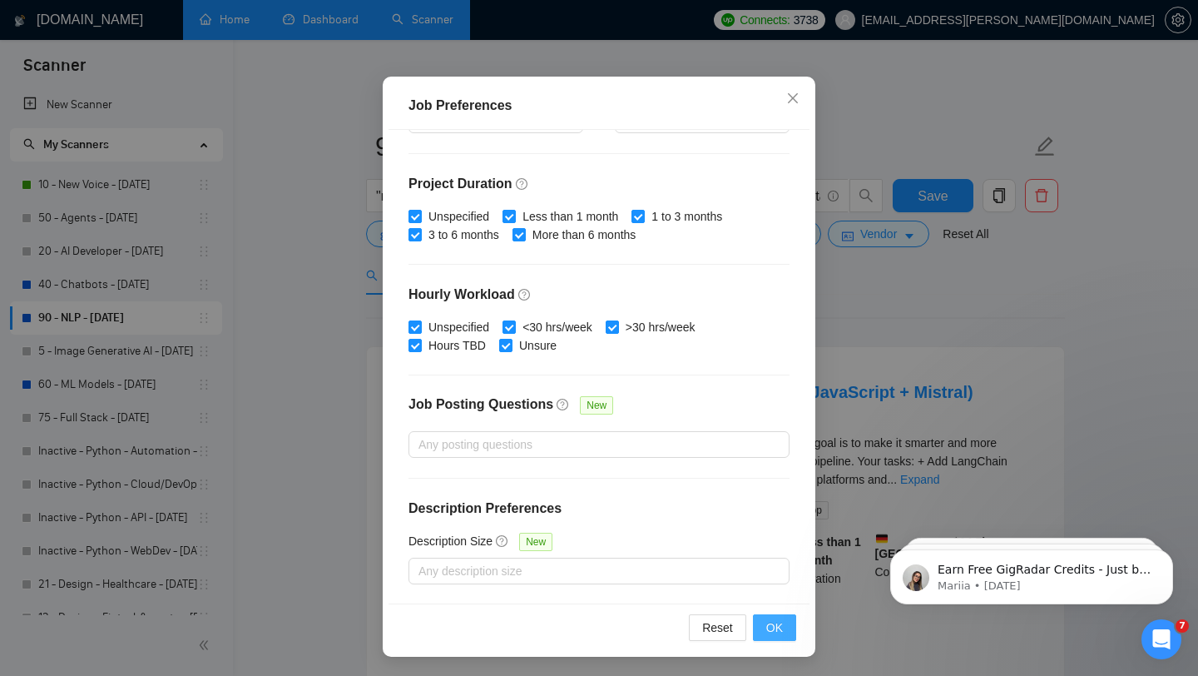
click at [777, 628] on span "OK" at bounding box center [774, 627] width 17 height 18
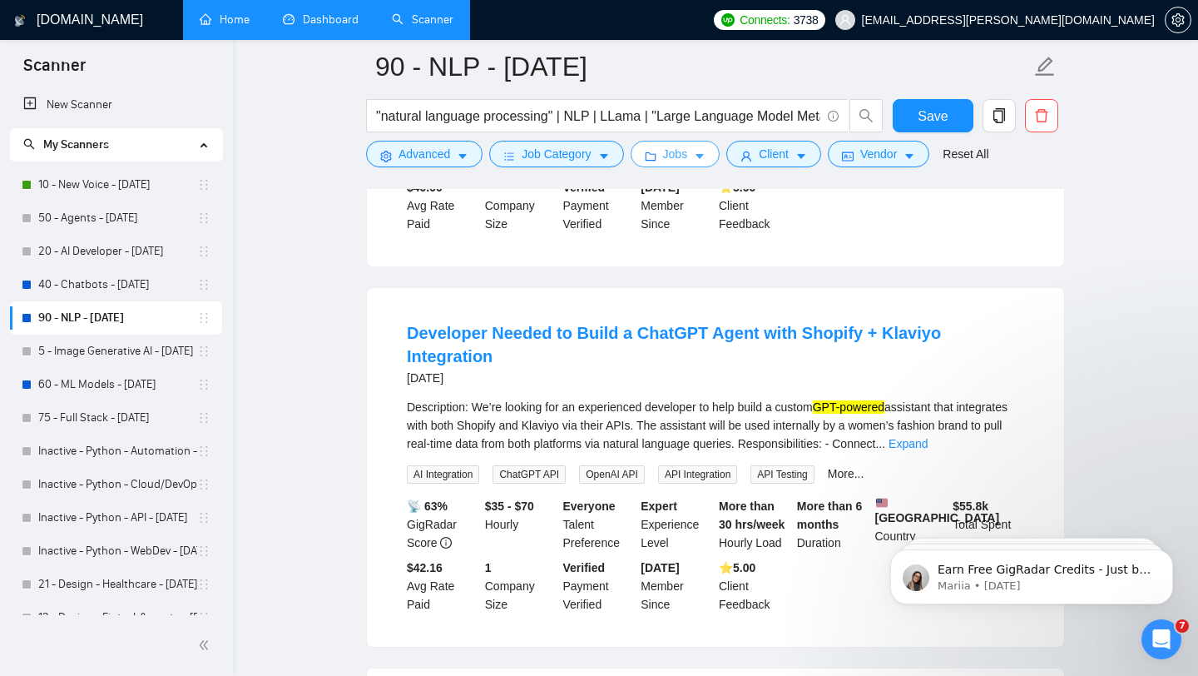
scroll to position [2006, 0]
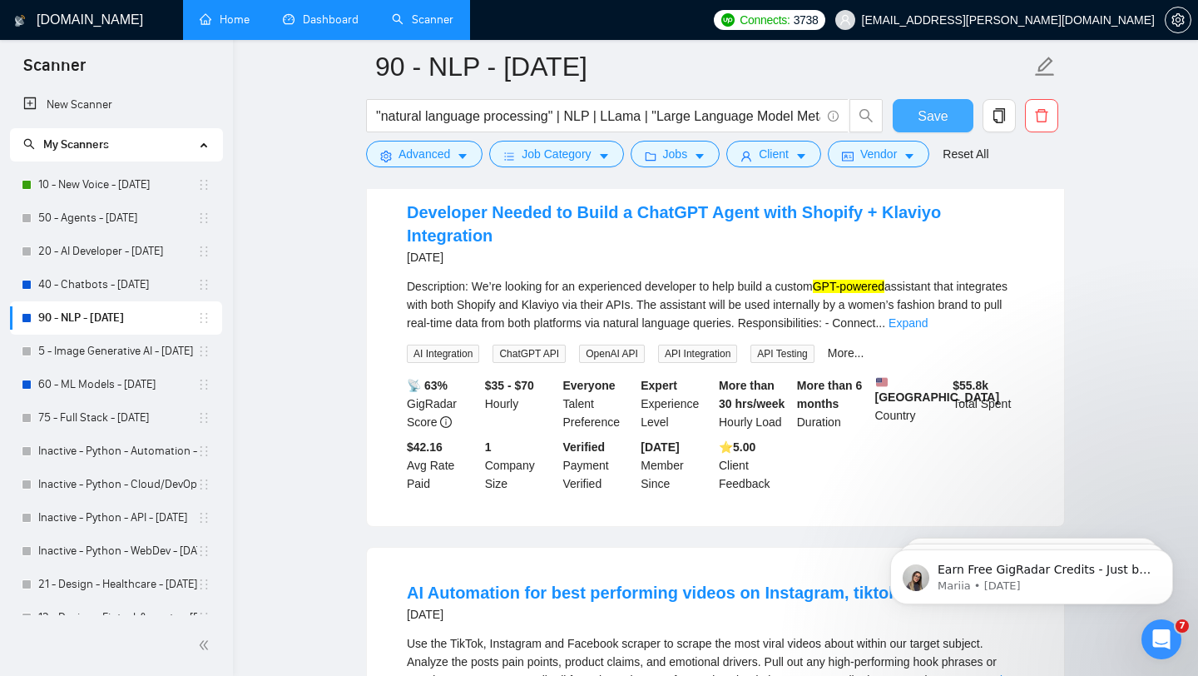
click at [927, 119] on span "Save" at bounding box center [933, 116] width 30 height 21
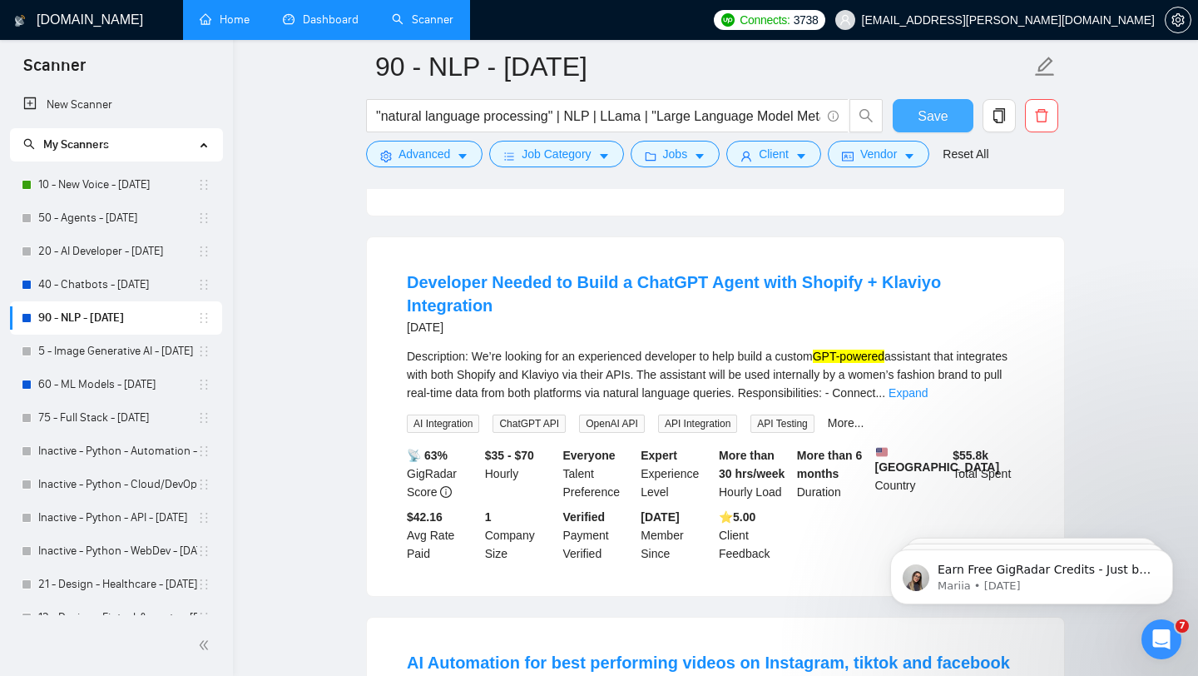
scroll to position [1935, 0]
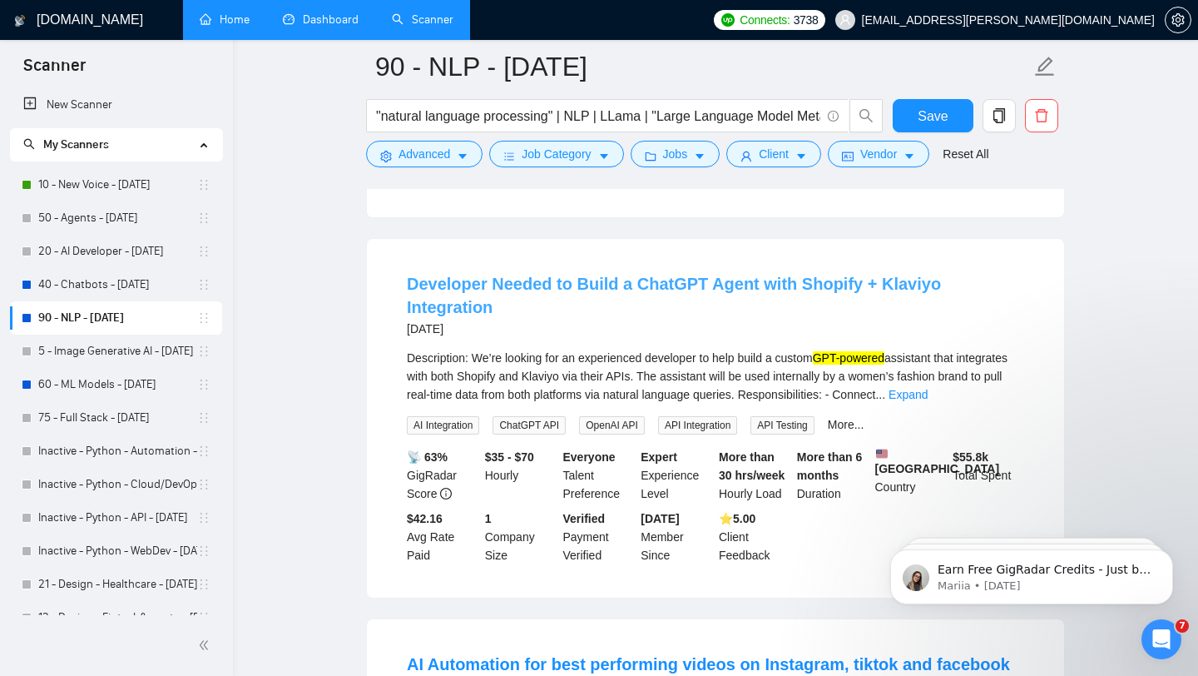
click at [632, 290] on link "Developer Needed to Build a ChatGPT Agent with Shopify + Klaviyo Integration" at bounding box center [674, 296] width 534 height 42
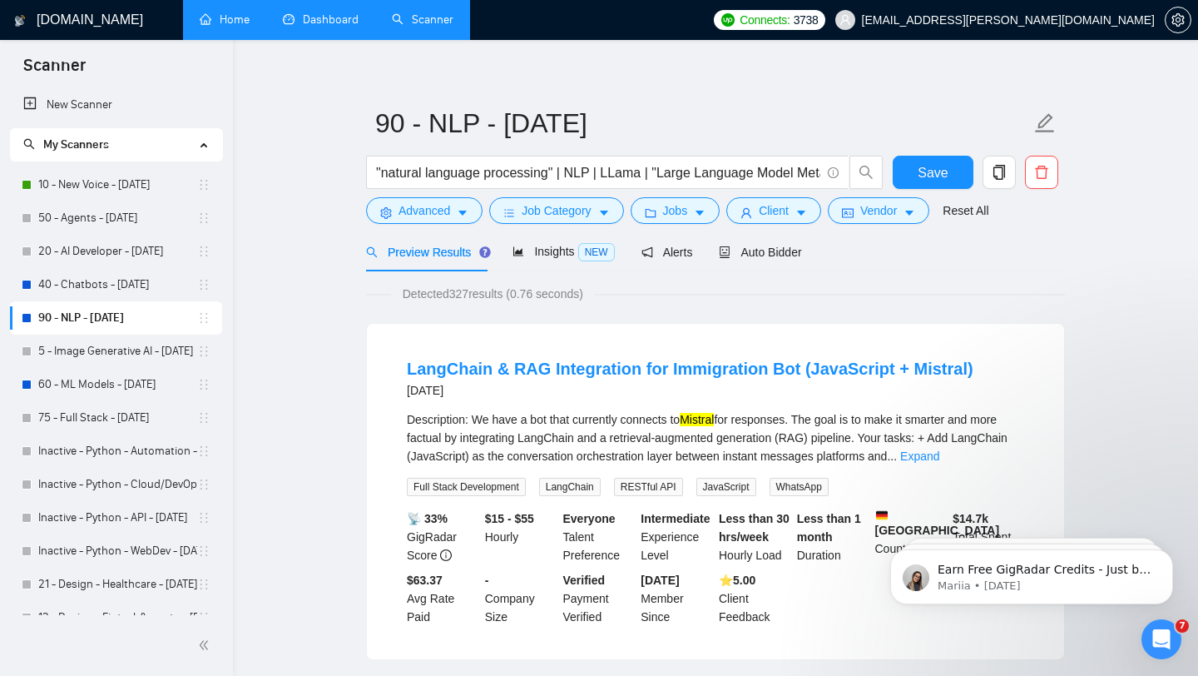
scroll to position [32, 0]
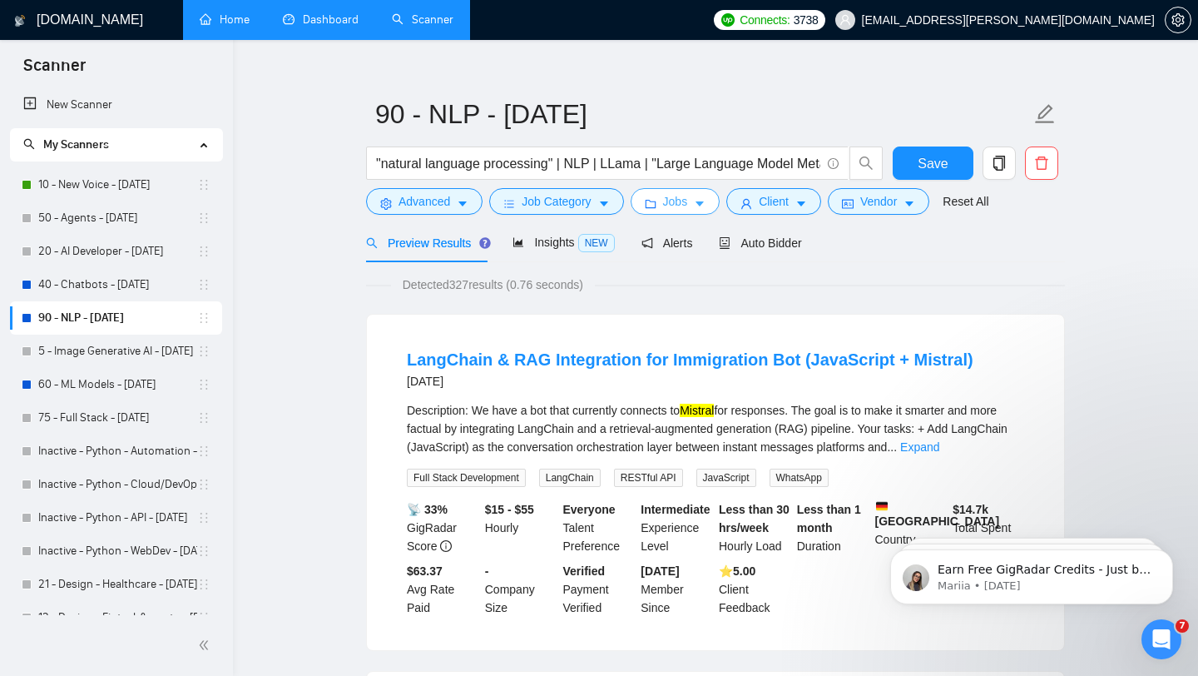
click at [655, 200] on icon "folder" at bounding box center [650, 204] width 11 height 8
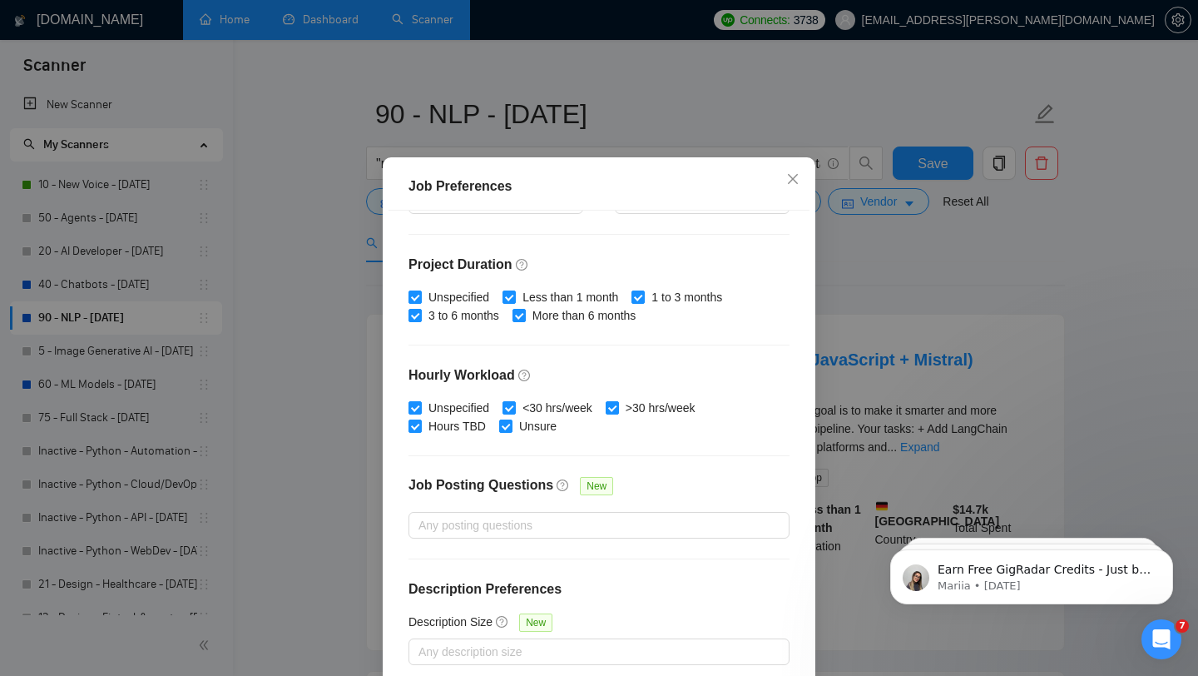
click at [881, 295] on div "Job Preferences Budget Project Type All Fixed Price Hourly Rate Fixed Price Bud…" at bounding box center [599, 338] width 1198 height 676
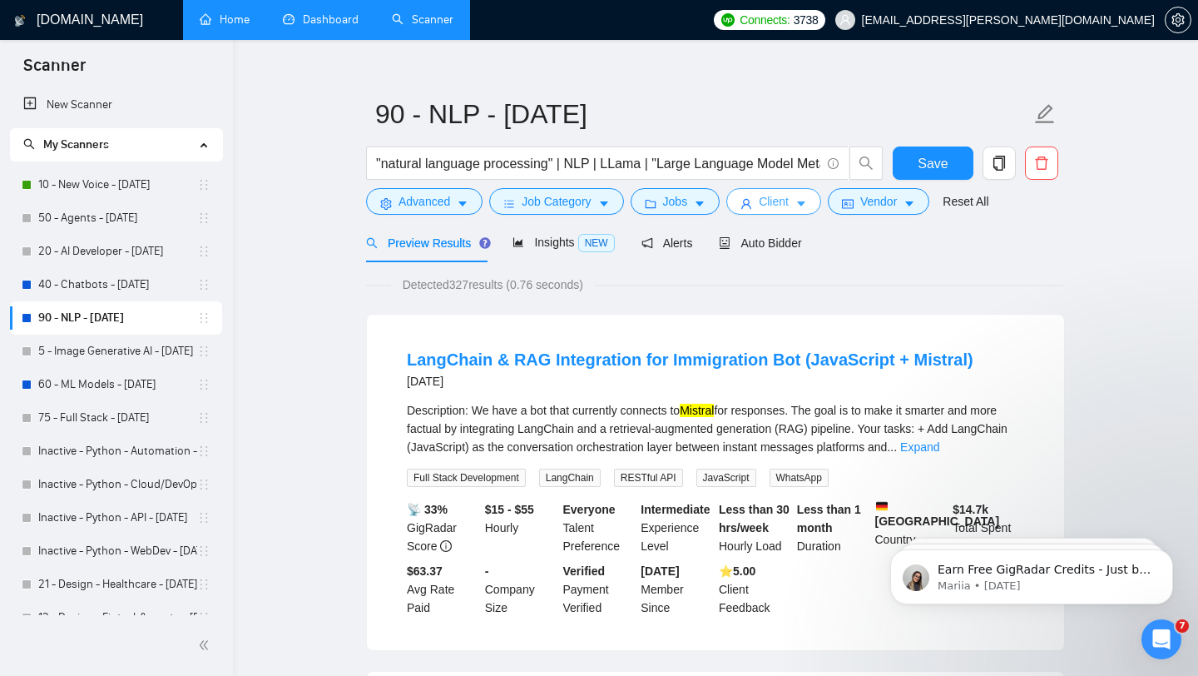
click at [786, 192] on span "Client" at bounding box center [774, 201] width 30 height 18
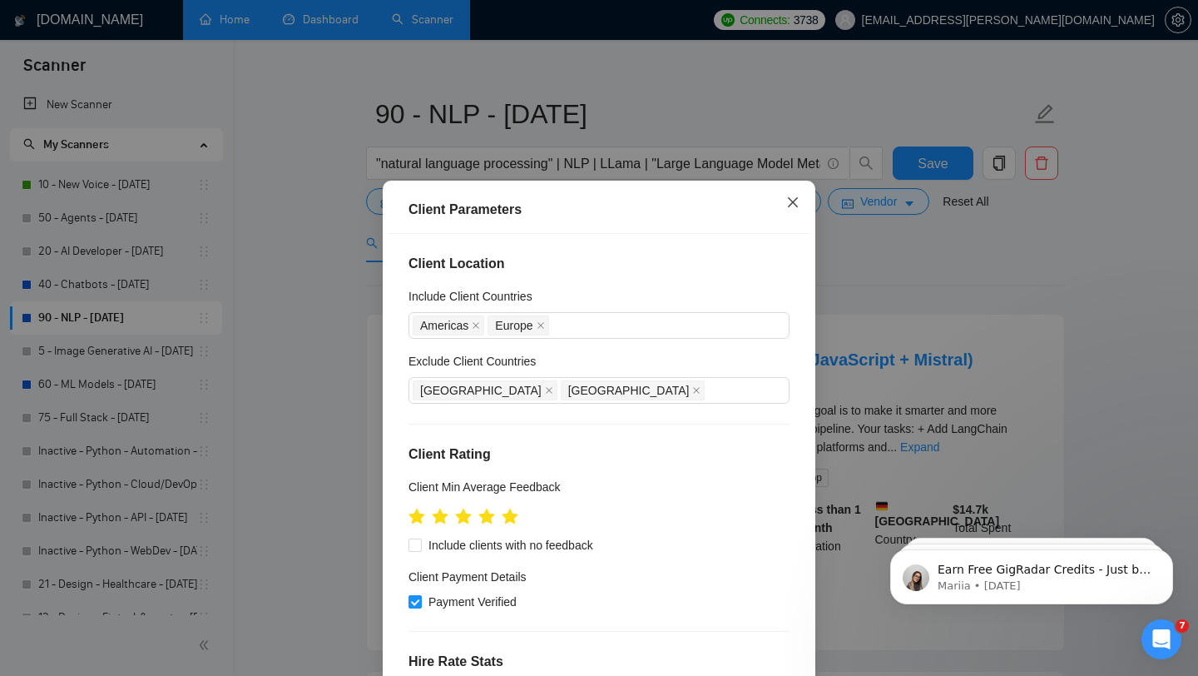
click at [793, 206] on icon "close" at bounding box center [792, 202] width 13 height 13
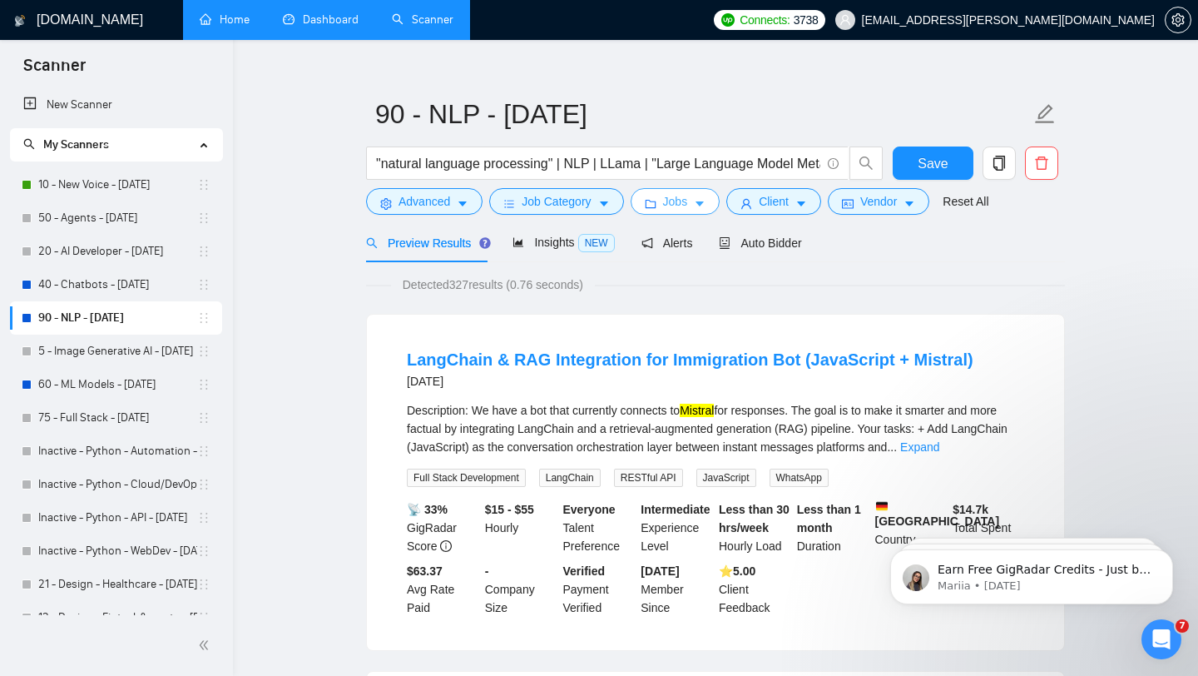
click at [697, 194] on button "Jobs" at bounding box center [676, 201] width 90 height 27
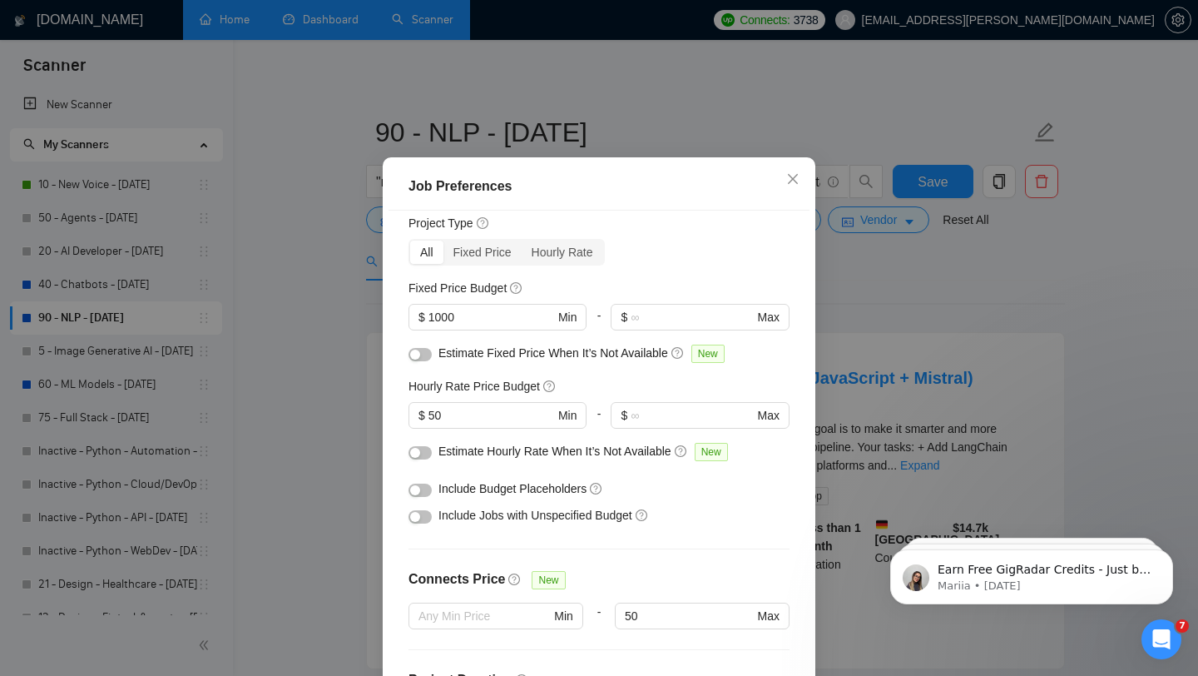
scroll to position [39, 0]
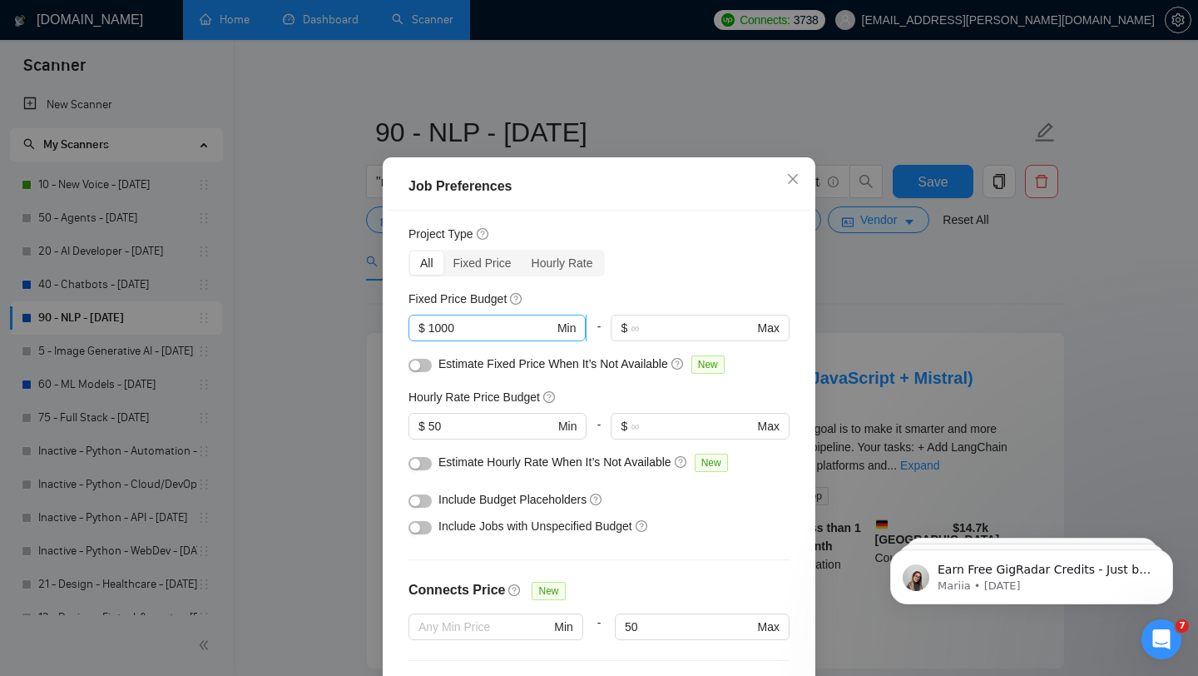
click at [511, 337] on input "1000" at bounding box center [492, 328] width 126 height 18
click at [597, 406] on div "Hourly Rate Price Budget" at bounding box center [599, 397] width 381 height 18
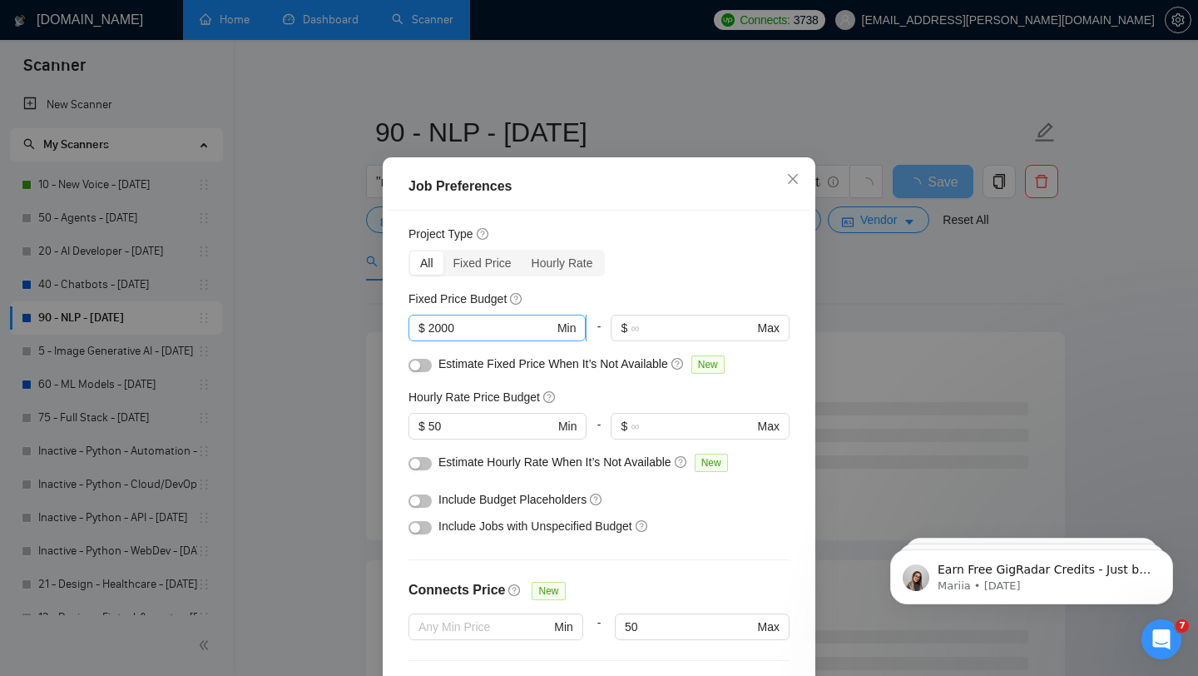
click at [503, 337] on input "2000" at bounding box center [492, 328] width 126 height 18
type input "1000"
click at [585, 406] on div "Hourly Rate Price Budget" at bounding box center [599, 397] width 381 height 18
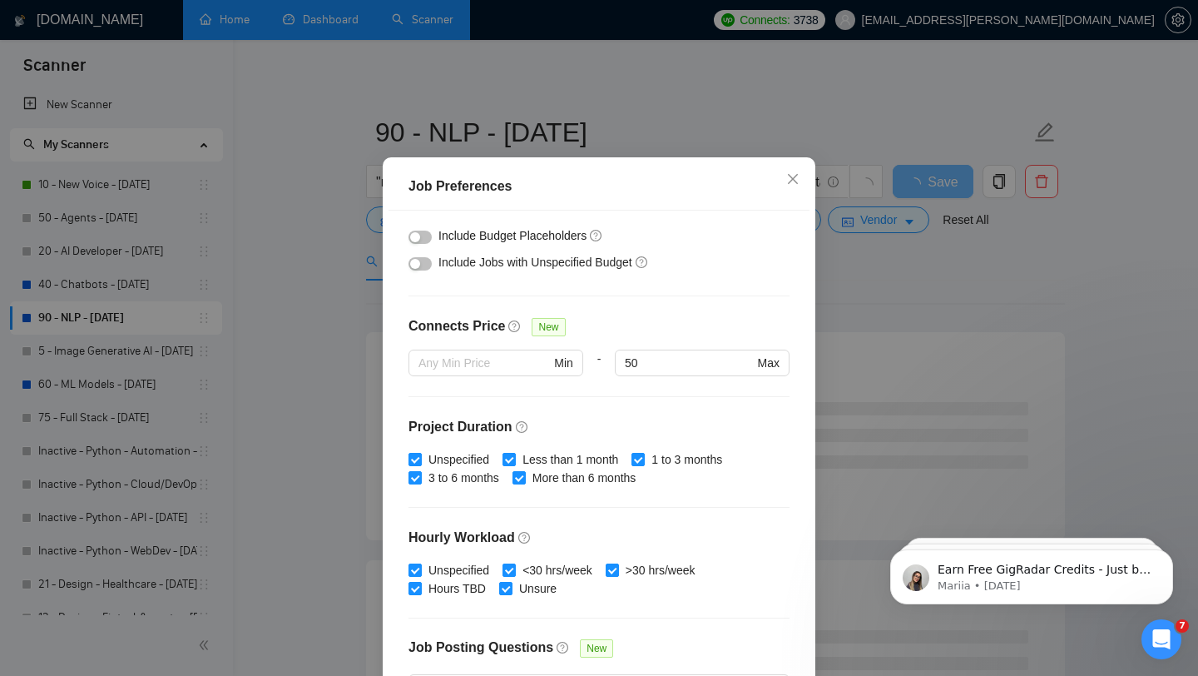
scroll to position [465, 0]
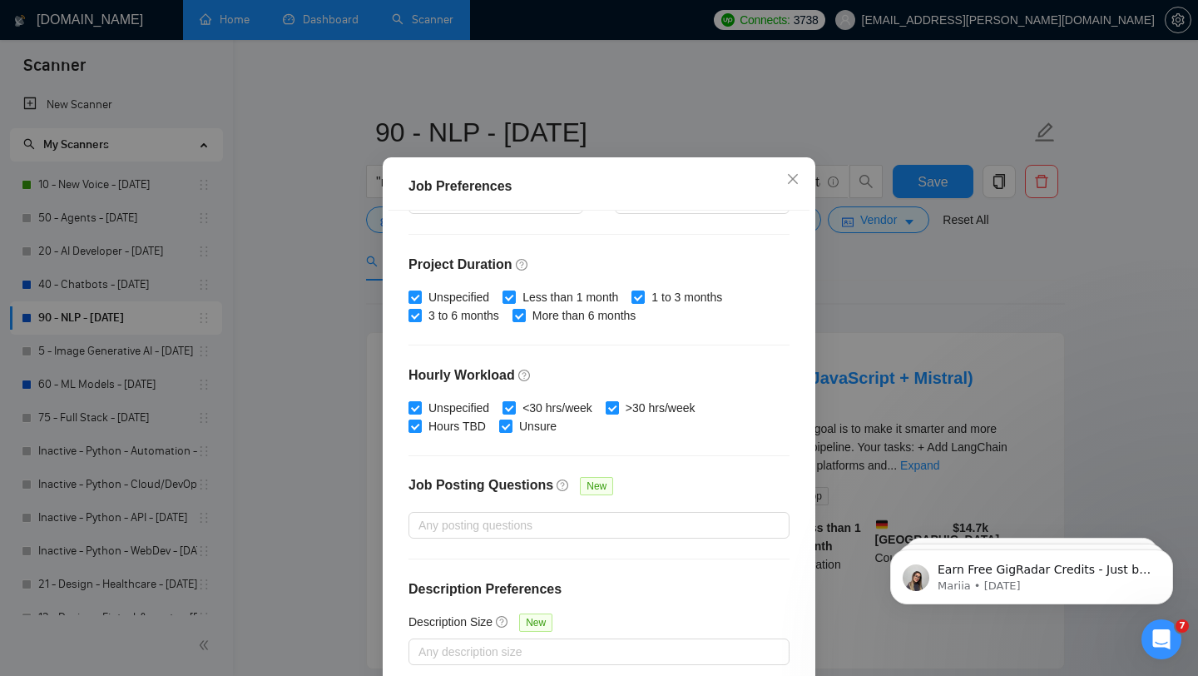
click at [768, 432] on div "Unspecified <30 hrs/week >30 hrs/week Hours TBD Unsure" at bounding box center [599, 417] width 381 height 37
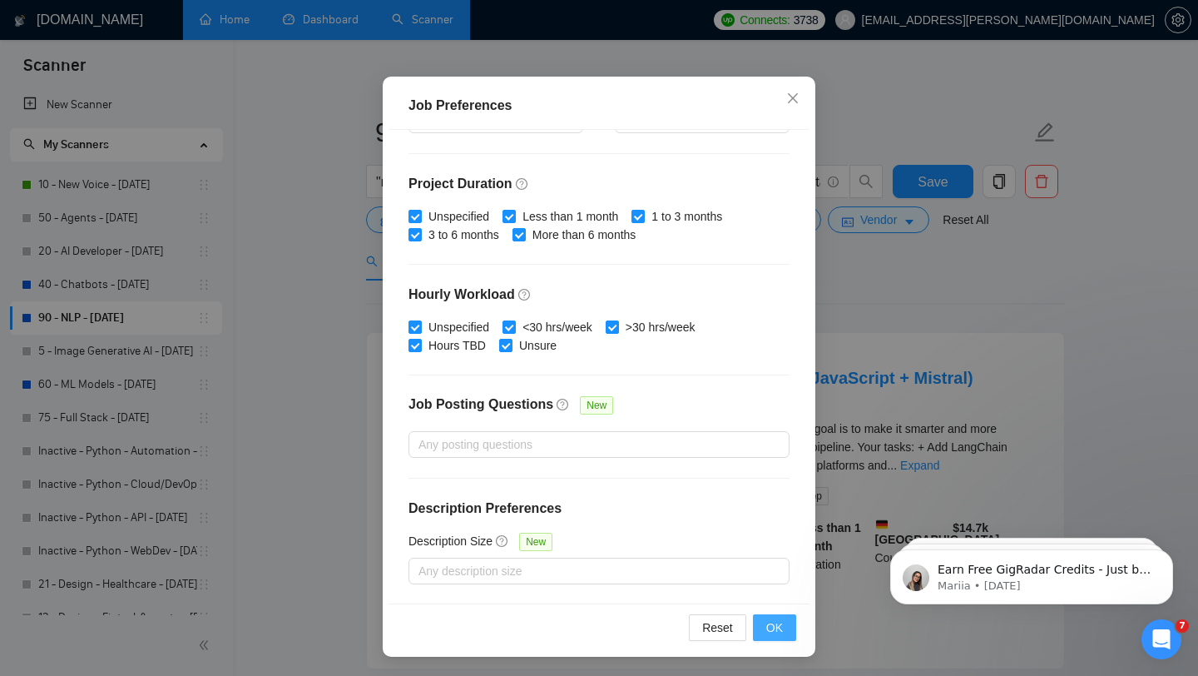
click at [785, 622] on button "OK" at bounding box center [774, 627] width 43 height 27
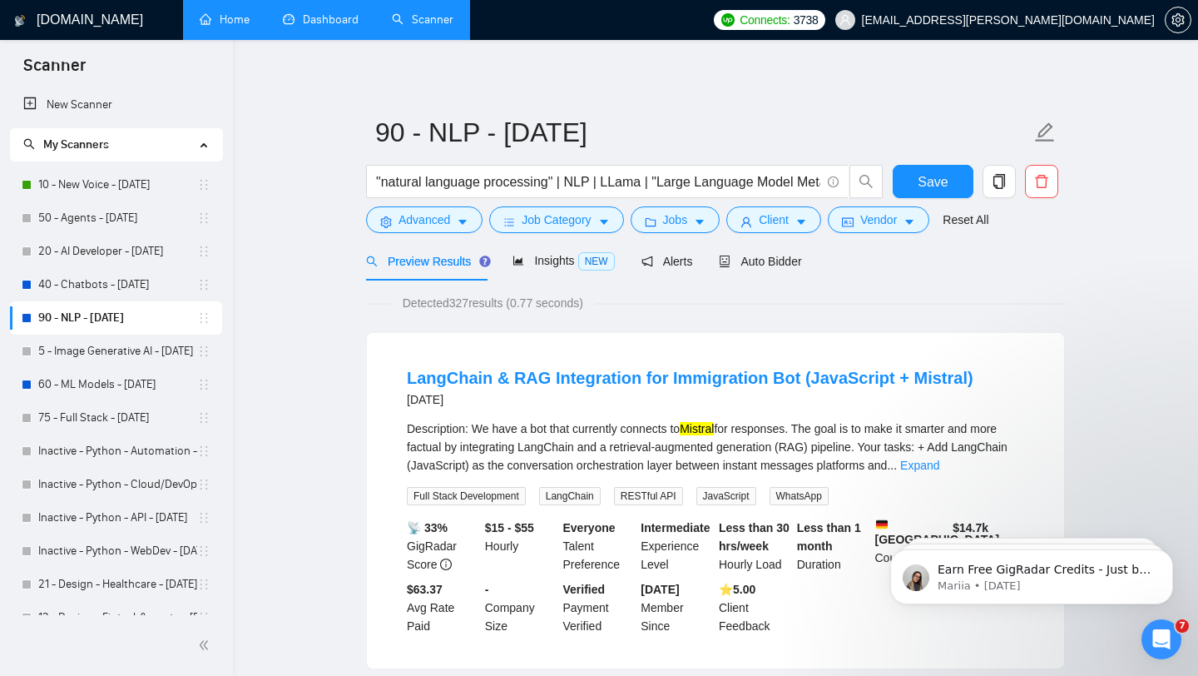
scroll to position [23, 0]
click at [924, 171] on span "Save" at bounding box center [933, 181] width 30 height 21
click at [787, 255] on span "Auto Bidder" at bounding box center [760, 261] width 82 height 13
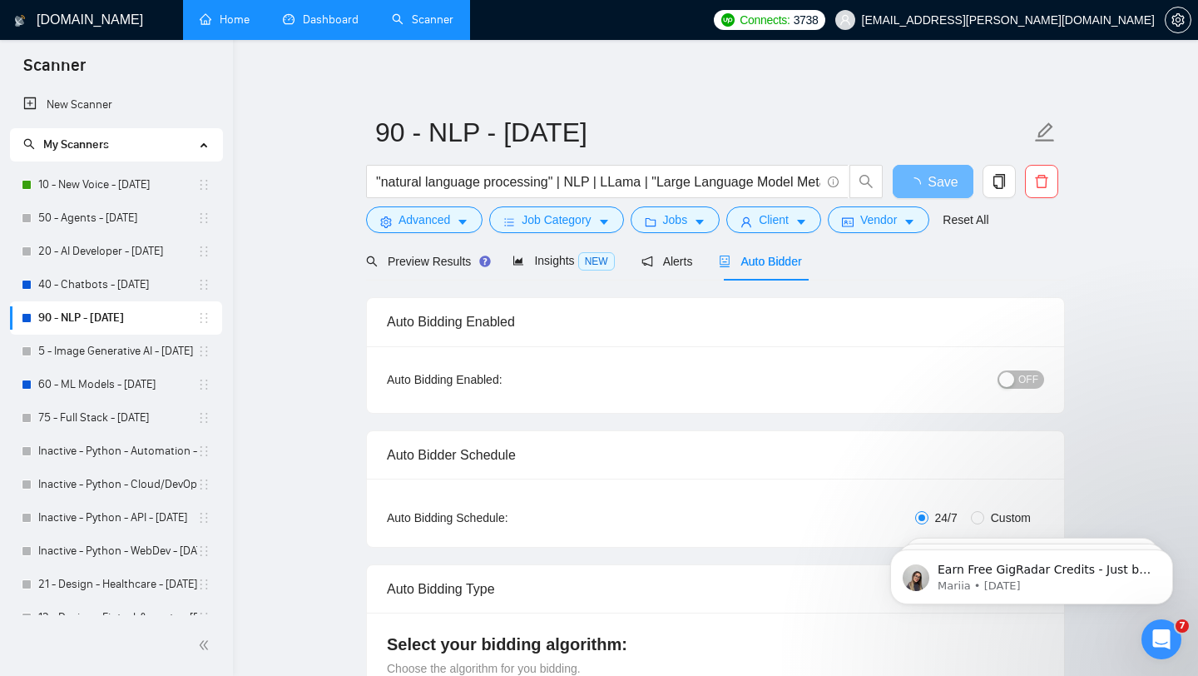
click at [1014, 372] on div "button" at bounding box center [1006, 379] width 15 height 15
click at [222, 21] on link "Home" at bounding box center [225, 19] width 50 height 14
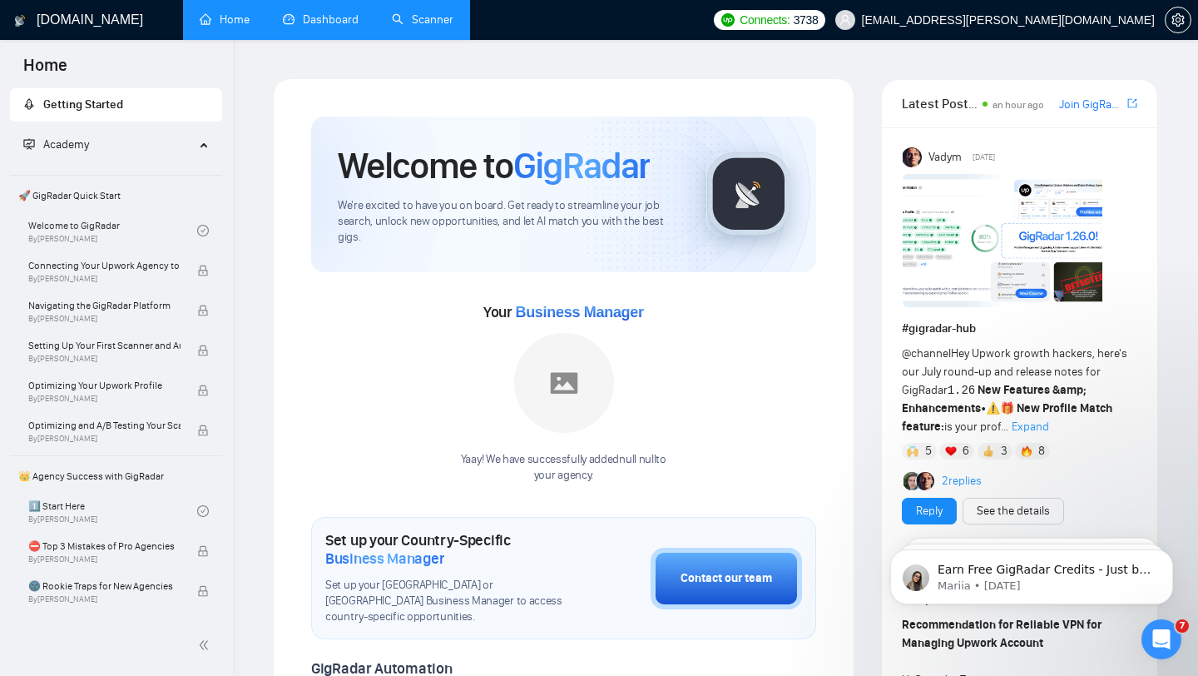
click at [398, 14] on link "Scanner" at bounding box center [423, 19] width 62 height 14
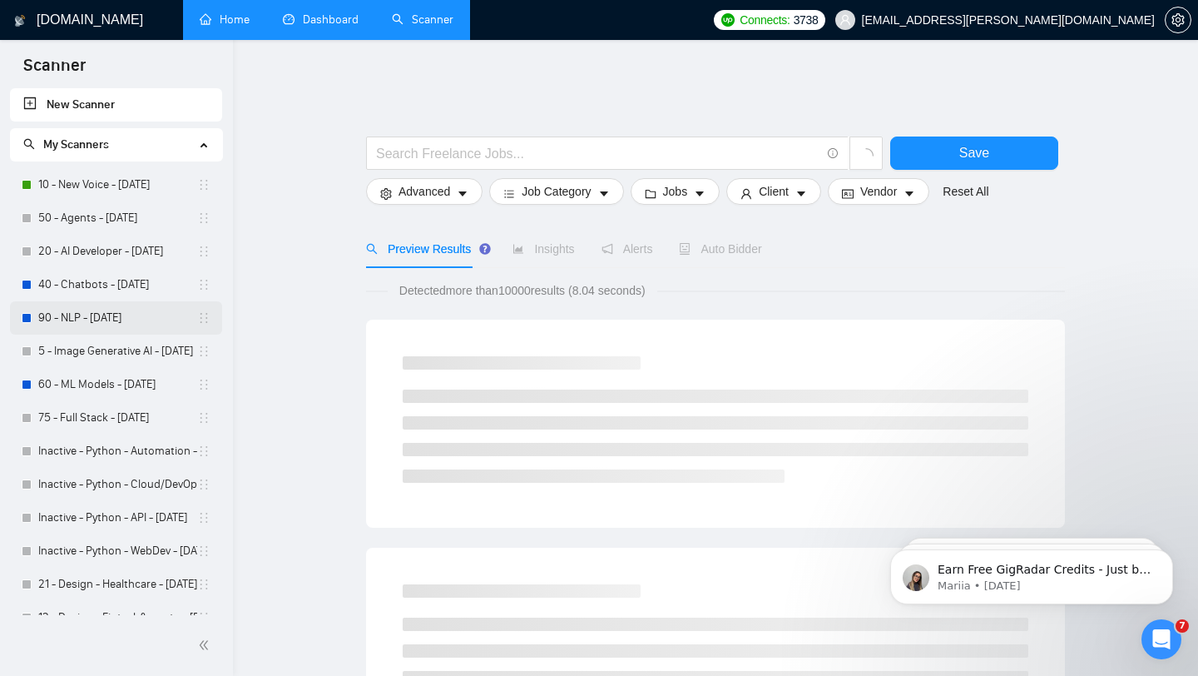
click at [108, 313] on link "90 - NLP - [DATE]" at bounding box center [117, 317] width 159 height 33
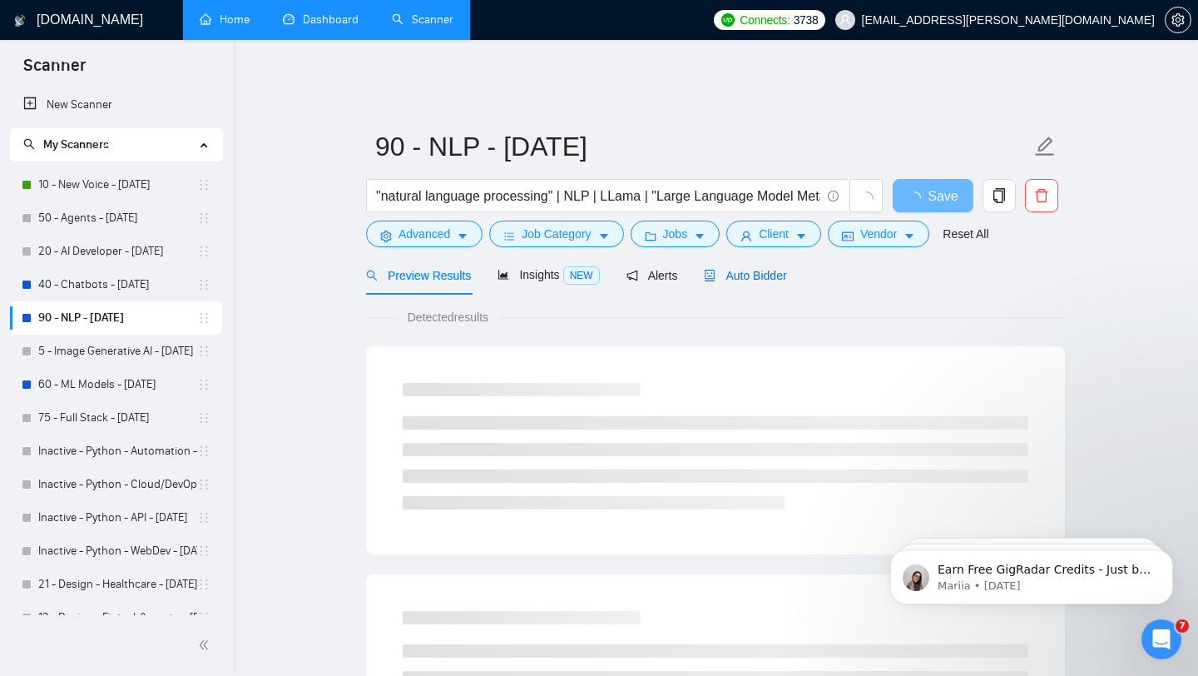
click at [756, 270] on div "Auto Bidder" at bounding box center [745, 275] width 82 height 18
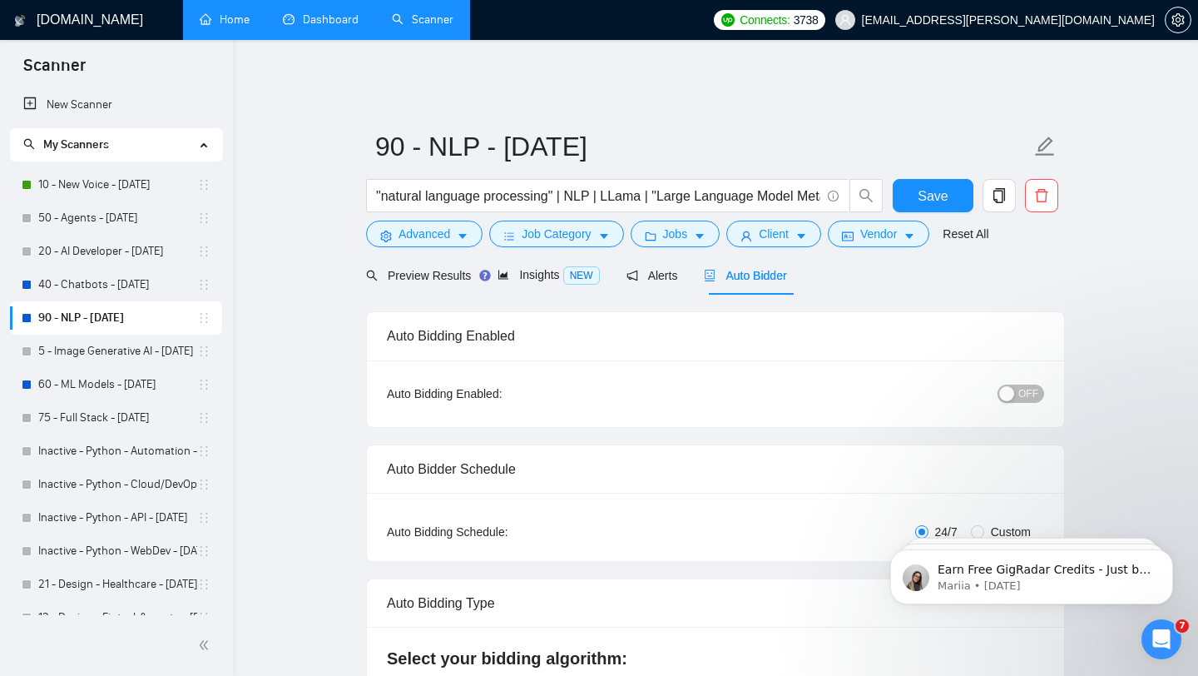
click at [1022, 384] on span "OFF" at bounding box center [1029, 393] width 20 height 18
click at [789, 225] on span "Client" at bounding box center [774, 234] width 30 height 18
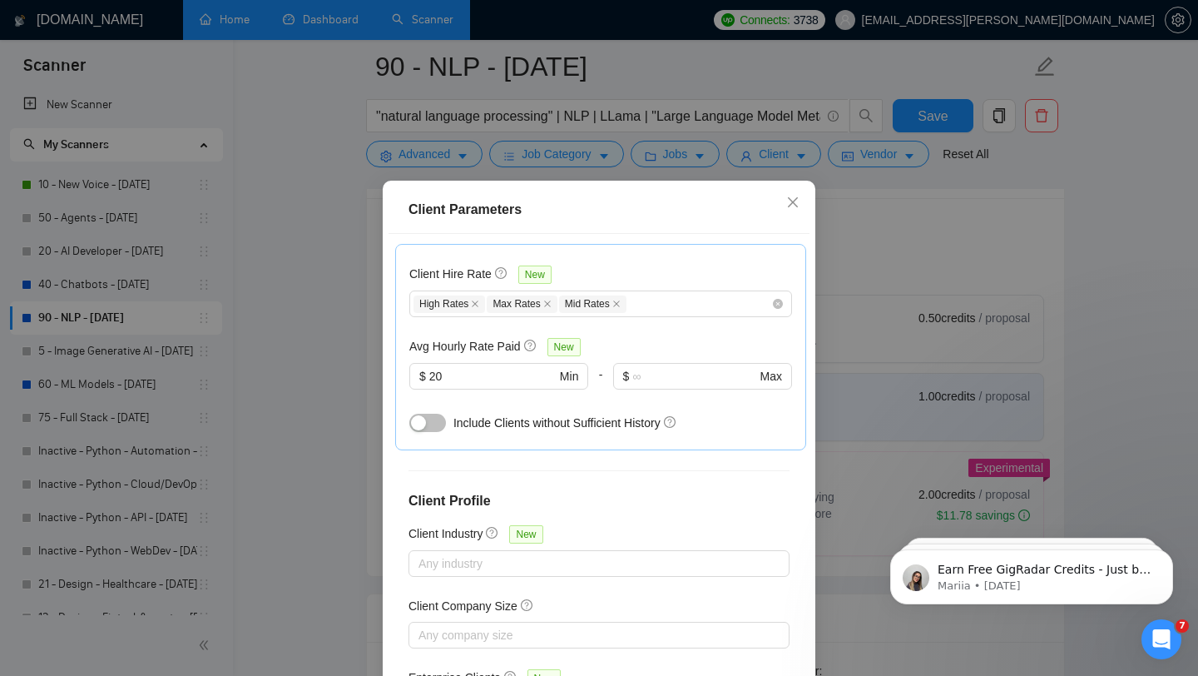
scroll to position [437, 0]
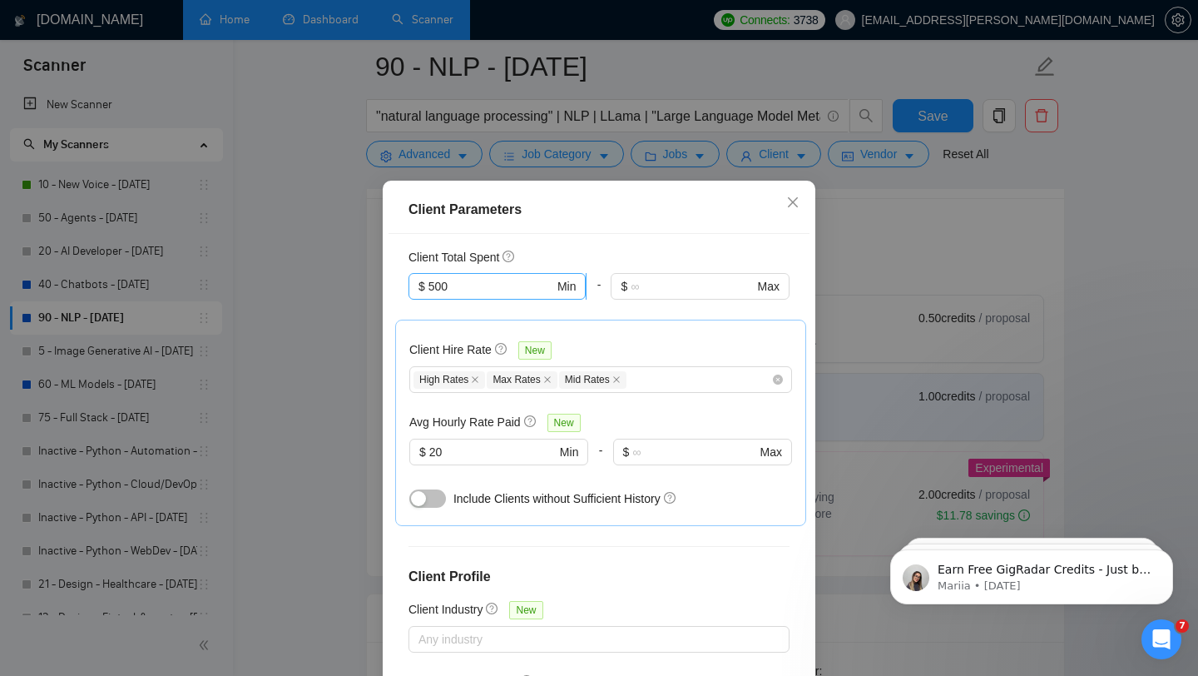
click at [498, 284] on input "500" at bounding box center [492, 286] width 126 height 18
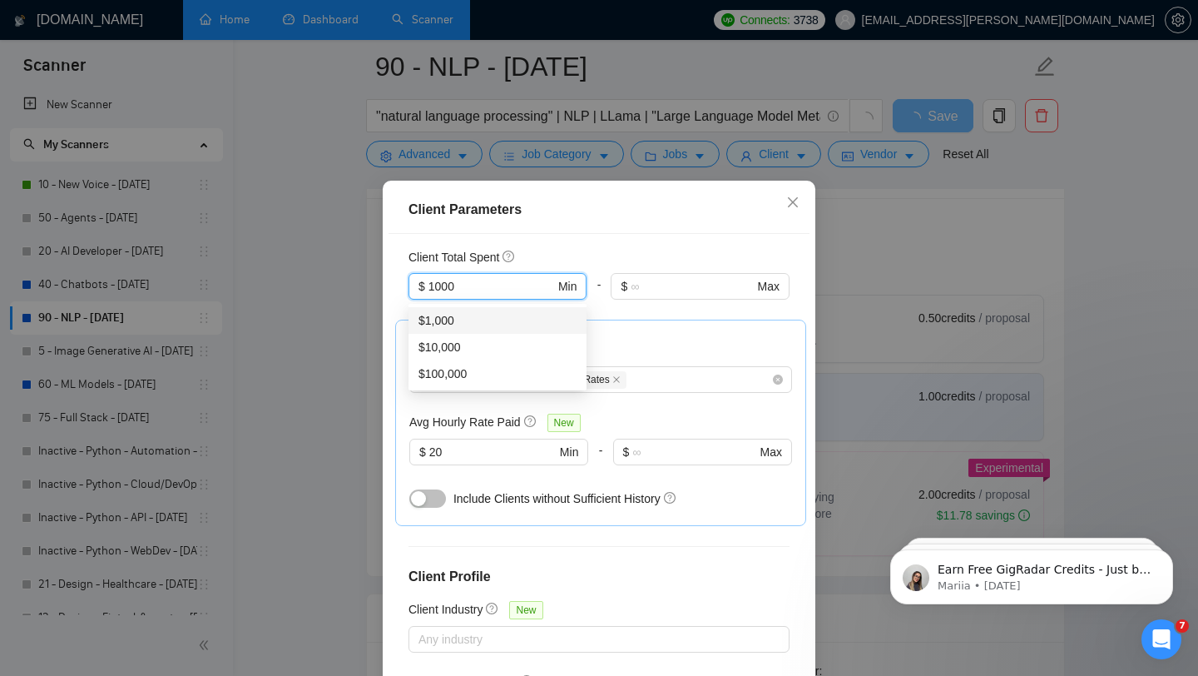
click at [530, 307] on div "$1,000" at bounding box center [498, 320] width 178 height 27
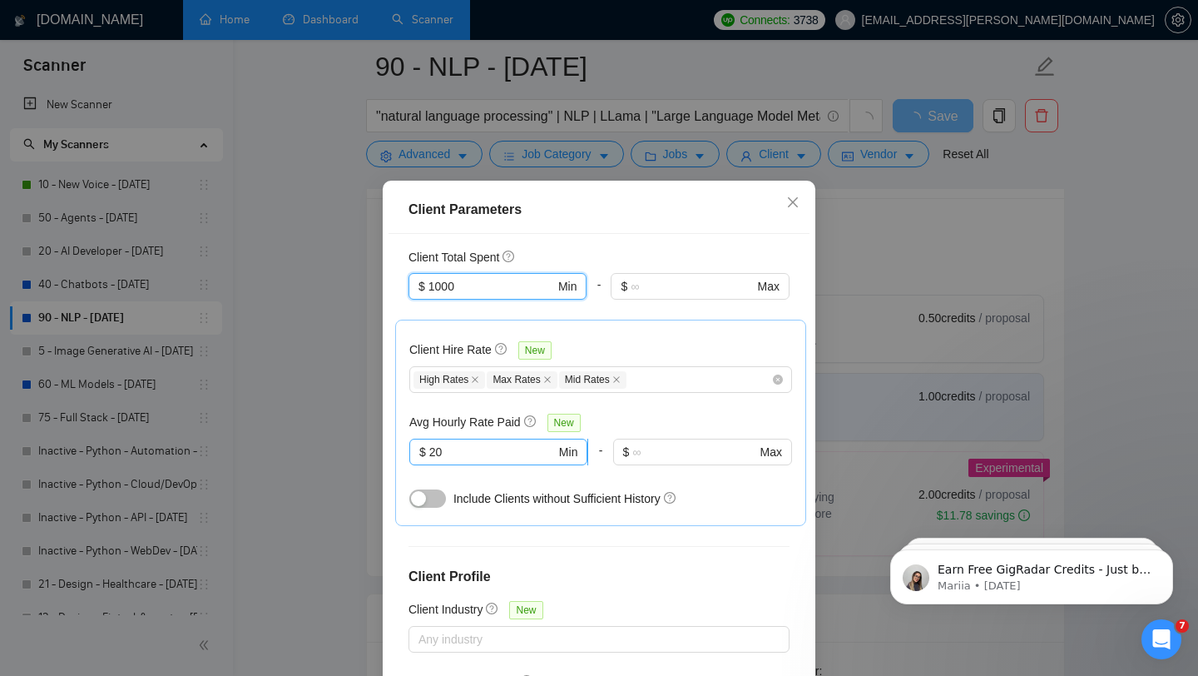
type input "1000"
click at [508, 461] on span "$ 20 Min" at bounding box center [498, 452] width 178 height 27
type input "2"
type input "50"
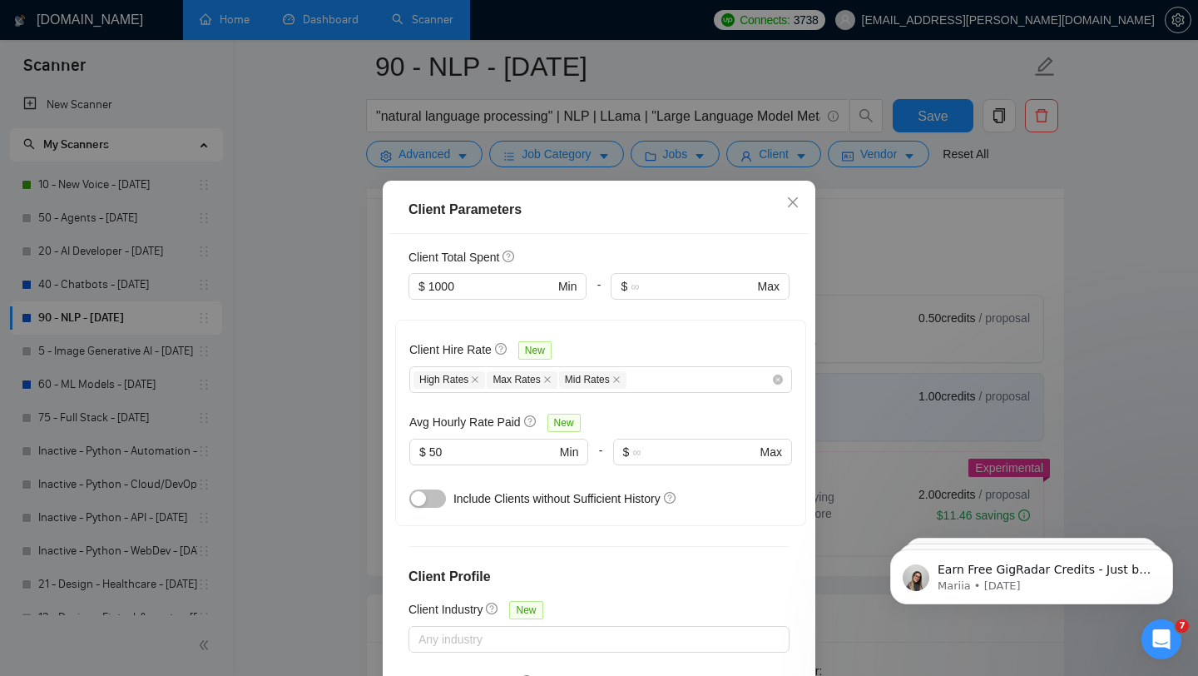
click at [674, 481] on div at bounding box center [702, 475] width 179 height 20
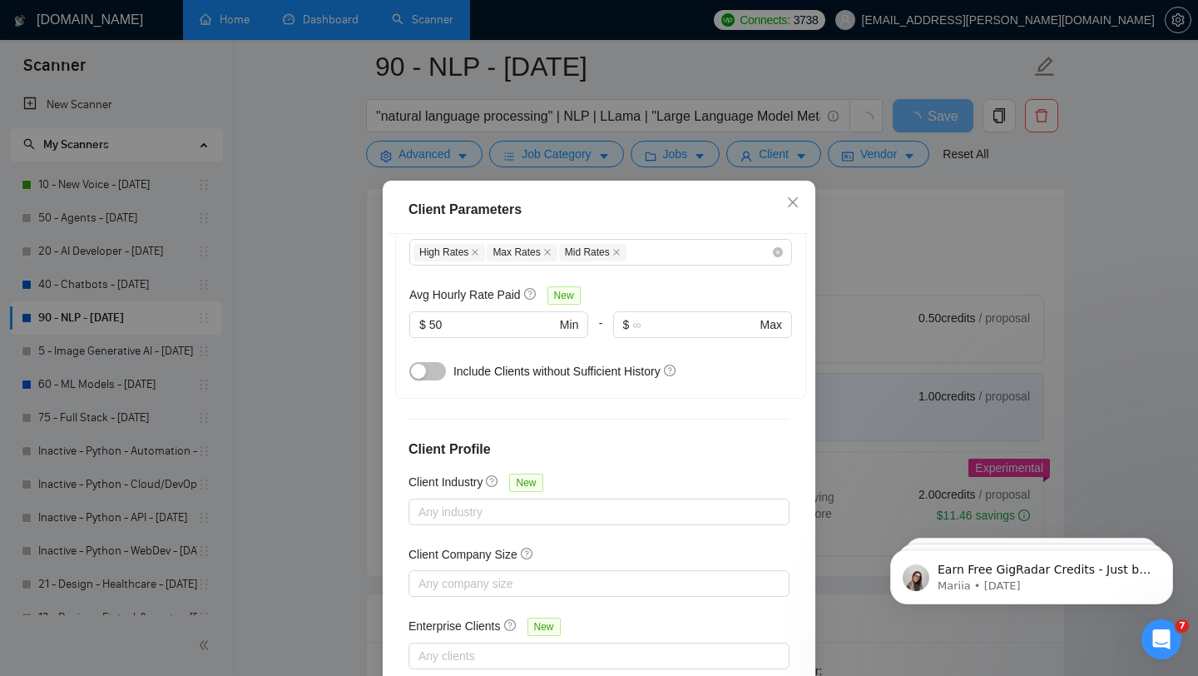
scroll to position [104, 0]
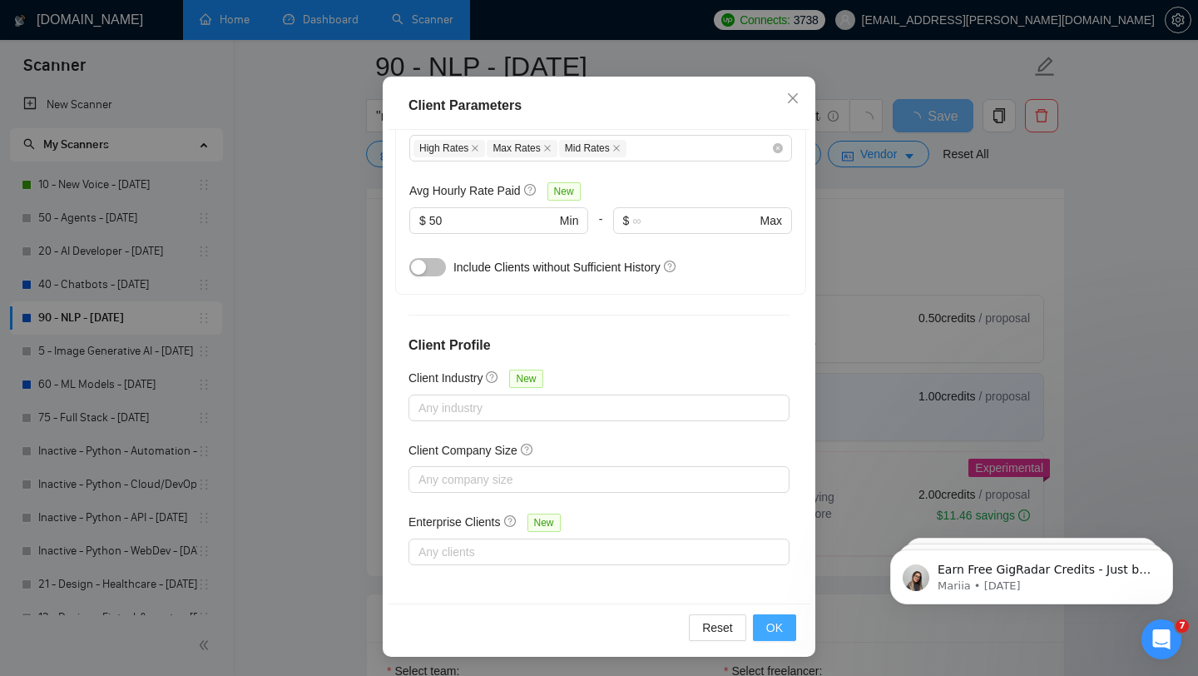
click at [760, 622] on button "OK" at bounding box center [774, 627] width 43 height 27
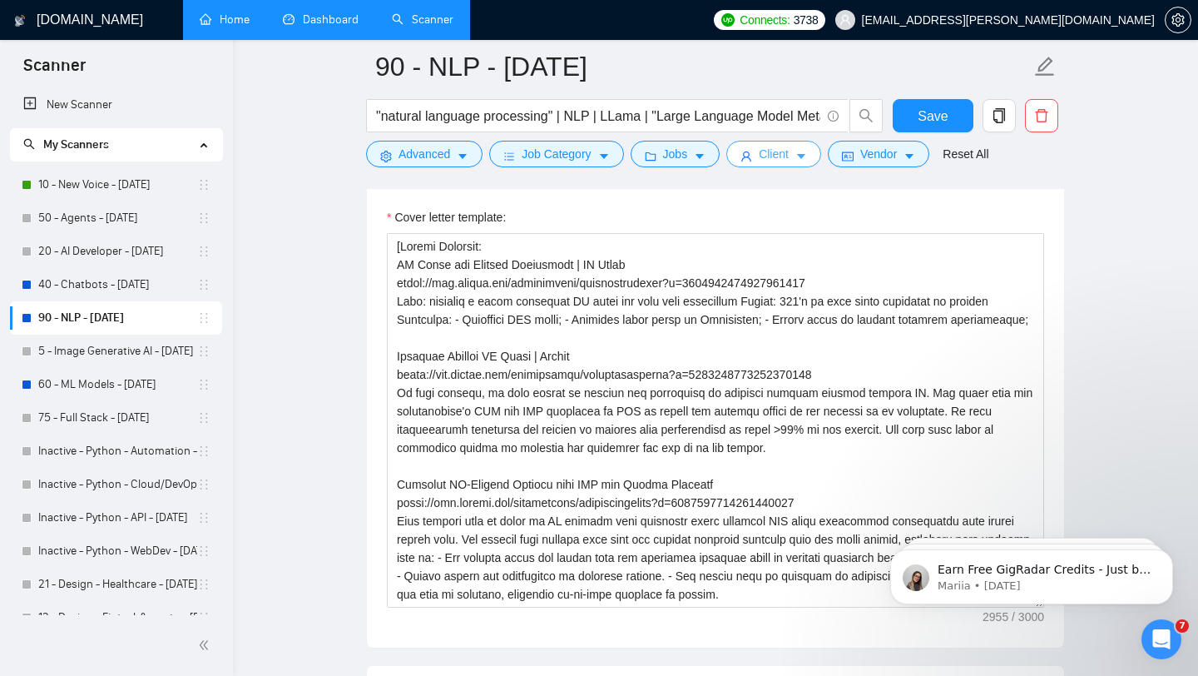
scroll to position [17, 0]
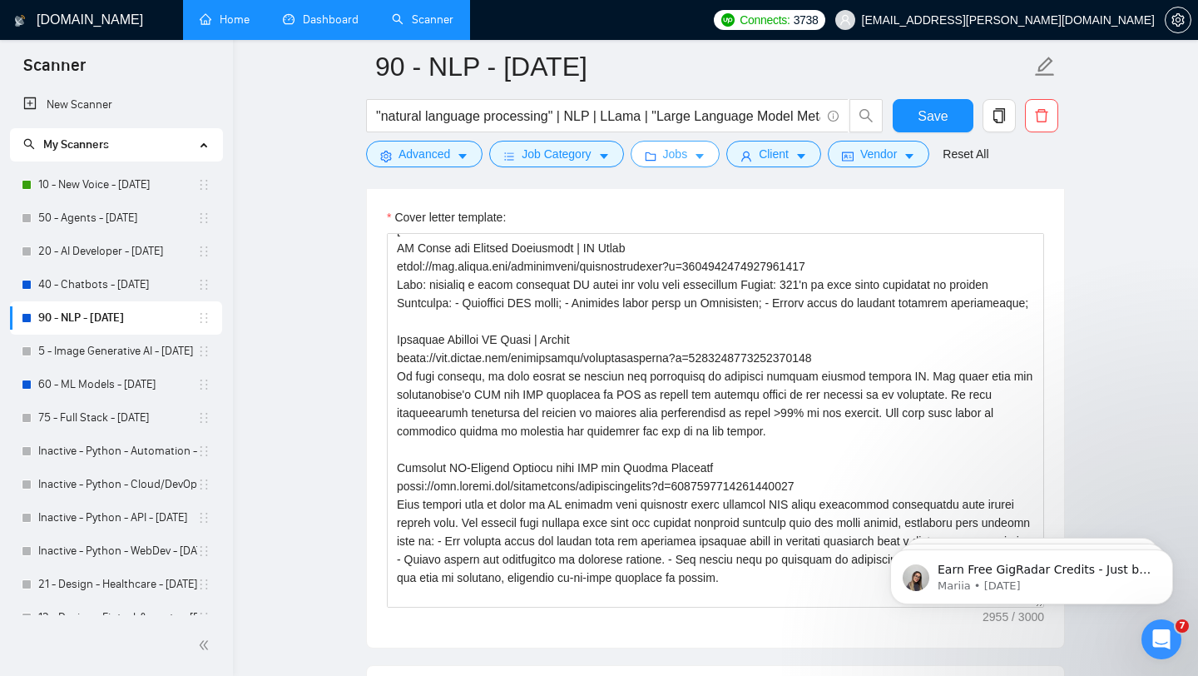
click at [675, 154] on span "Jobs" at bounding box center [675, 154] width 25 height 18
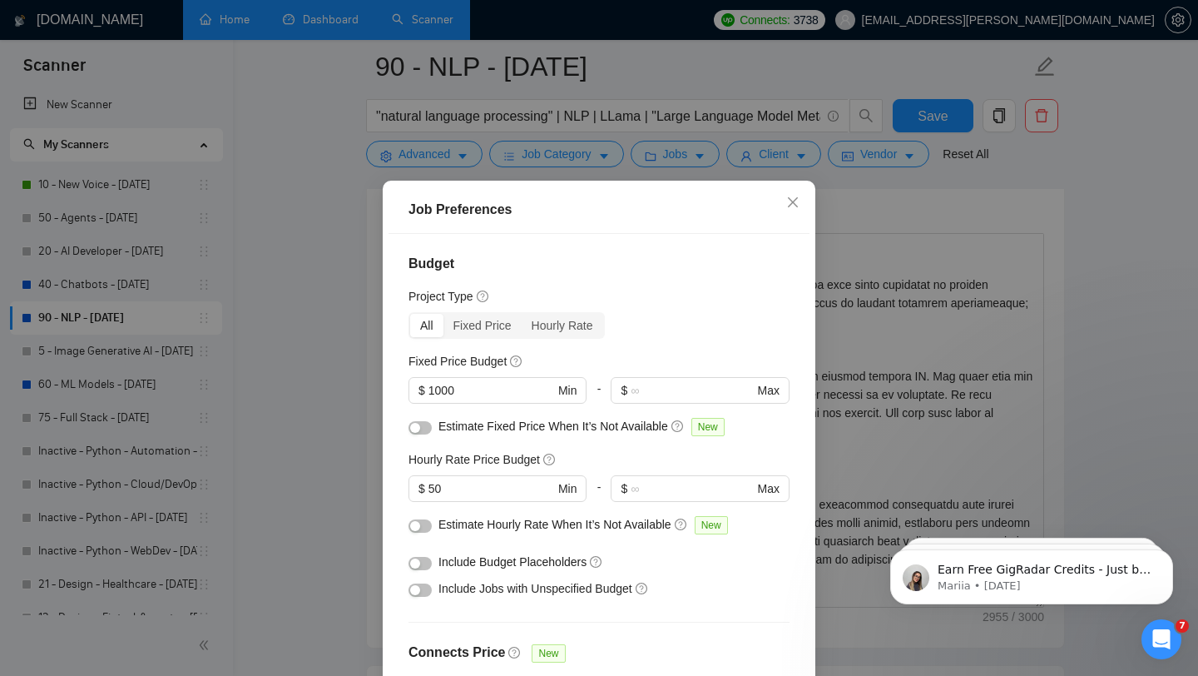
scroll to position [465, 0]
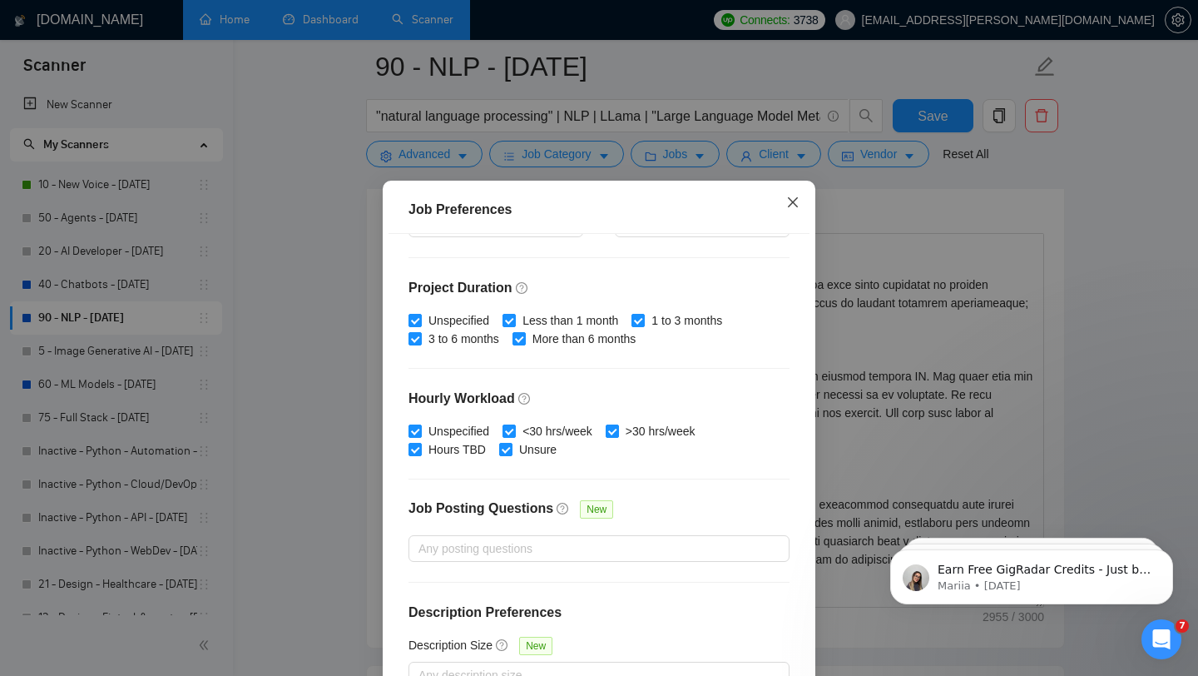
click at [787, 208] on icon "close" at bounding box center [792, 202] width 13 height 13
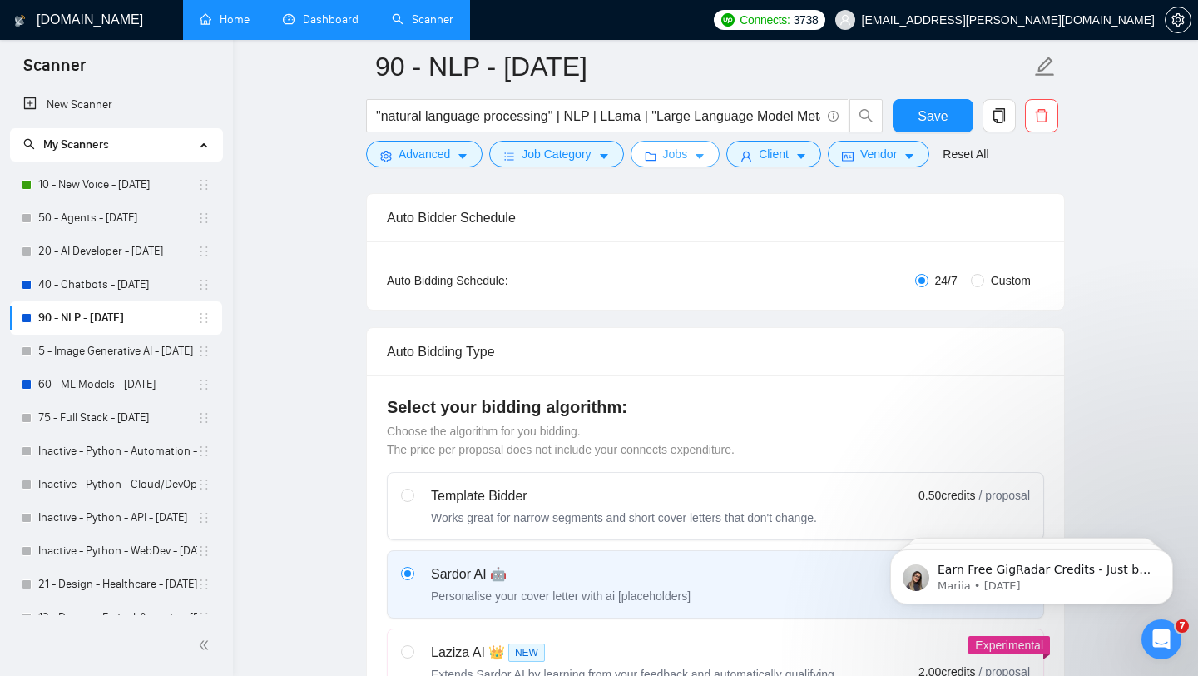
scroll to position [0, 0]
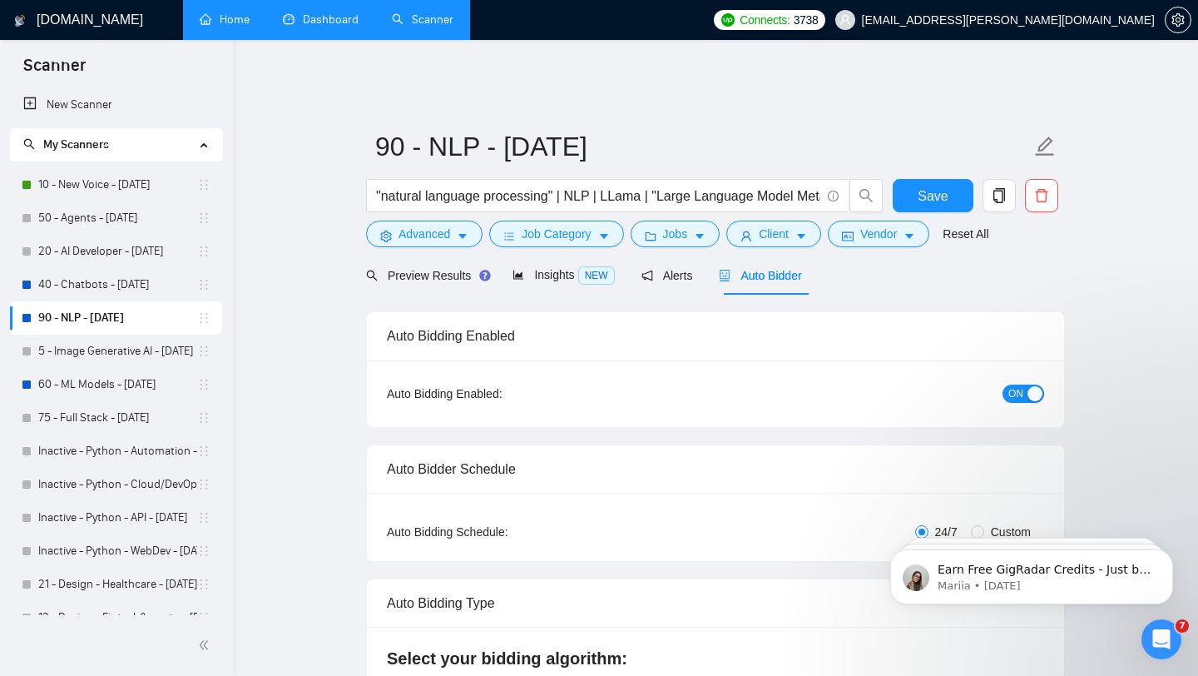
click at [765, 269] on span "Auto Bidder" at bounding box center [760, 275] width 82 height 13
click at [424, 269] on span "Preview Results" at bounding box center [426, 275] width 120 height 13
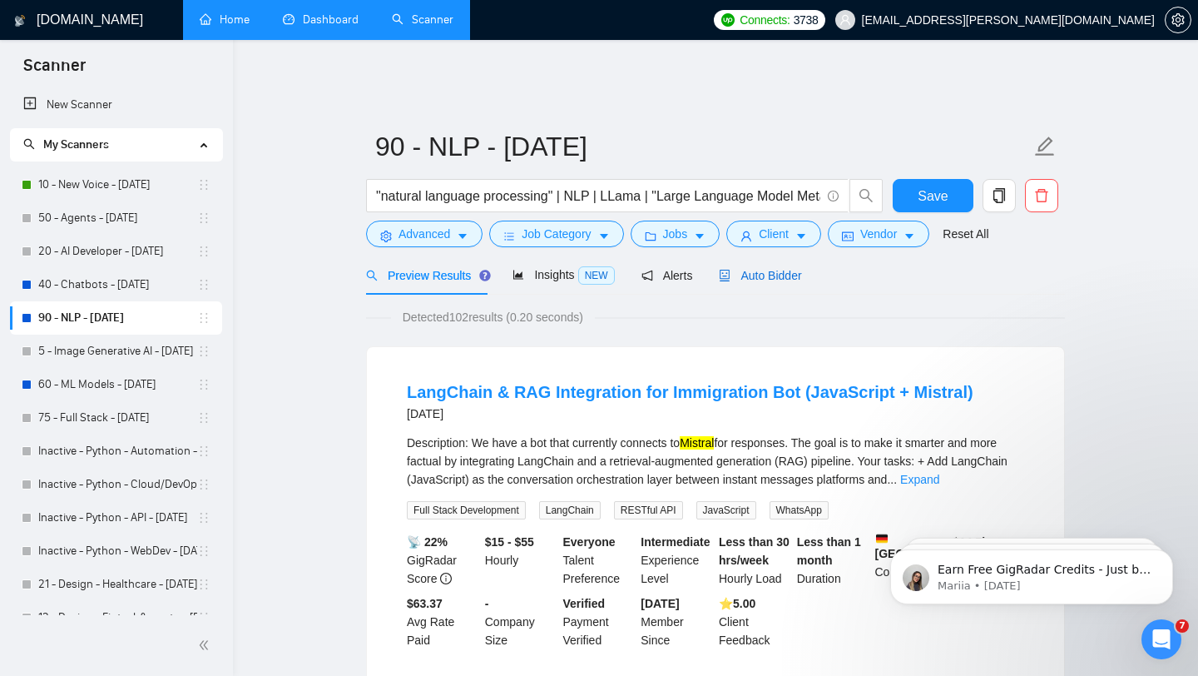
click at [790, 269] on span "Auto Bidder" at bounding box center [760, 275] width 82 height 13
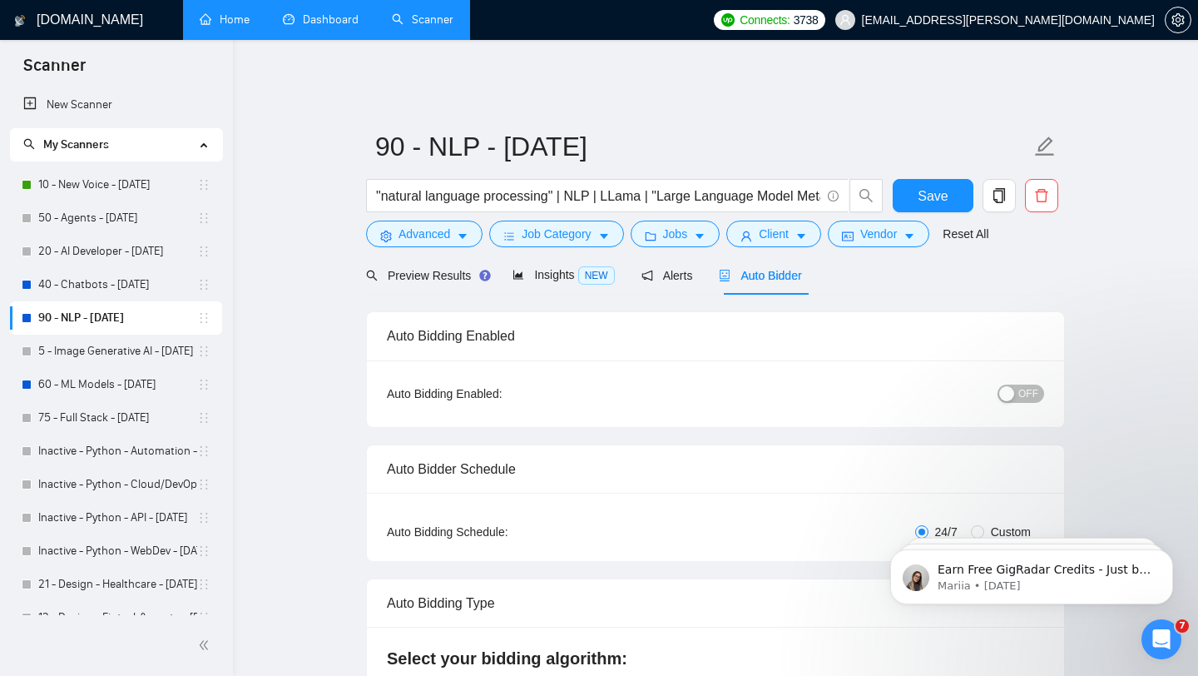
click at [1024, 386] on span "OFF" at bounding box center [1029, 393] width 20 height 18
click at [926, 186] on span "Save" at bounding box center [933, 196] width 30 height 21
click at [206, 27] on link "Home" at bounding box center [225, 19] width 50 height 14
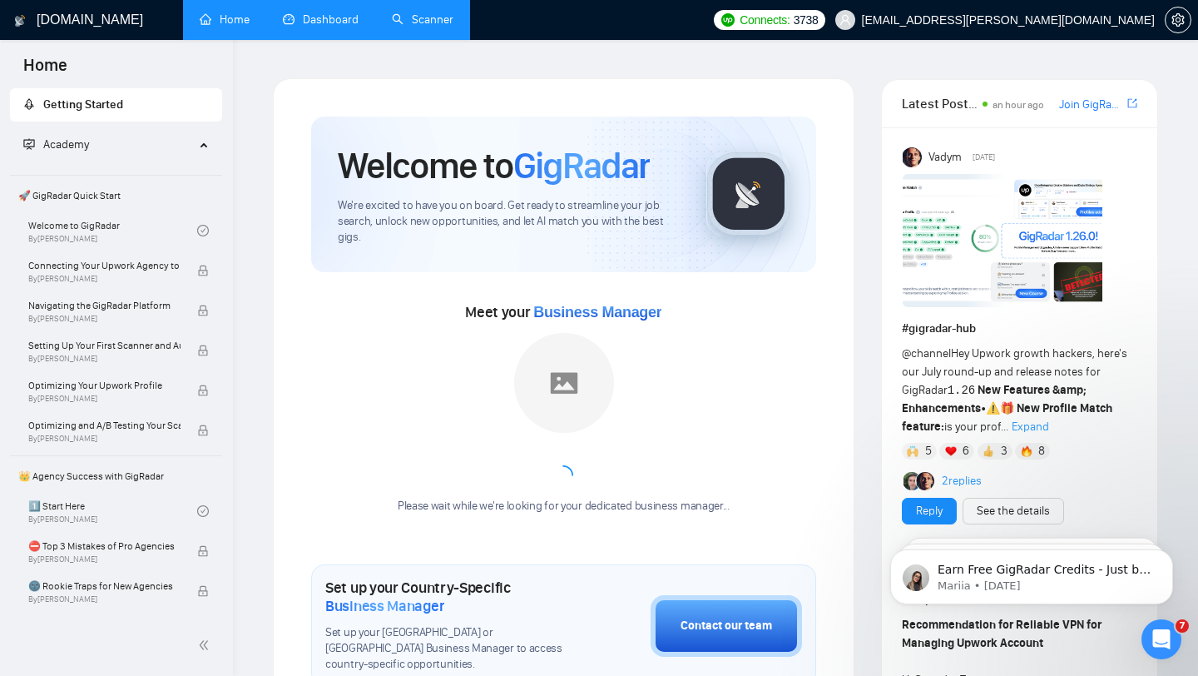
click at [327, 17] on link "Dashboard" at bounding box center [321, 19] width 76 height 14
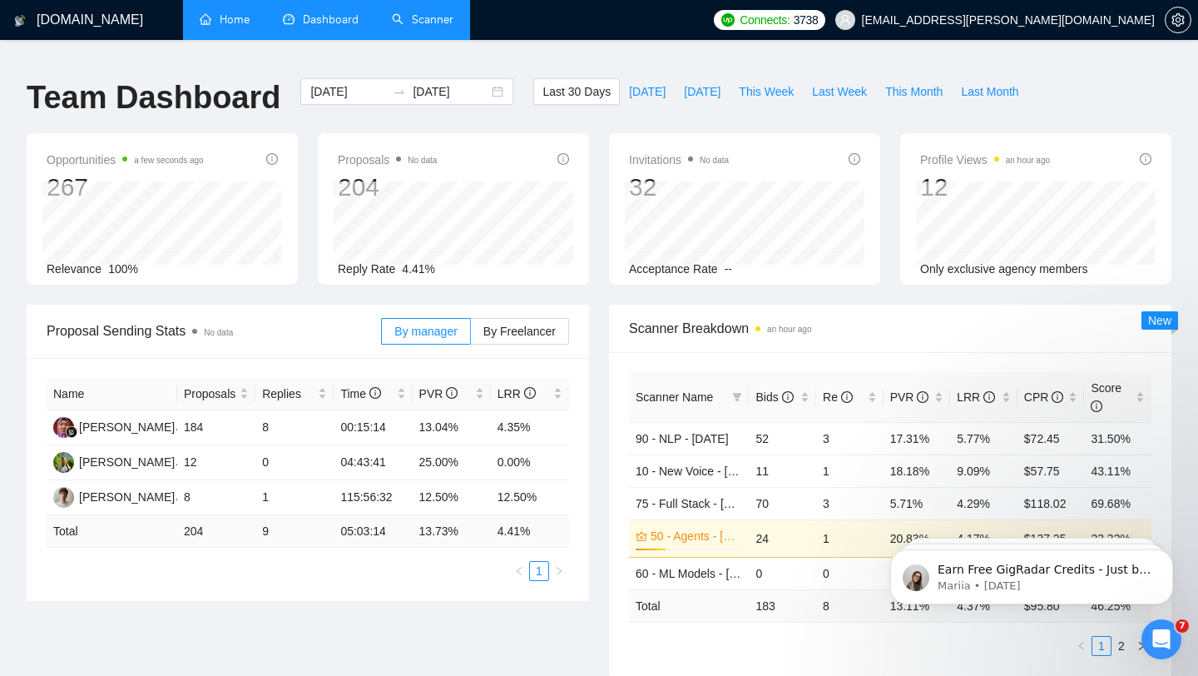
click at [234, 18] on link "Home" at bounding box center [225, 19] width 50 height 14
